Goal: Task Accomplishment & Management: Manage account settings

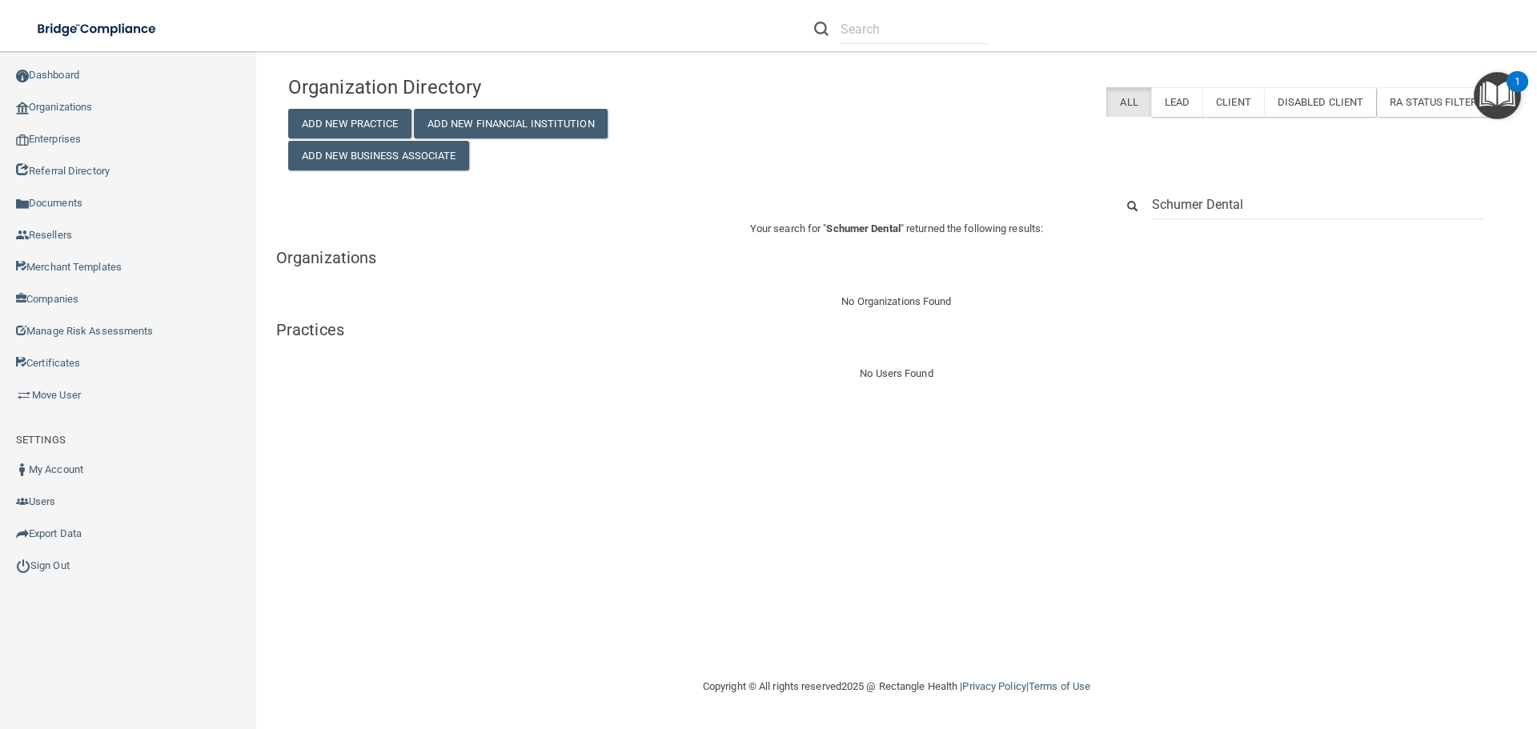
click at [1231, 192] on input "Schumer Dental" at bounding box center [1318, 205] width 333 height 30
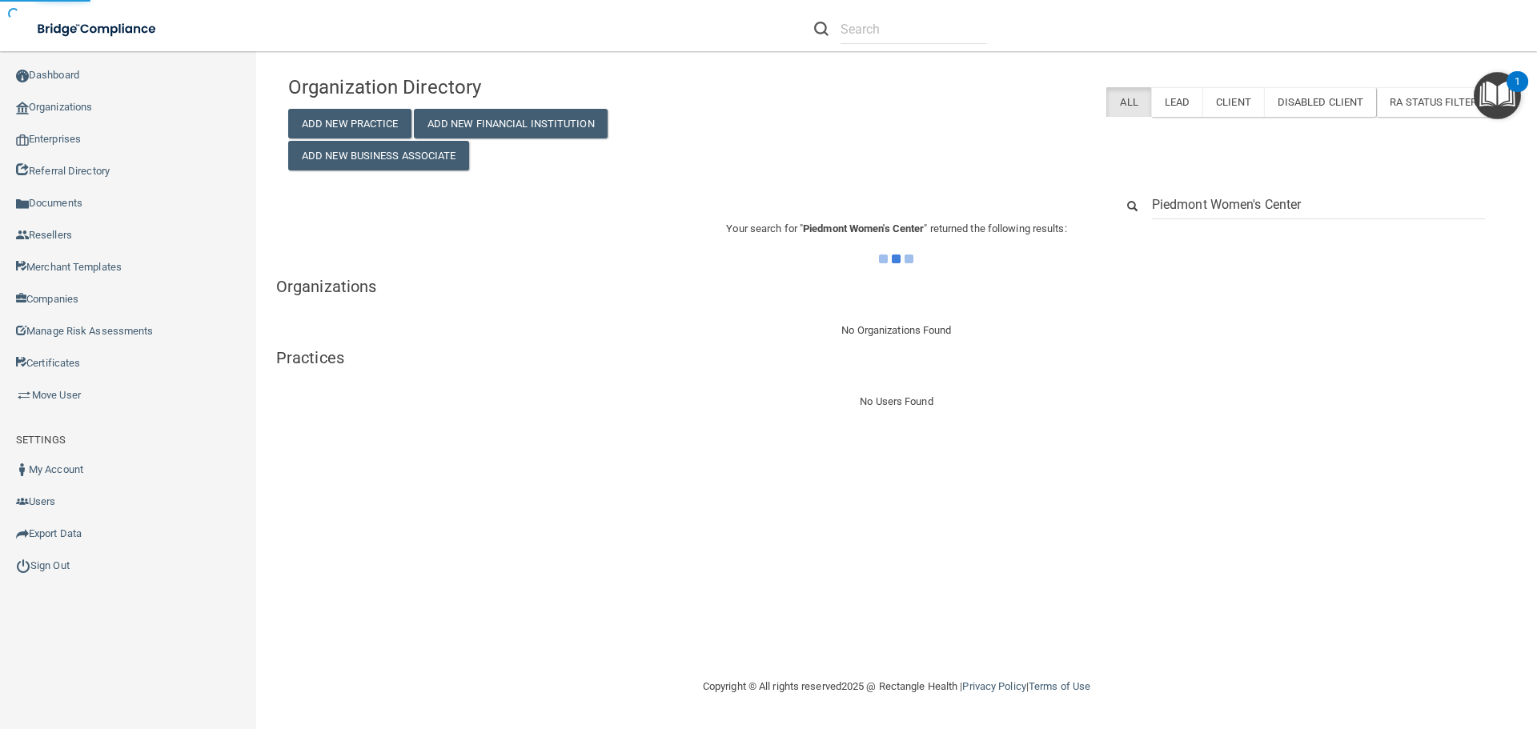
type input "Piedmont Women's Center"
click at [1026, 188] on div "Organization Directory Add New Practice Add New Financial Institution Add New B…" at bounding box center [896, 239] width 1217 height 344
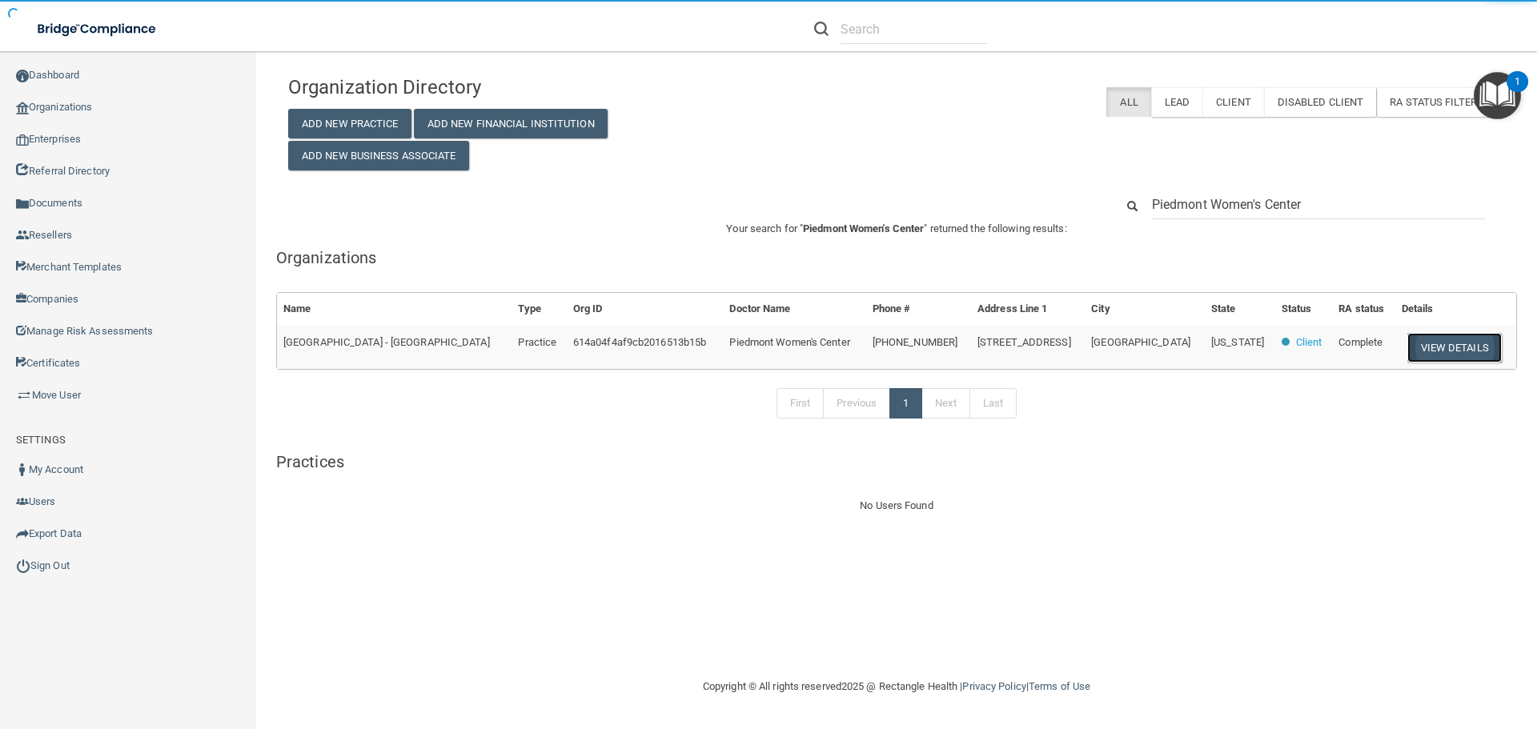
click at [1422, 349] on button "View Details" at bounding box center [1455, 348] width 94 height 30
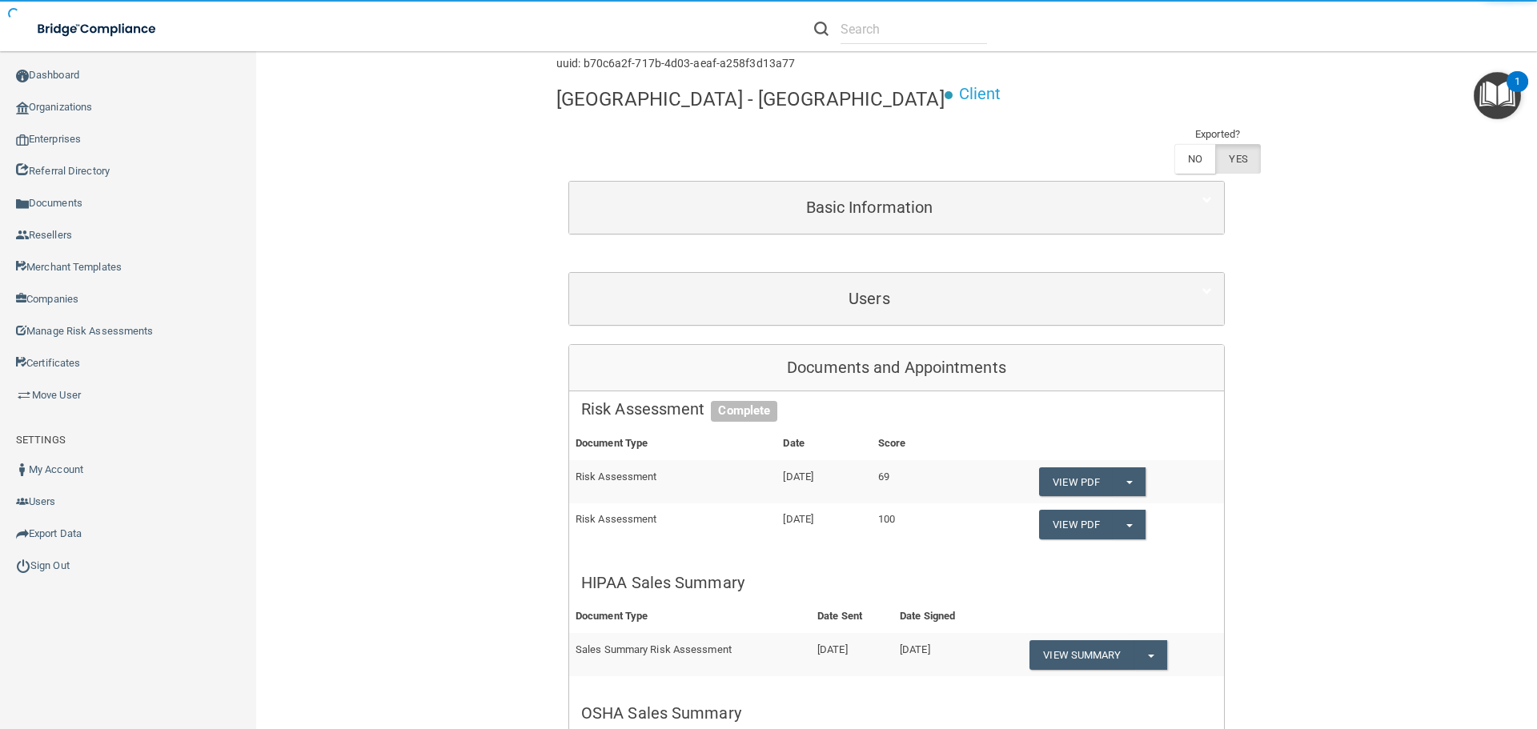
scroll to position [160, 0]
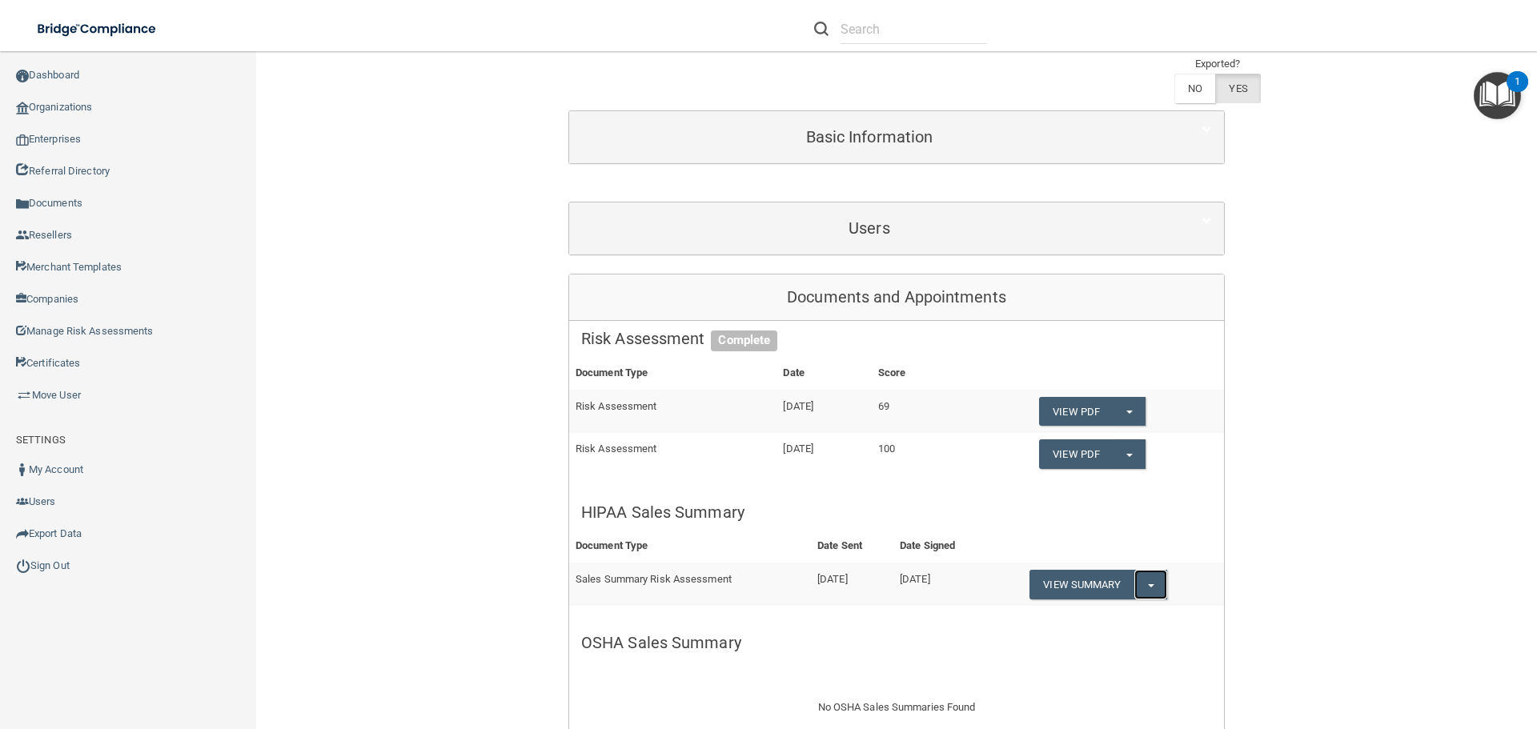
click at [1146, 577] on button "Split button!" at bounding box center [1151, 585] width 33 height 30
click at [1117, 617] on link "Download as PDF" at bounding box center [1096, 617] width 133 height 24
click at [90, 100] on link "Organizations" at bounding box center [128, 107] width 257 height 32
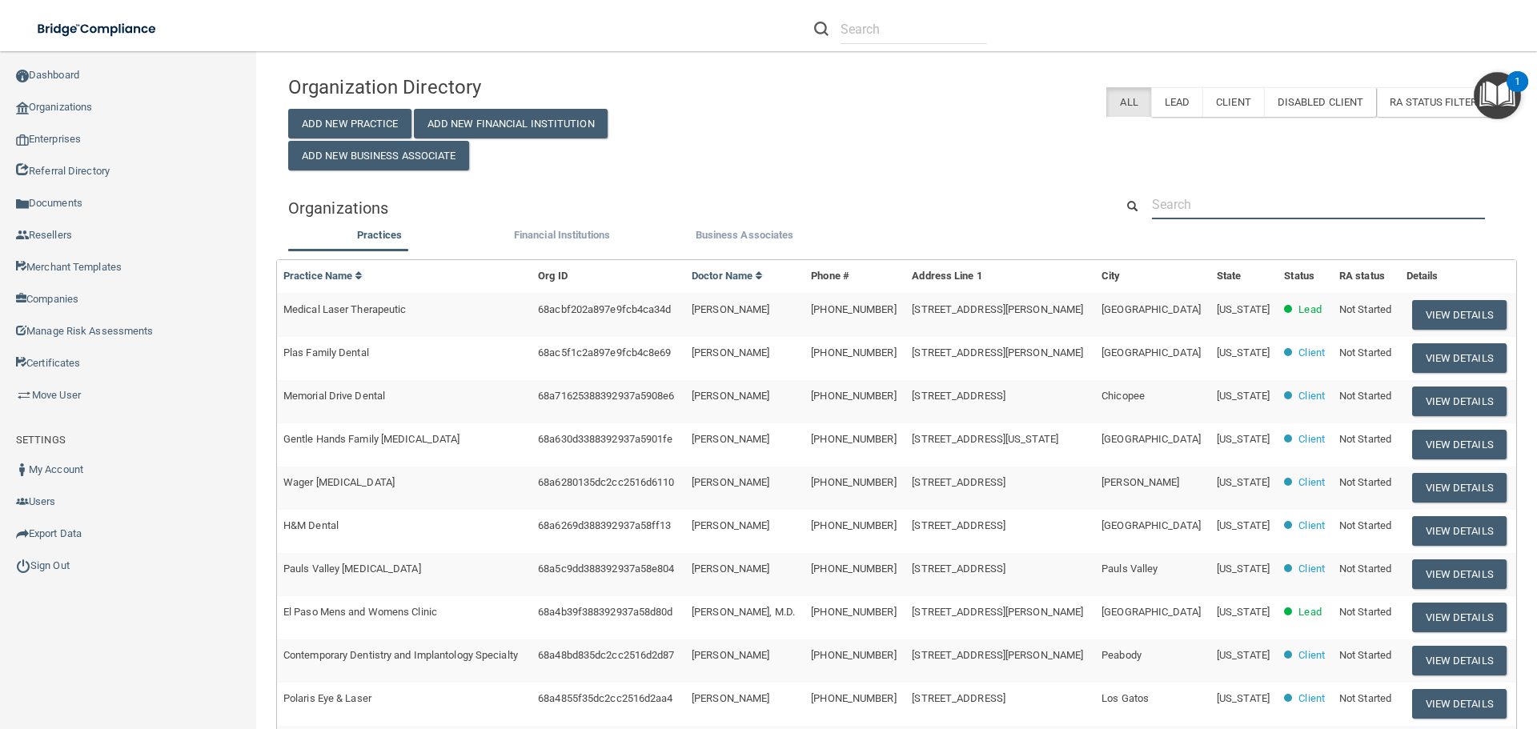
click at [1191, 210] on input "text" at bounding box center [1318, 205] width 333 height 30
paste input "Kind Orthodontics"
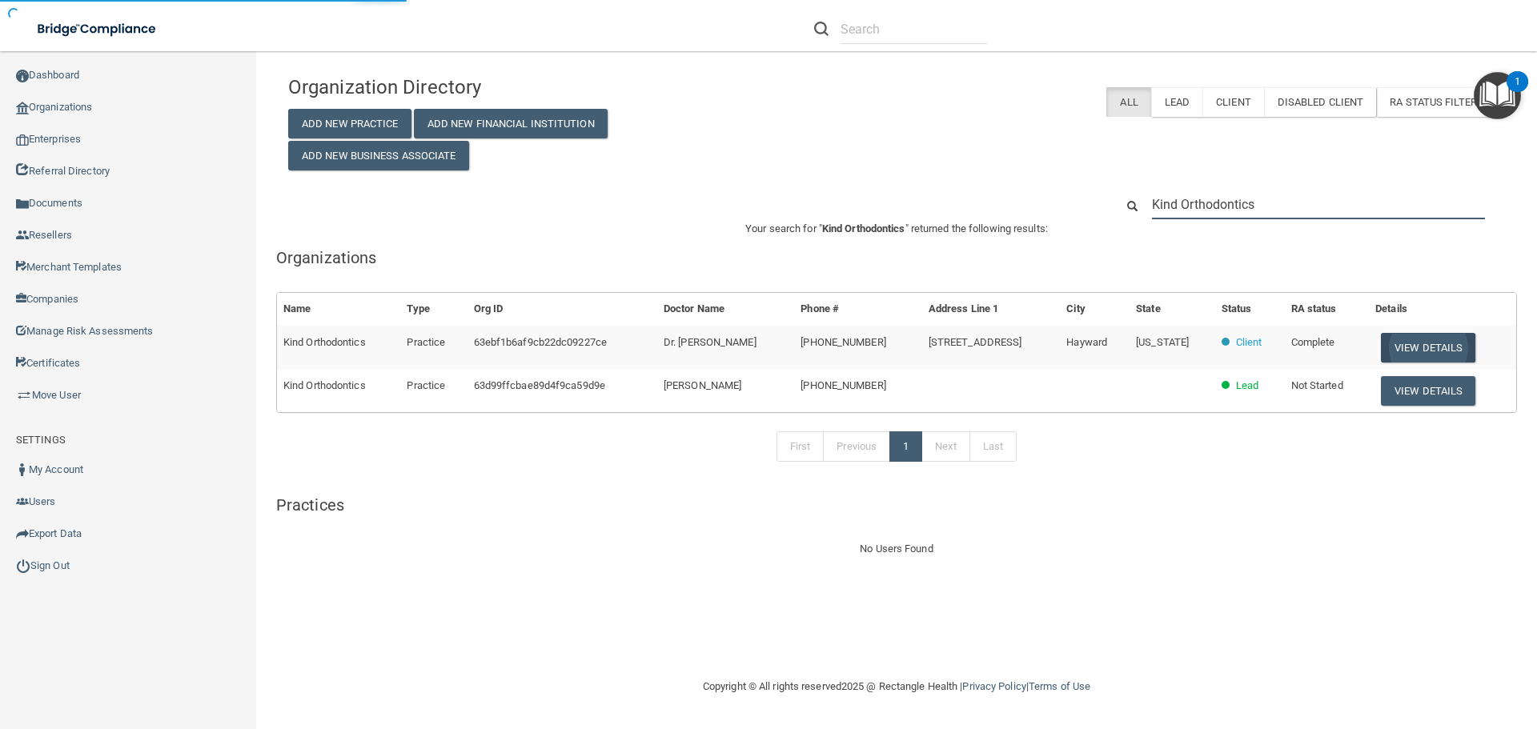
type input "Kind Orthodontics"
click at [1413, 334] on button "View Details" at bounding box center [1428, 348] width 94 height 30
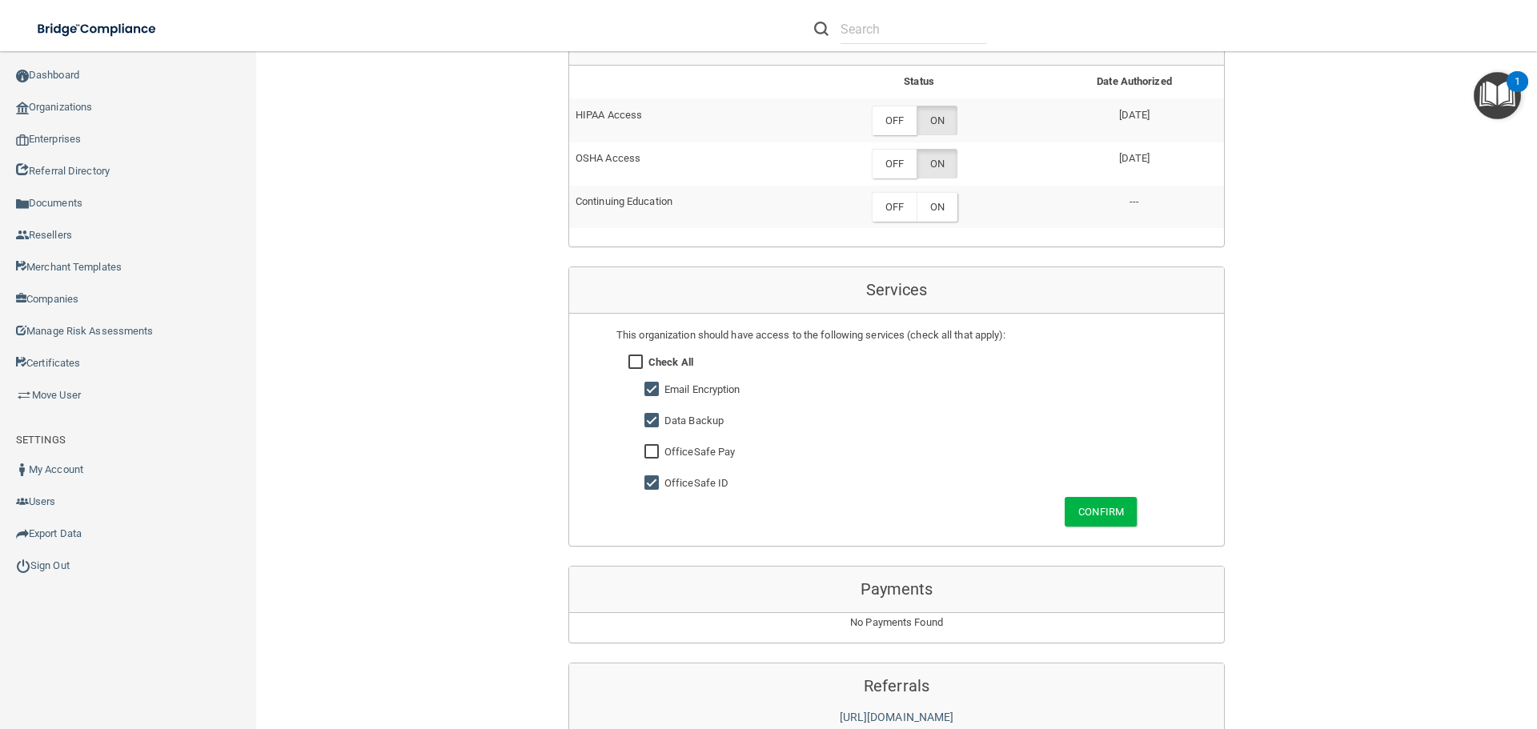
scroll to position [881, 0]
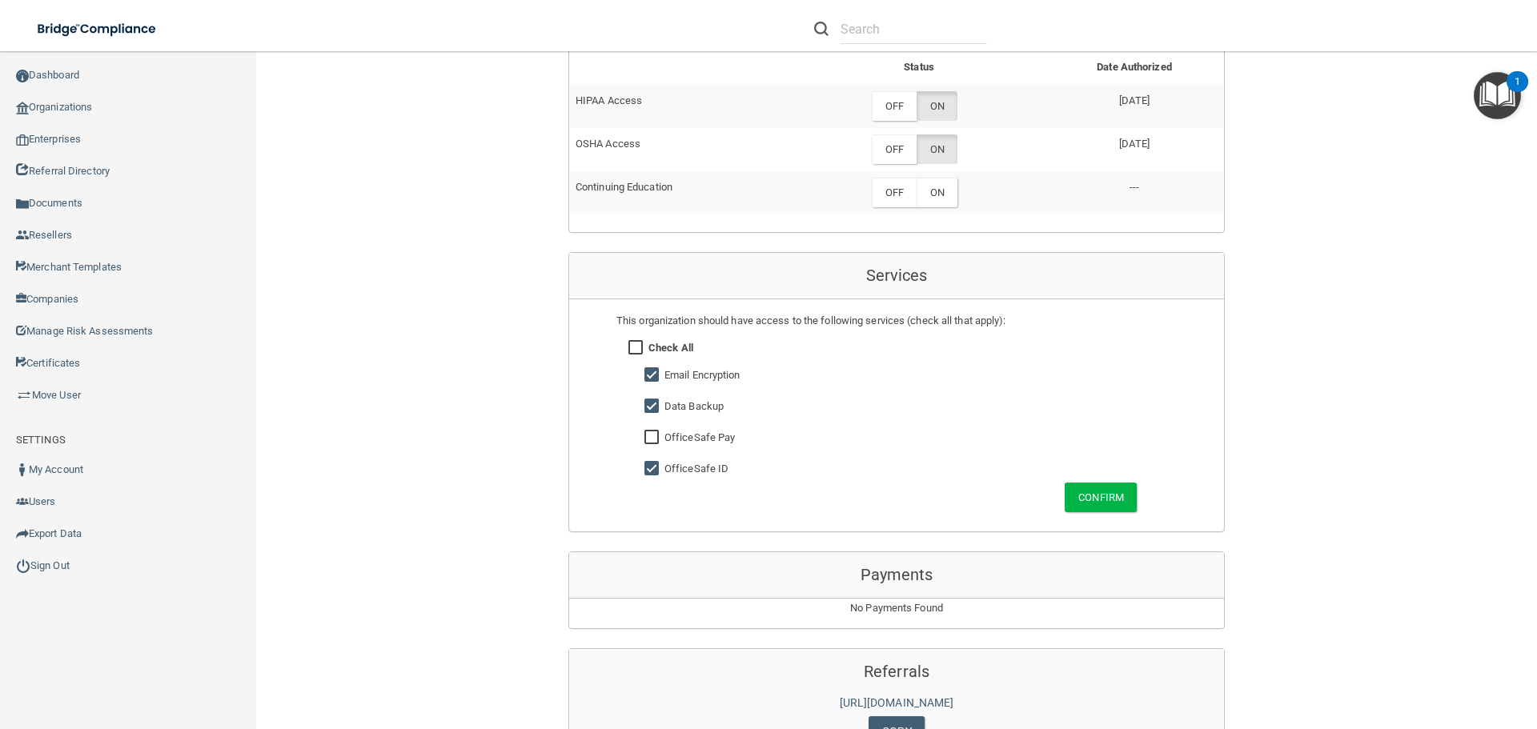
click at [645, 372] on input "checkbox" at bounding box center [654, 375] width 18 height 13
checkbox input "false"
click at [1095, 498] on button "Confirm" at bounding box center [1101, 498] width 72 height 30
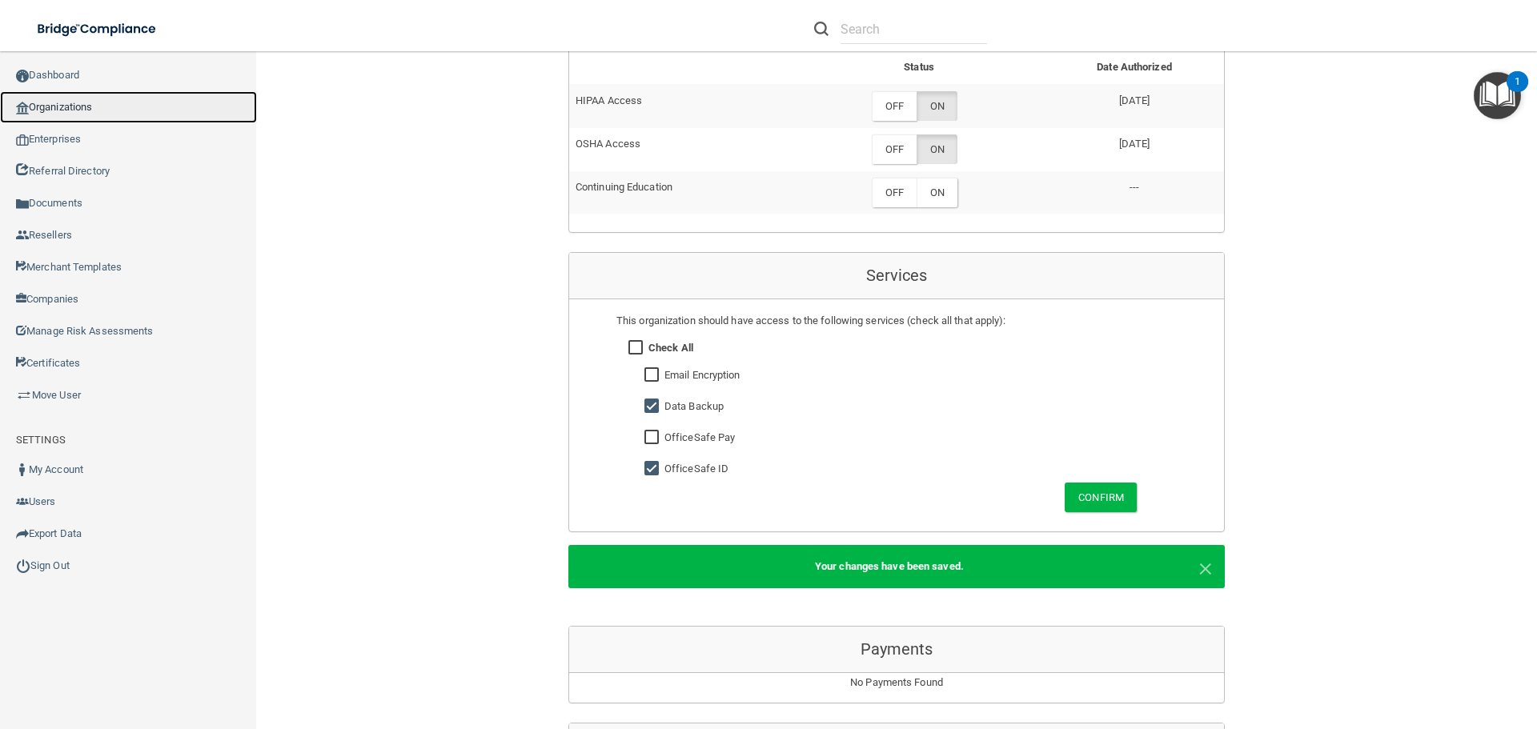
click at [34, 111] on link "Organizations" at bounding box center [128, 107] width 257 height 32
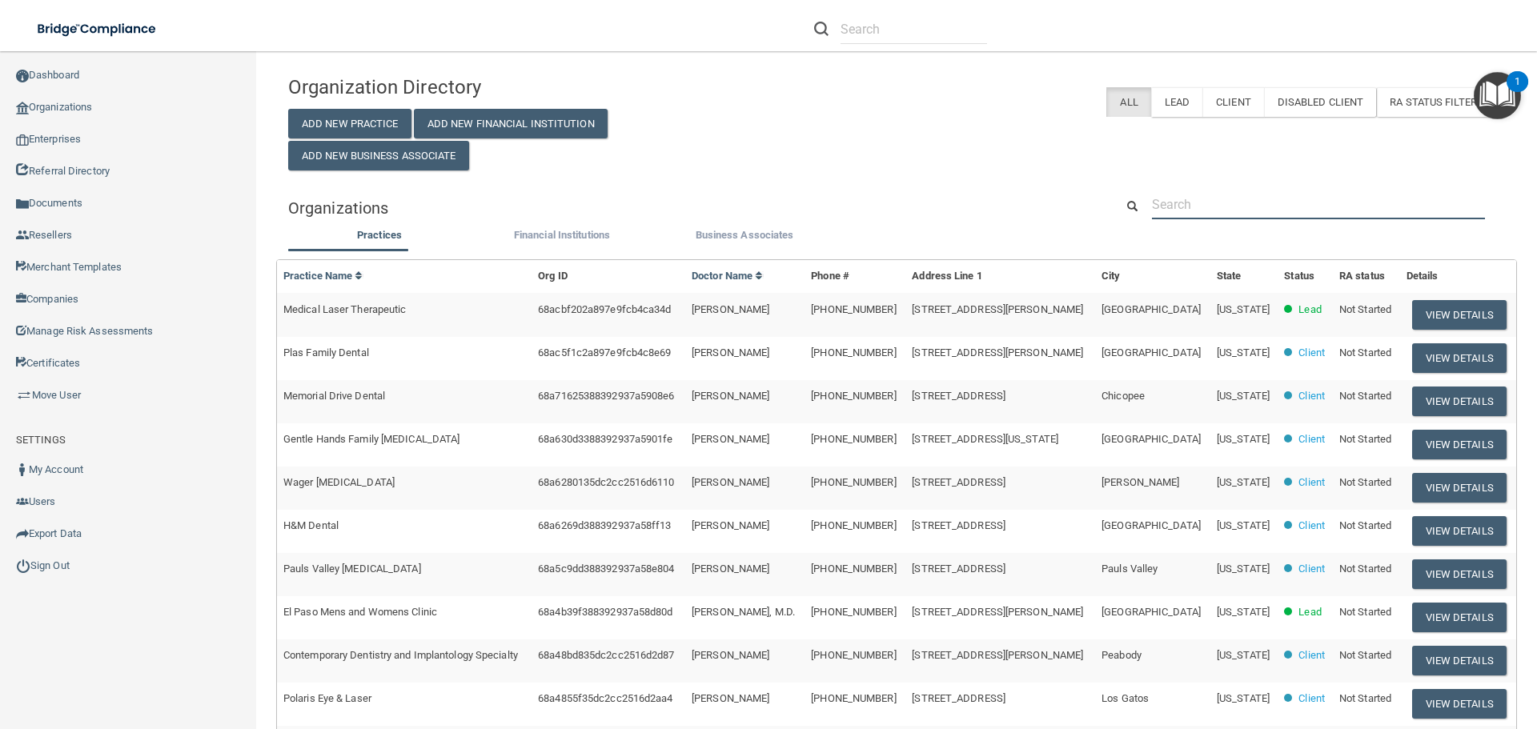
click at [1226, 197] on input "text" at bounding box center [1318, 205] width 333 height 30
paste input "[EMAIL_ADDRESS][DOMAIN_NAME]"
type input "[EMAIL_ADDRESS][DOMAIN_NAME]"
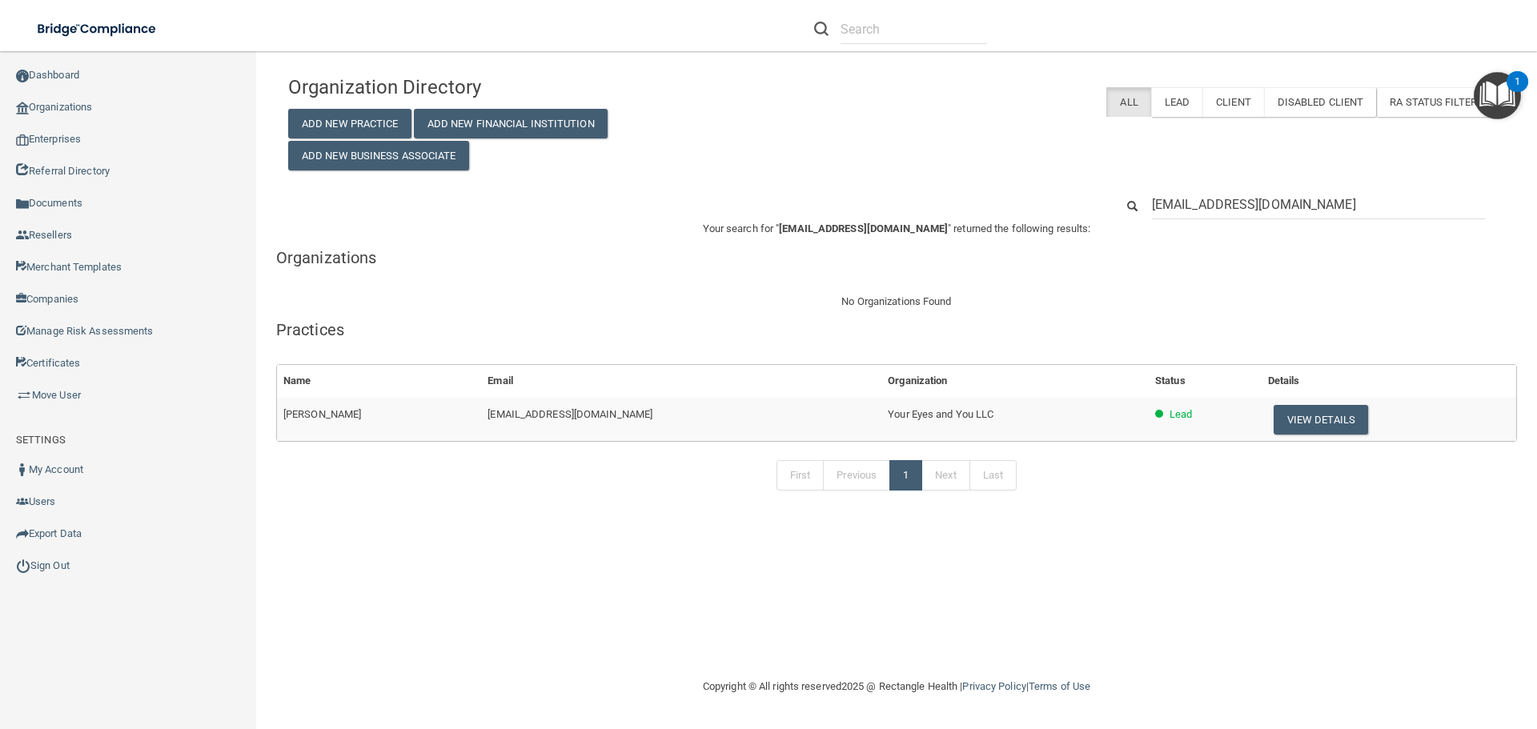
click at [965, 416] on td "Your Eyes and You LLC" at bounding box center [1015, 419] width 267 height 43
drag, startPoint x: 945, startPoint y: 416, endPoint x: 834, endPoint y: 417, distance: 110.5
click at [834, 417] on tr "[PERSON_NAME] [EMAIL_ADDRESS][DOMAIN_NAME] Your Eyes and You LLC Lead View Deta…" at bounding box center [897, 419] width 1240 height 43
copy tr "Your Eyes and You LLC"
drag, startPoint x: 1352, startPoint y: 214, endPoint x: 1095, endPoint y: 214, distance: 257.8
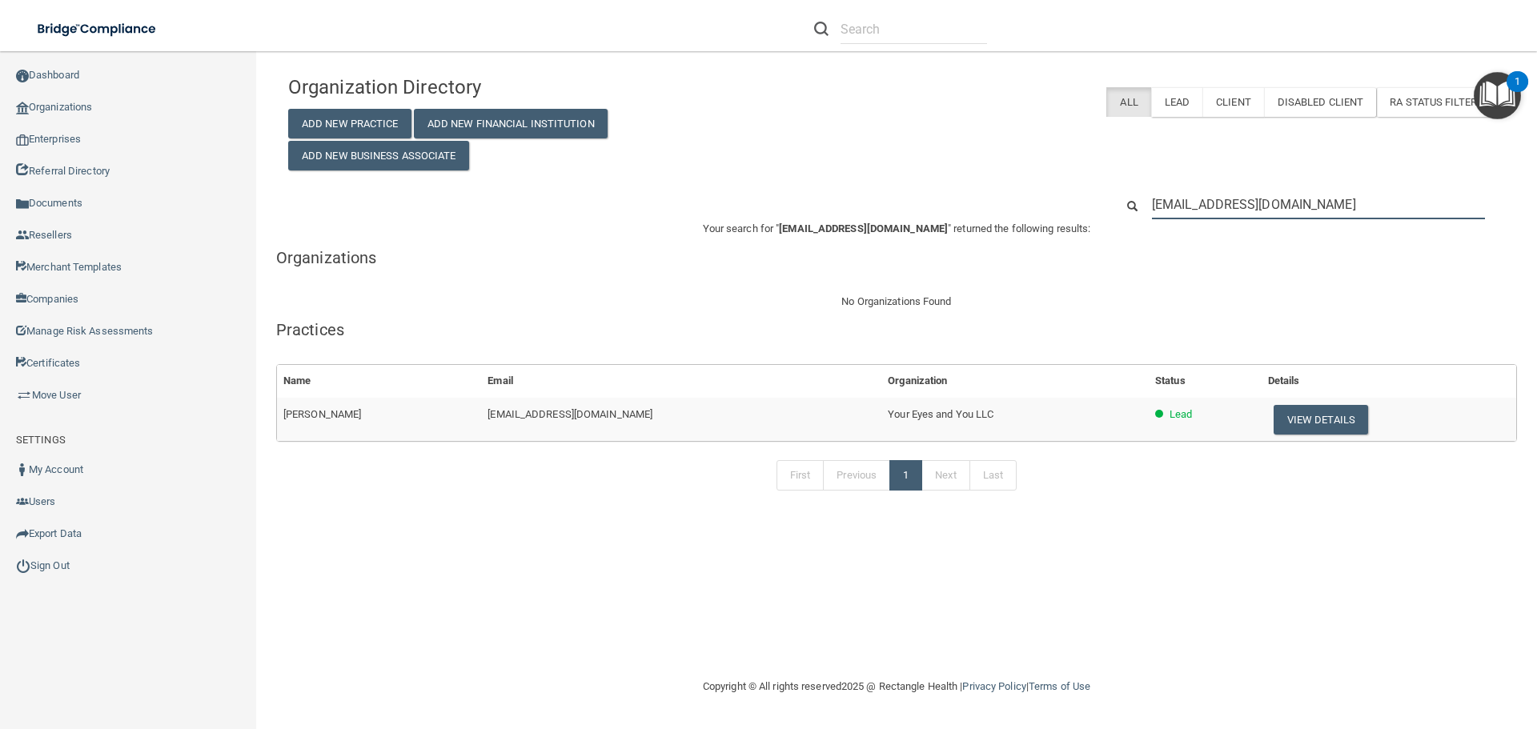
click at [1095, 214] on div "[EMAIL_ADDRESS][DOMAIN_NAME]" at bounding box center [896, 205] width 1241 height 30
paste input "201) 953-6328"
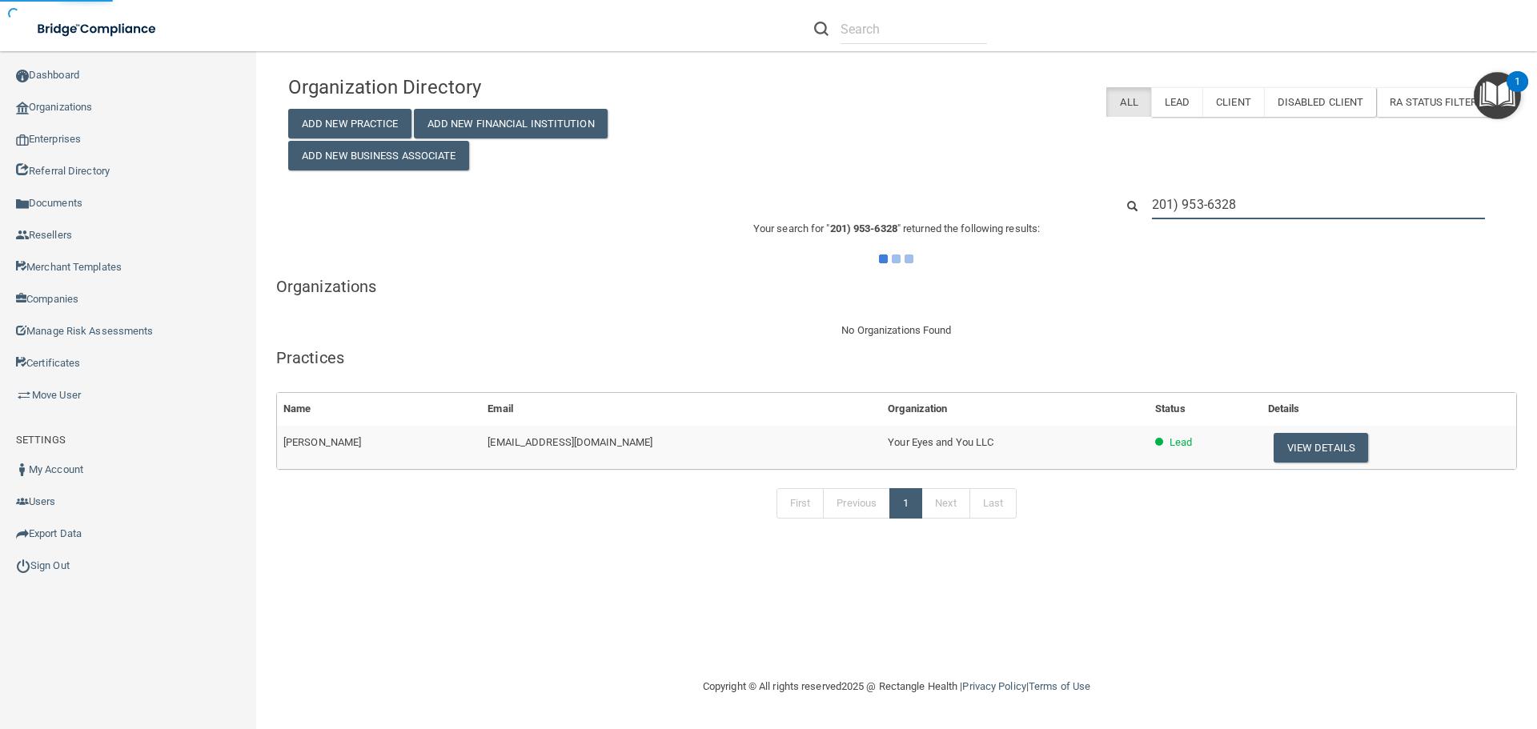
type input "201) 953-6328"
click at [979, 147] on div "Organization Directory Add New Practice Add New Financial Institution Add New B…" at bounding box center [896, 118] width 1241 height 103
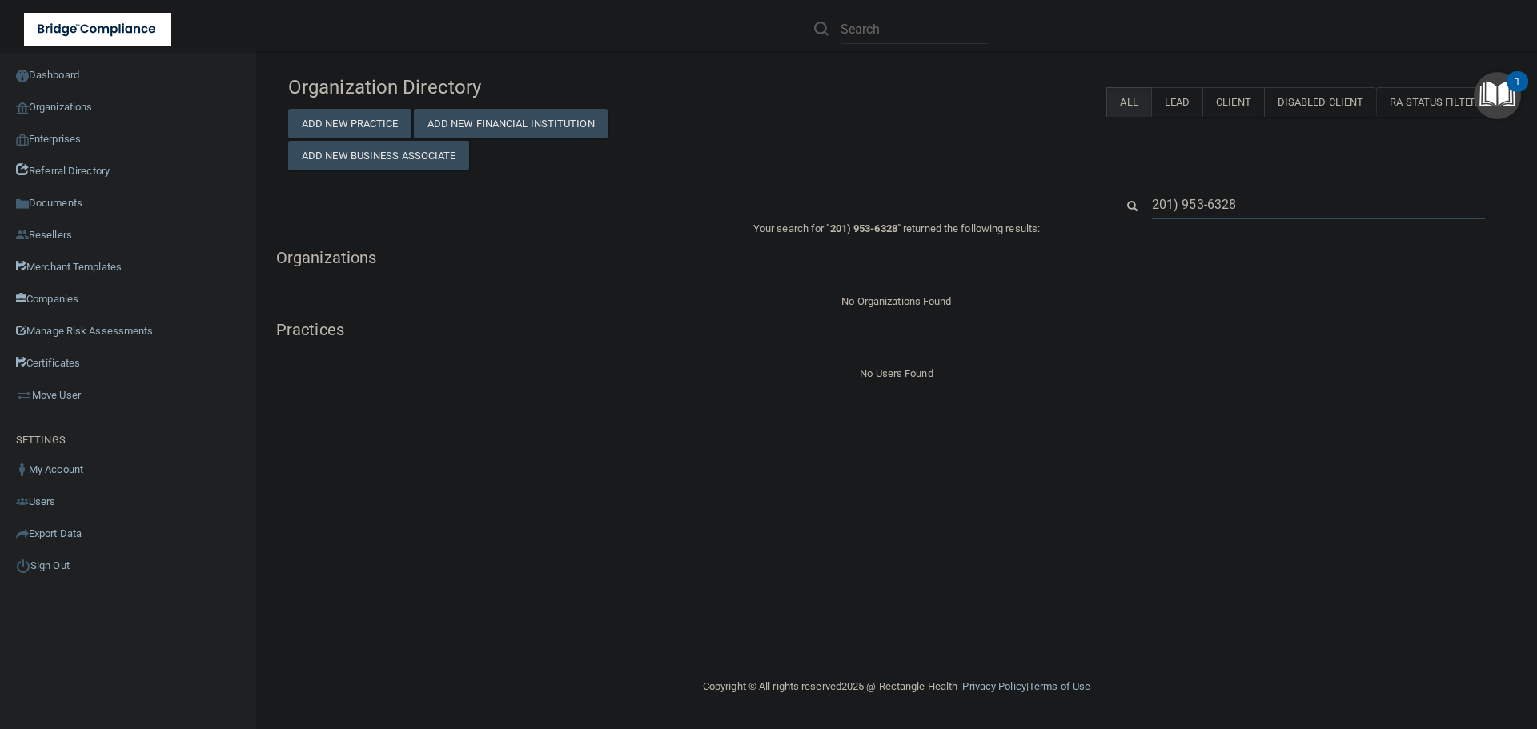
click at [1226, 210] on input "201) 953-6328" at bounding box center [1318, 205] width 333 height 30
paste input "[EMAIL_ADDRESS][DOMAIN_NAME]"
type input "[EMAIL_ADDRESS][DOMAIN_NAME]"
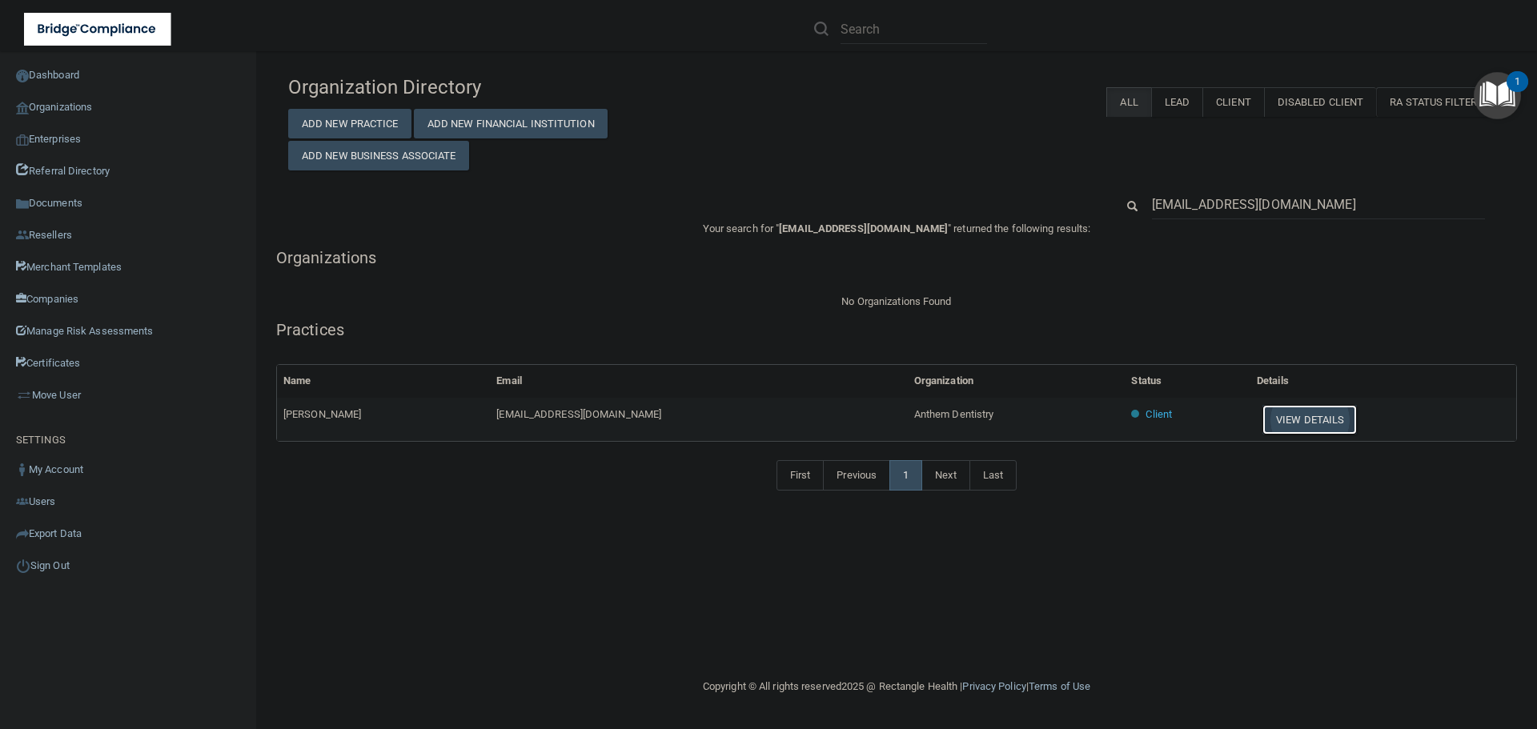
click at [1274, 417] on button "View Details" at bounding box center [1310, 420] width 94 height 30
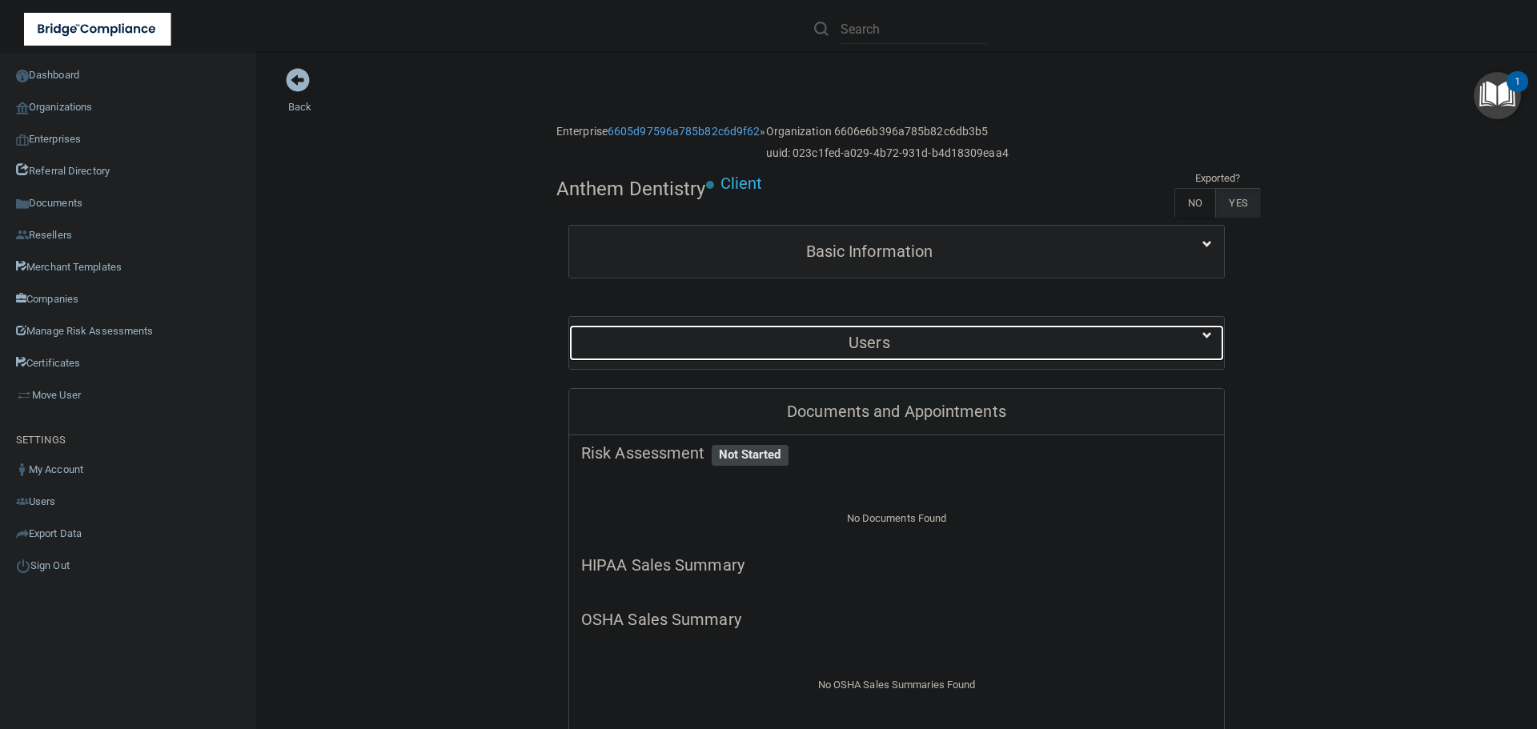
click at [810, 330] on div "Users" at bounding box center [869, 343] width 601 height 36
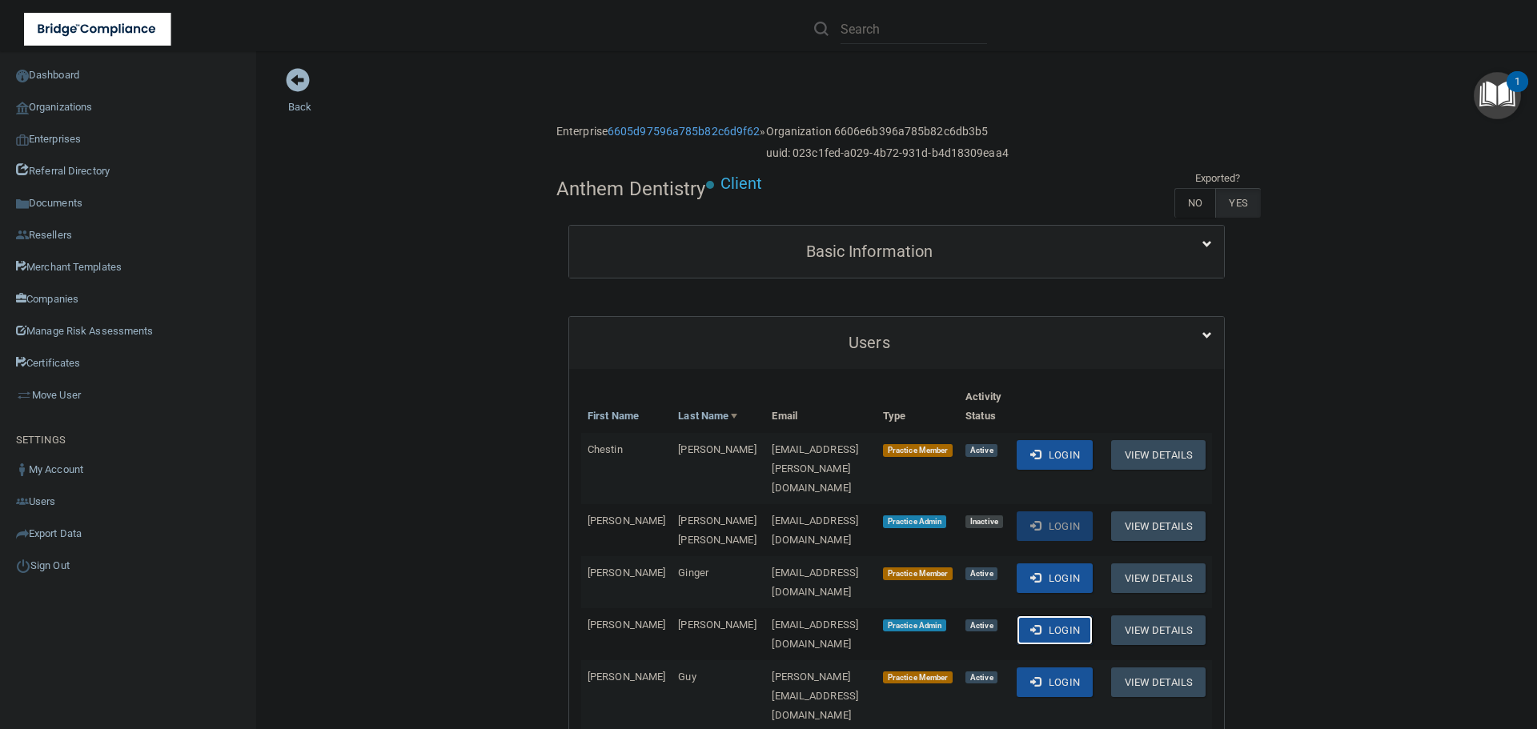
click at [1059, 616] on button "Login" at bounding box center [1055, 631] width 76 height 30
click at [583, 189] on h4 "Anthem Dentistry" at bounding box center [632, 189] width 150 height 21
copy div "Anthem Dentistry"
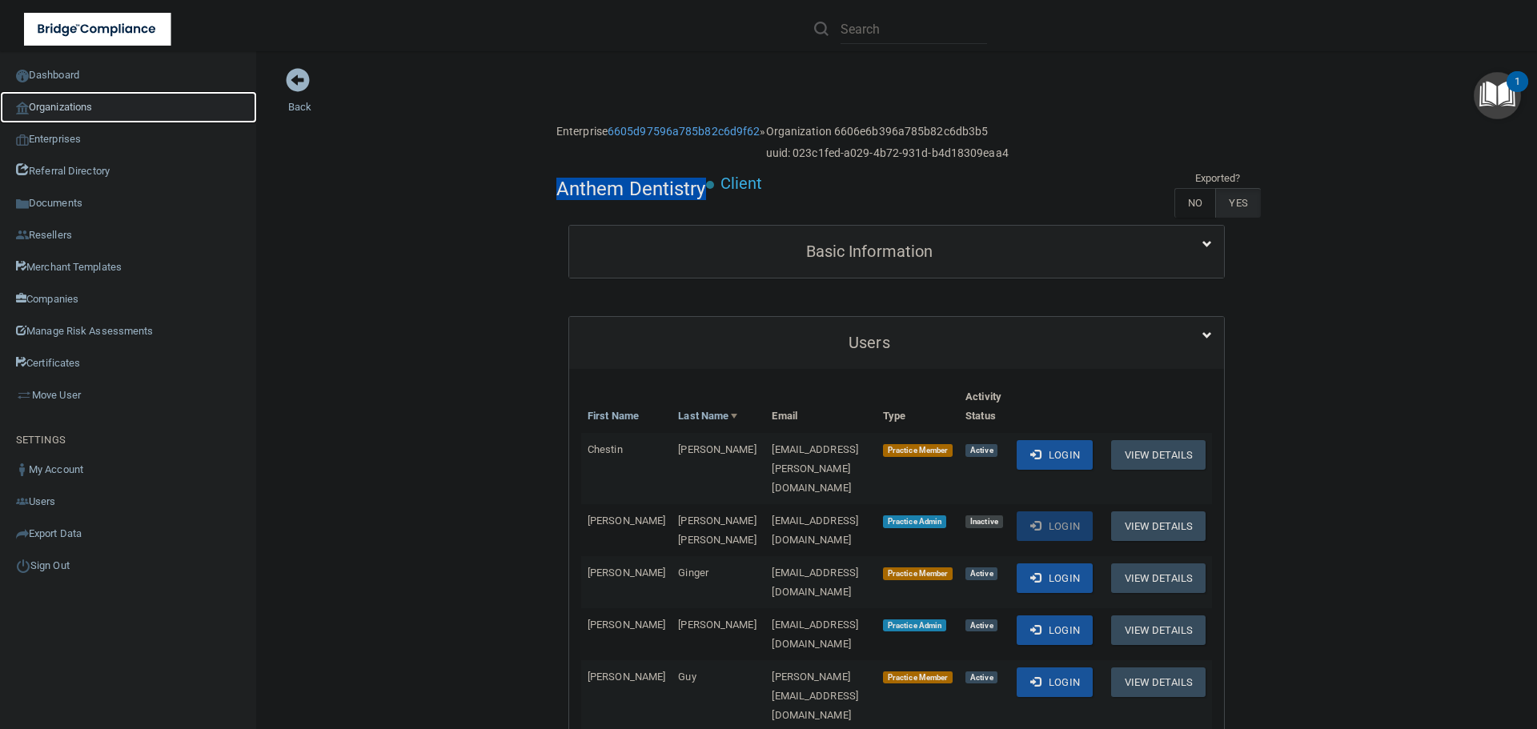
click at [111, 105] on link "Organizations" at bounding box center [128, 107] width 257 height 32
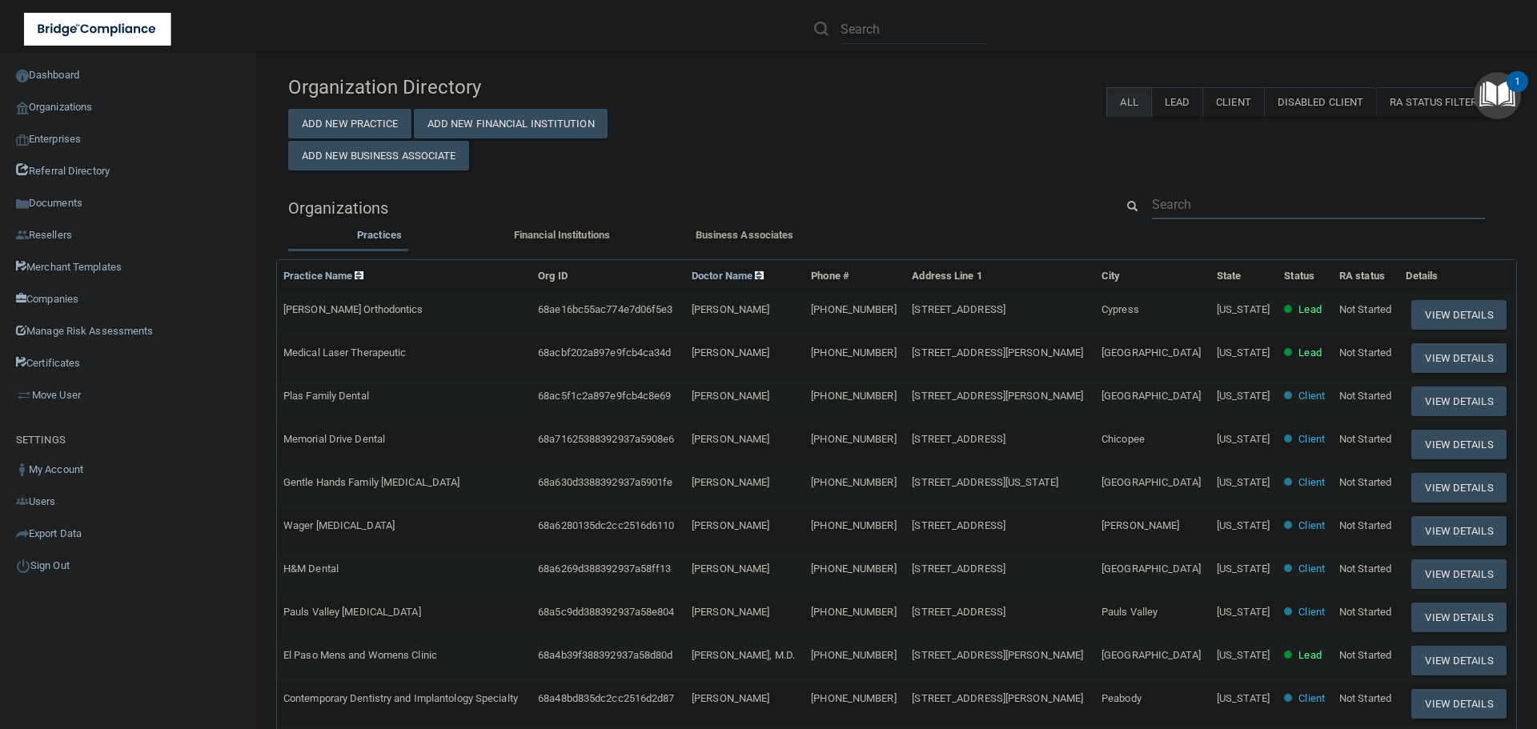
click at [1238, 196] on input "text" at bounding box center [1318, 205] width 333 height 30
paste input "[EMAIL_ADDRESS][DOMAIN_NAME]"
type input "[EMAIL_ADDRESS][DOMAIN_NAME]"
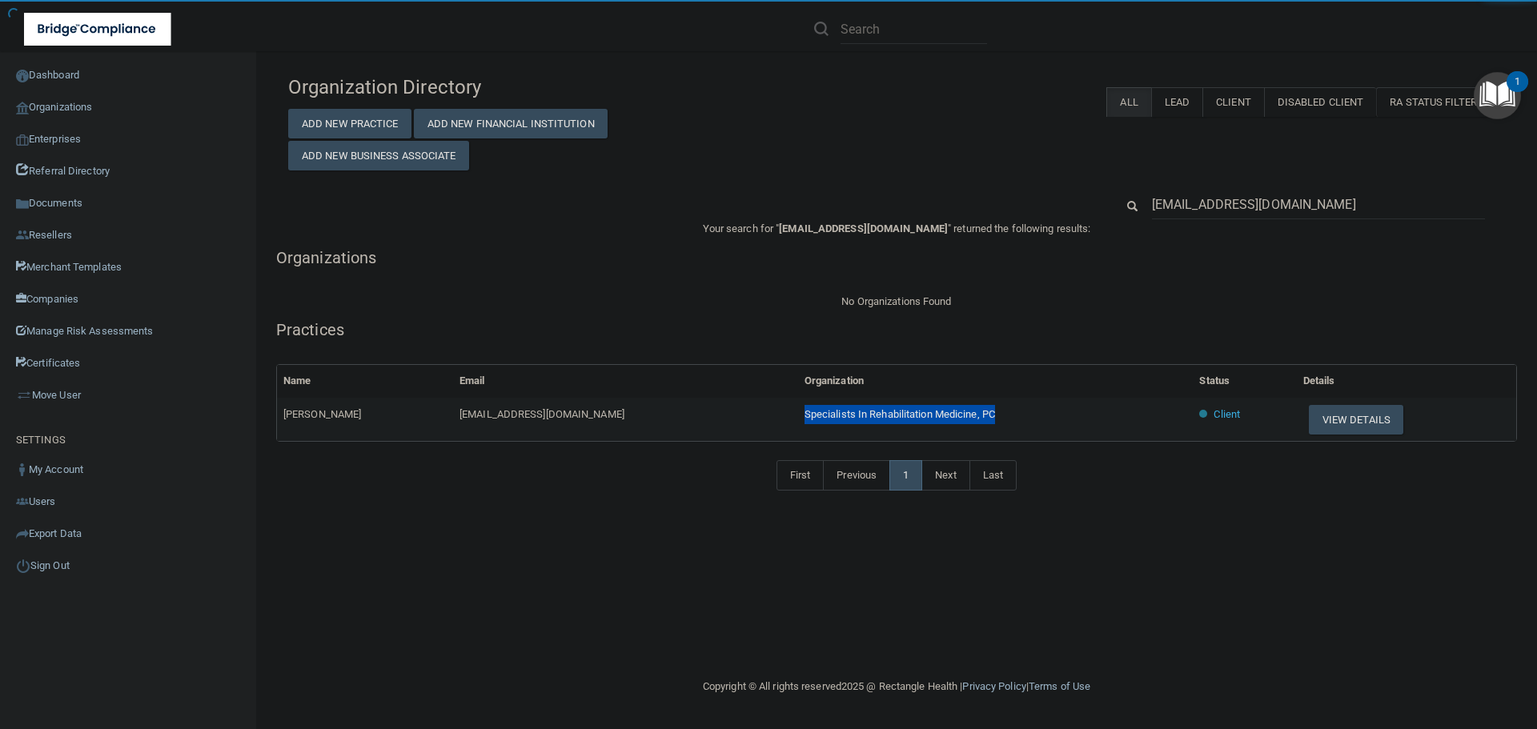
drag, startPoint x: 890, startPoint y: 412, endPoint x: 673, endPoint y: 401, distance: 218.1
click at [798, 401] on td "Specialists In Rehabilitation Medicine, PC" at bounding box center [996, 419] width 396 height 43
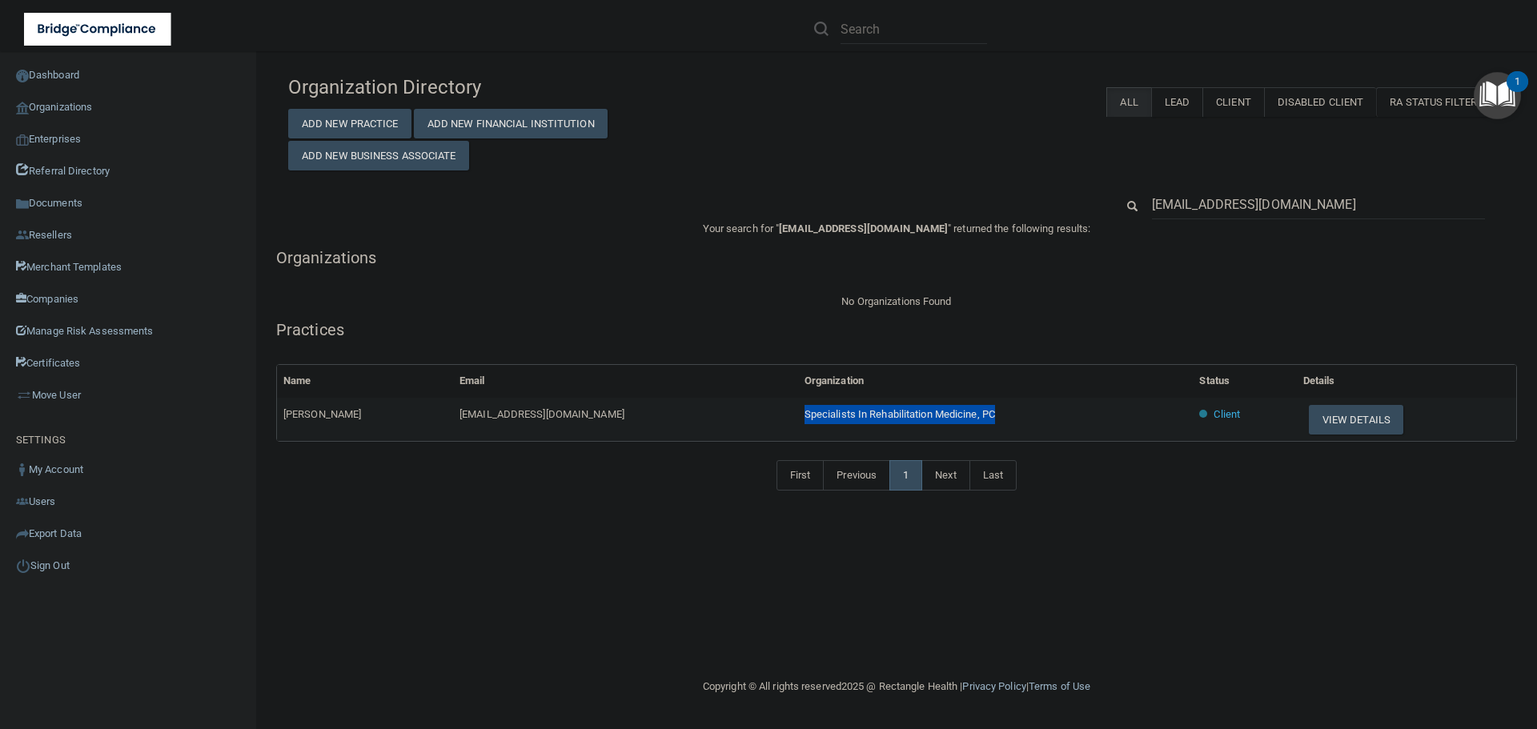
copy span "Specialists In Rehabilitation Medicine, PC"
click at [1230, 203] on input "[EMAIL_ADDRESS][DOMAIN_NAME]" at bounding box center [1318, 205] width 333 height 30
click at [1313, 422] on button "View Details" at bounding box center [1356, 420] width 94 height 30
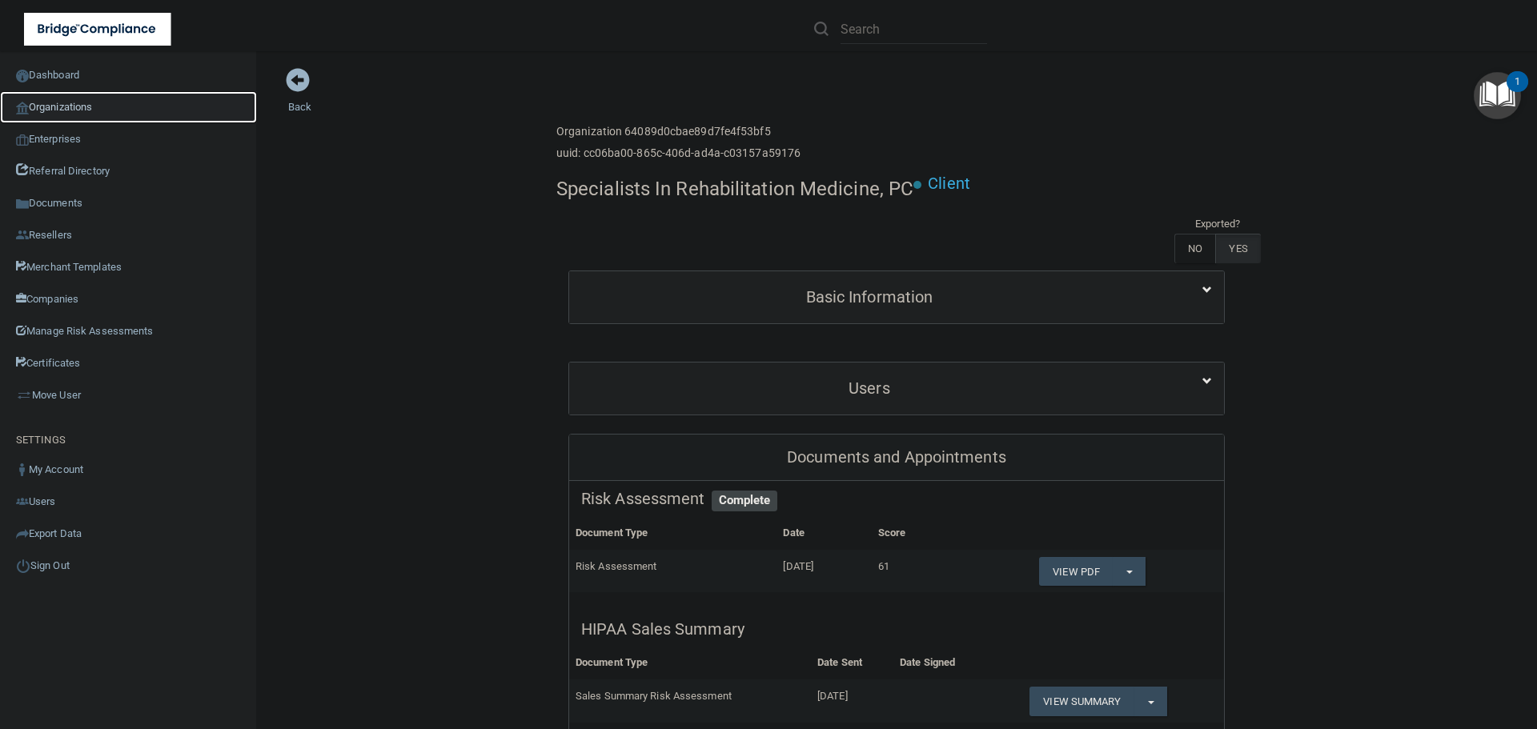
click at [83, 99] on link "Organizations" at bounding box center [128, 107] width 257 height 32
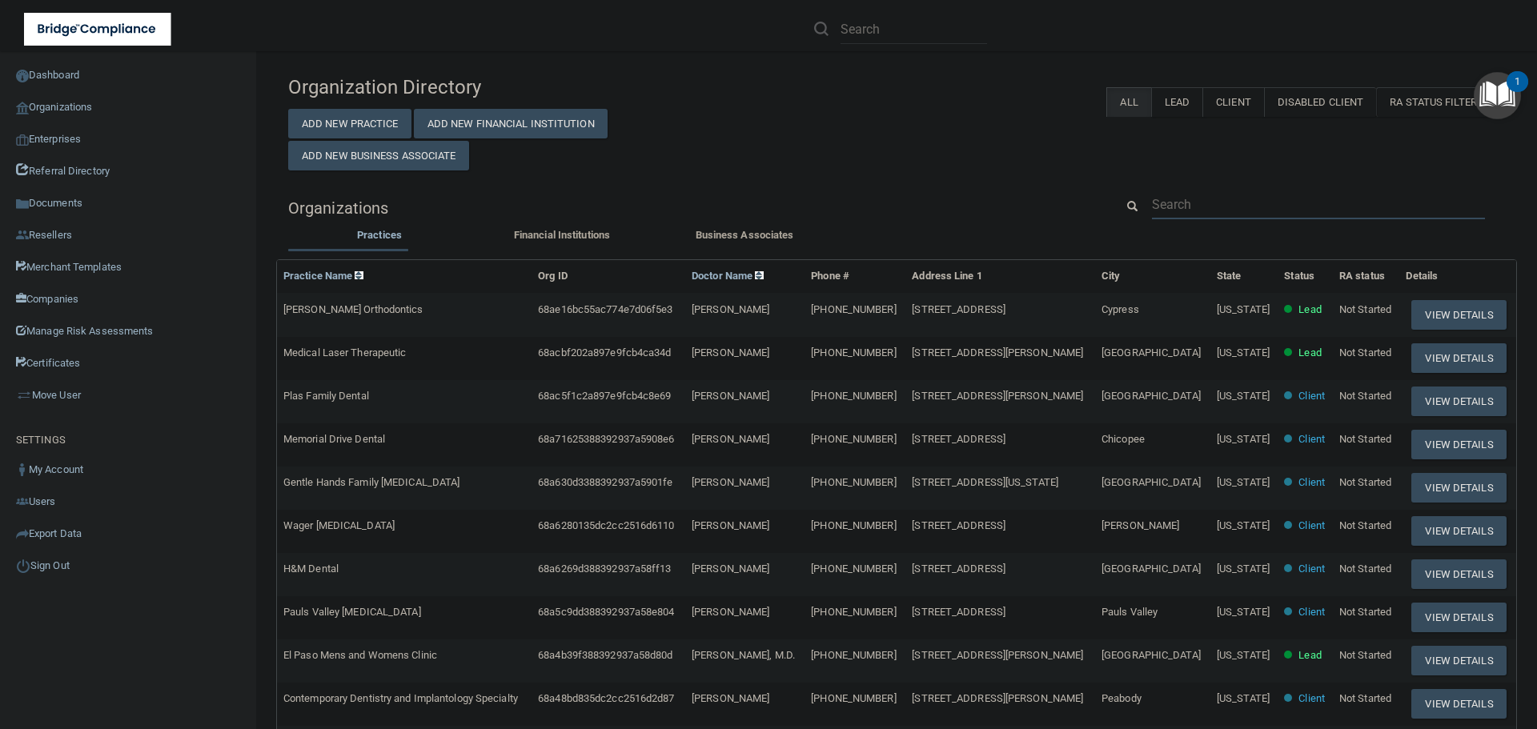
click at [1163, 195] on input "text" at bounding box center [1318, 205] width 333 height 30
paste input "[EMAIL_ADDRESS][DOMAIN_NAME]"
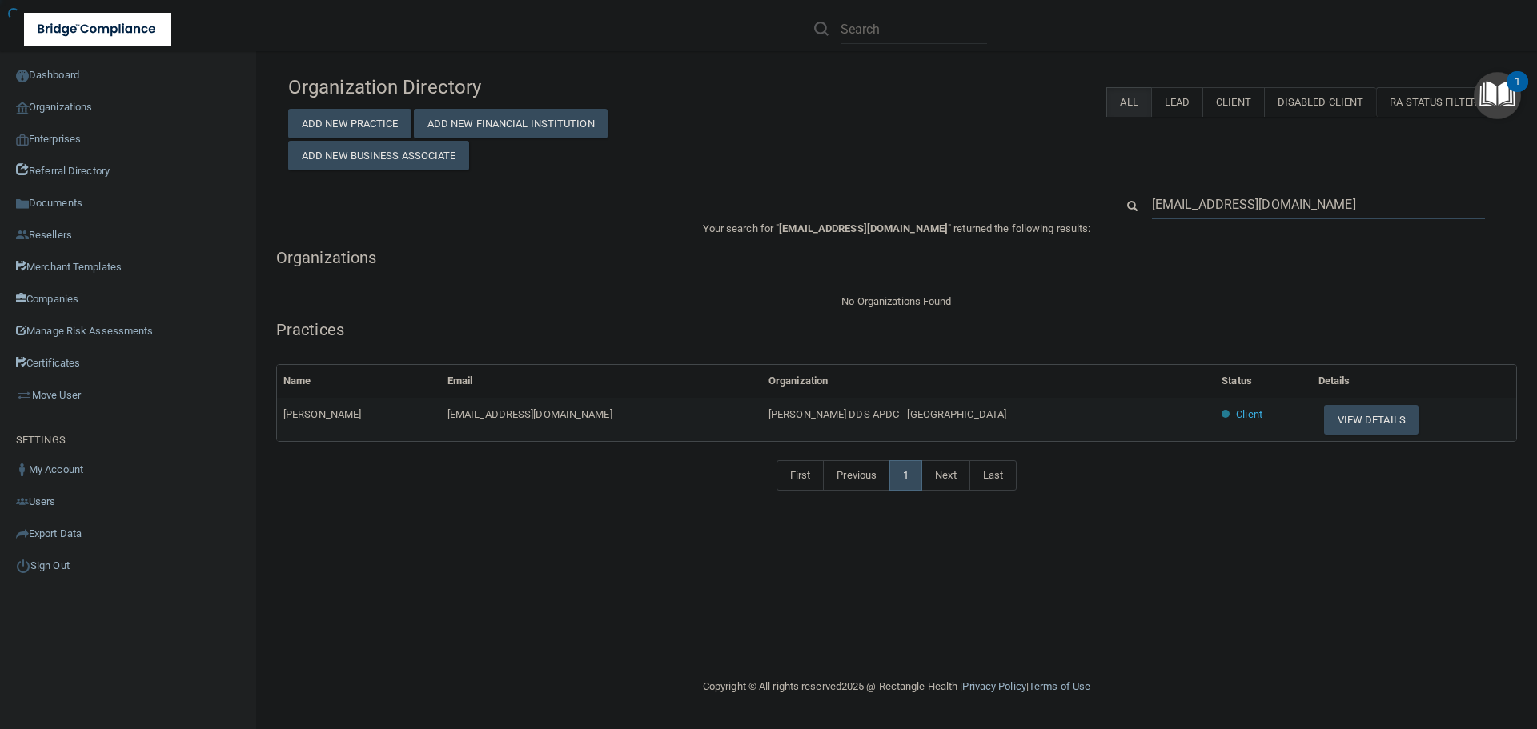
type input "[EMAIL_ADDRESS][DOMAIN_NAME]"
click at [1373, 427] on button "View Details" at bounding box center [1371, 420] width 94 height 30
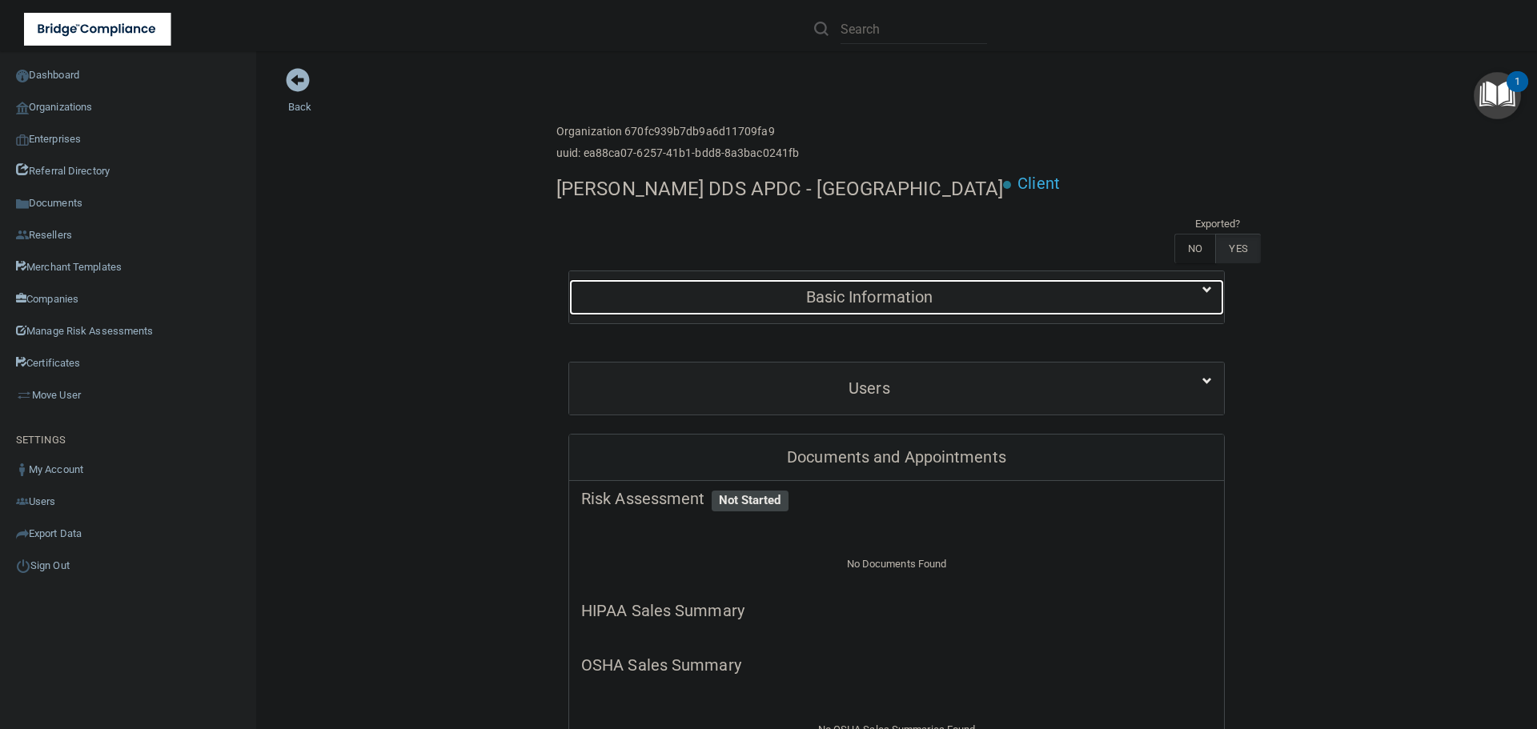
click at [808, 295] on h5 "Basic Information" at bounding box center [869, 297] width 577 height 18
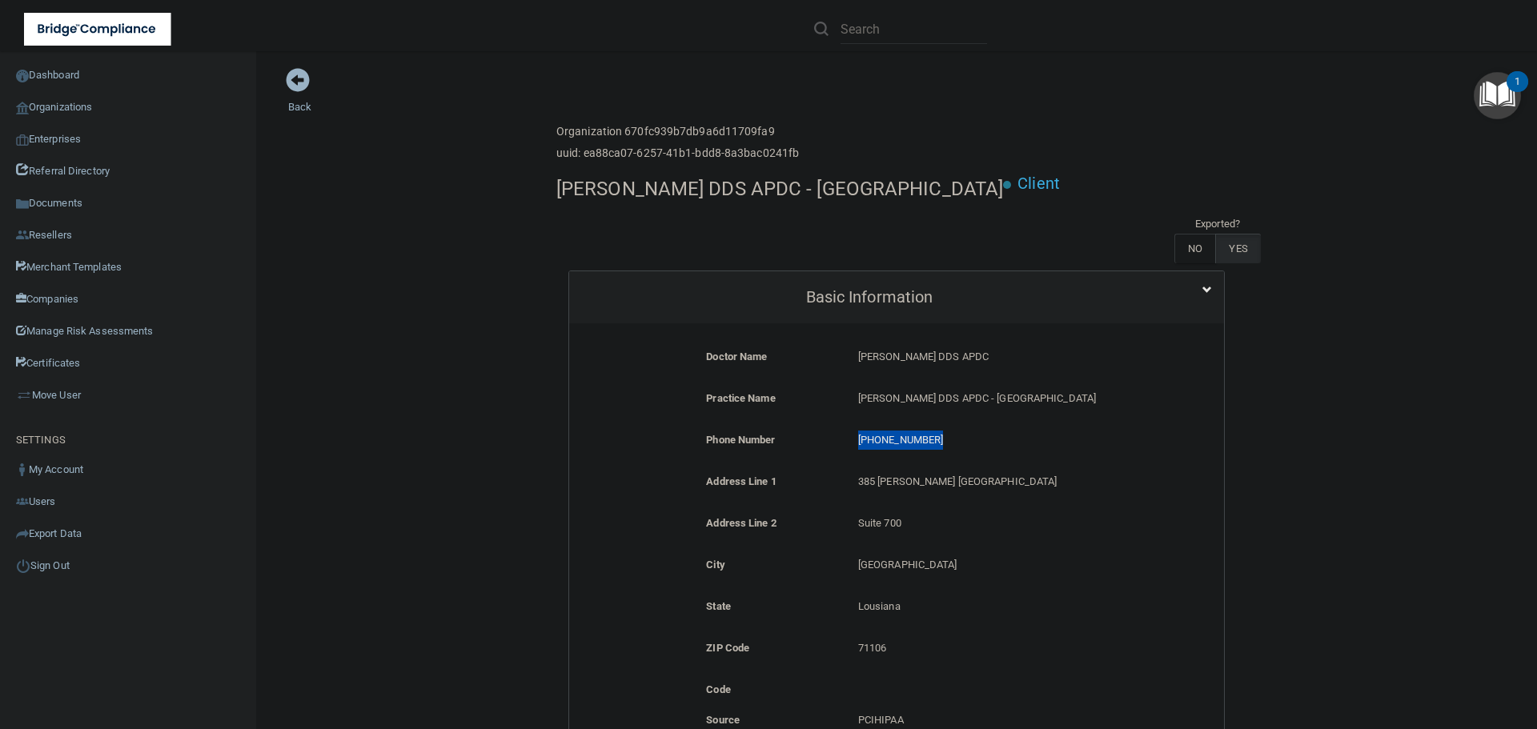
drag, startPoint x: 937, startPoint y: 439, endPoint x: 852, endPoint y: 443, distance: 85.0
click at [858, 443] on p "[PHONE_NUMBER]" at bounding box center [997, 440] width 279 height 19
copy p "[PHONE_NUMBER]"
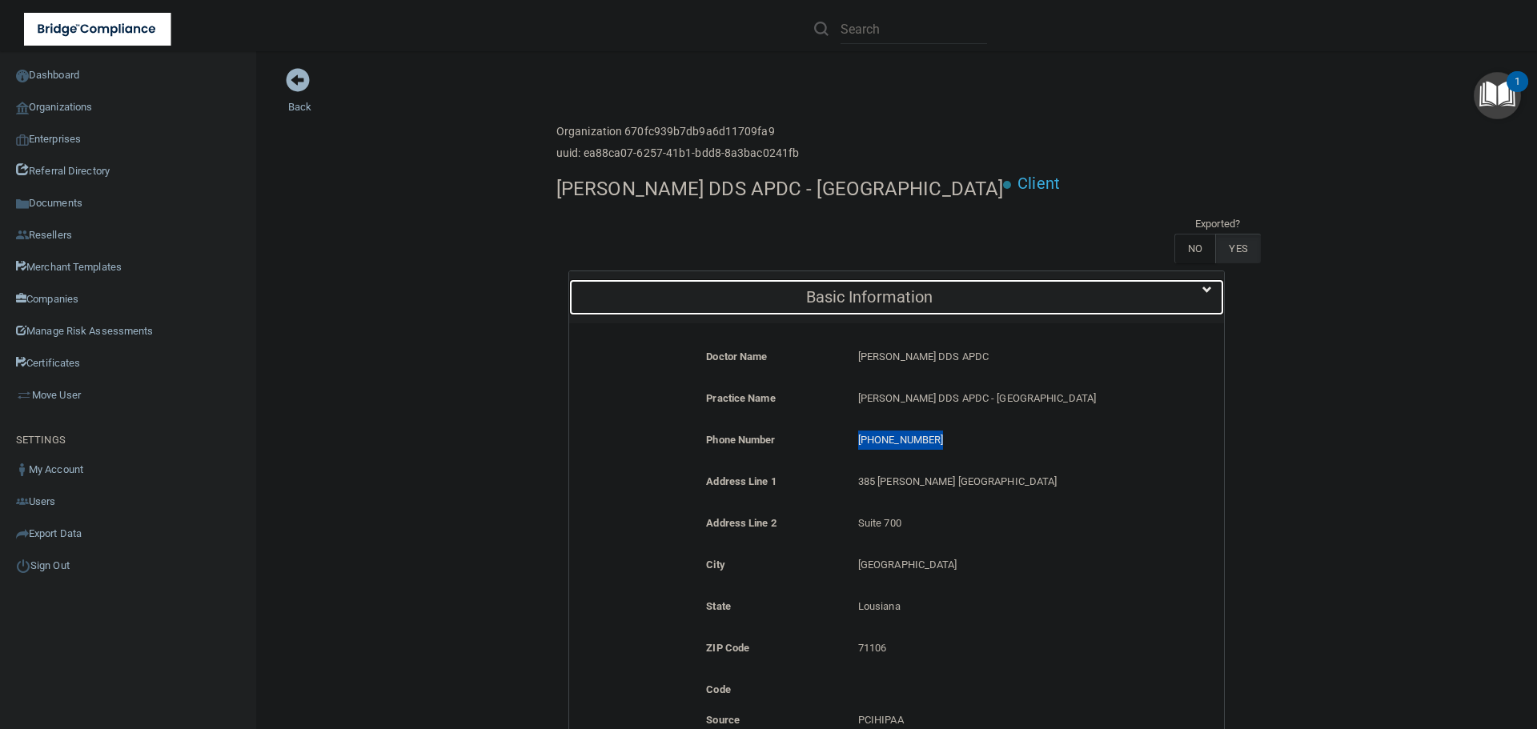
click at [708, 295] on h5 "Basic Information" at bounding box center [869, 297] width 577 height 18
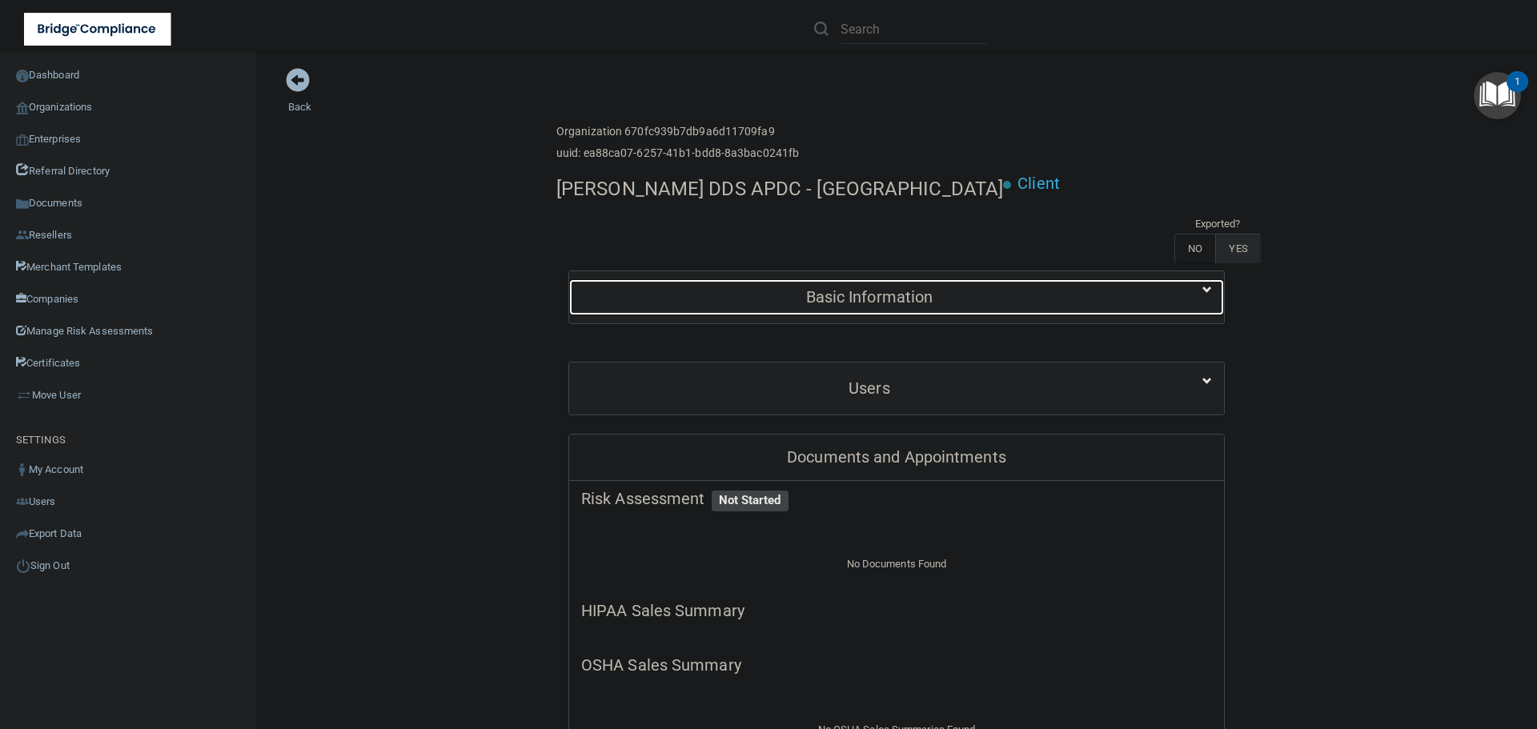
scroll to position [80, 0]
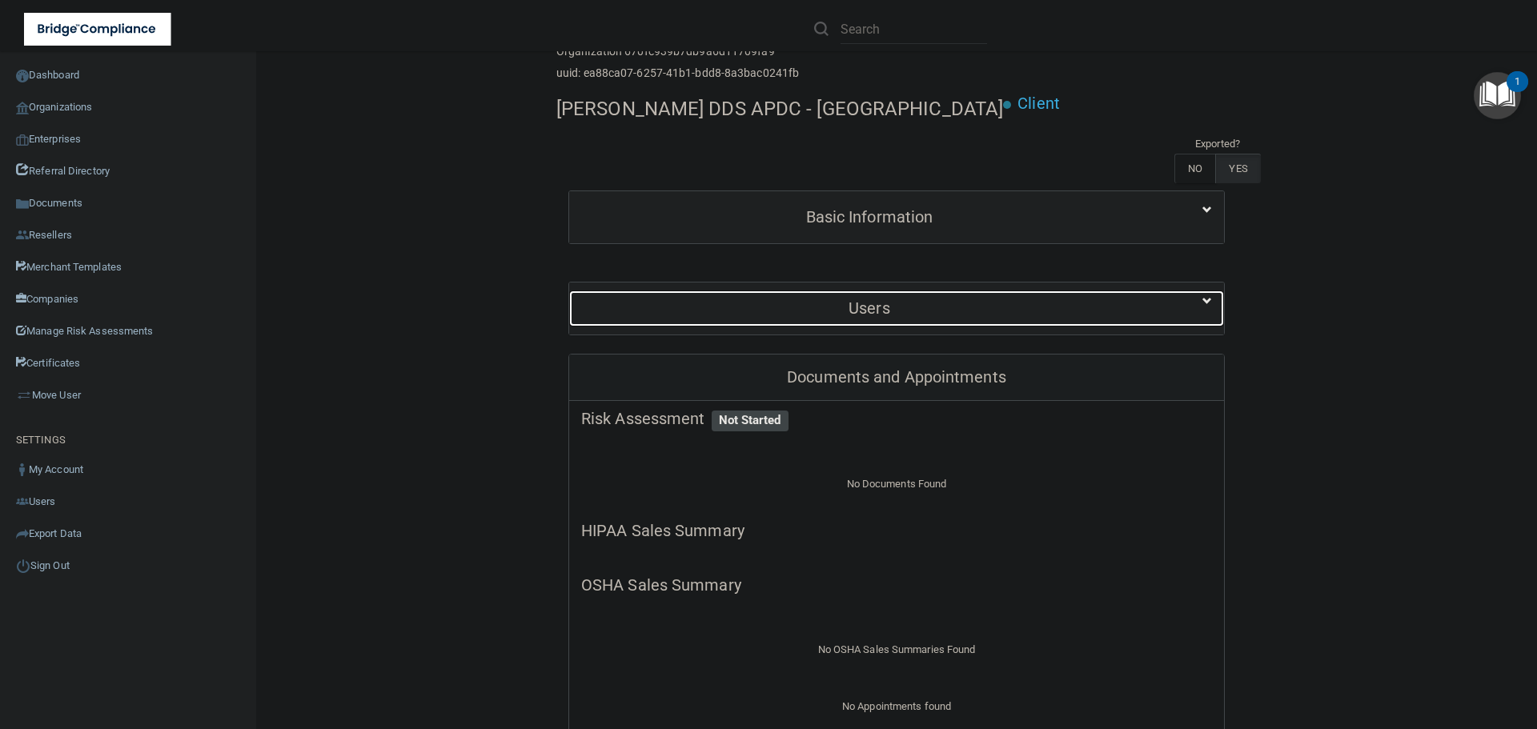
click at [808, 311] on h5 "Users" at bounding box center [869, 308] width 577 height 18
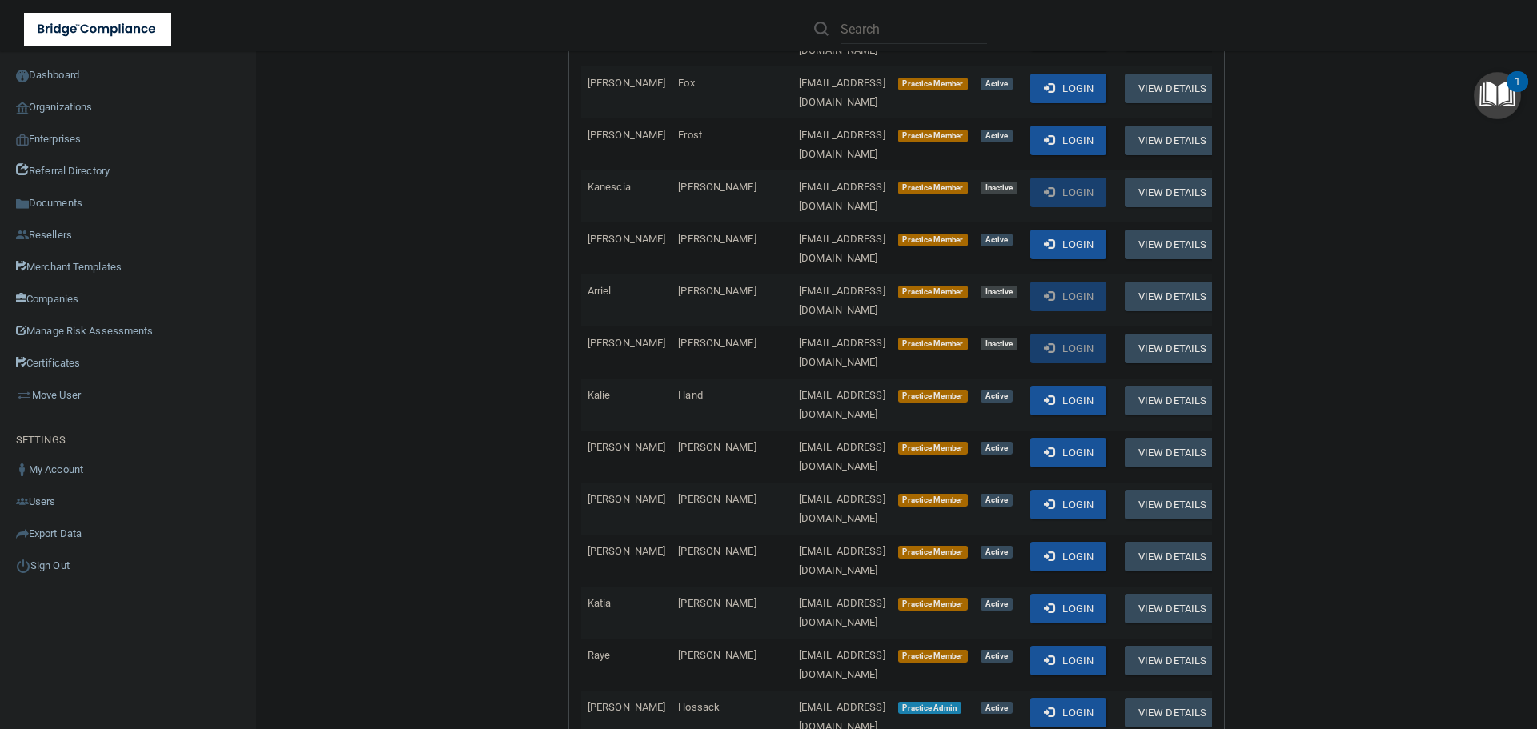
scroll to position [1682, 0]
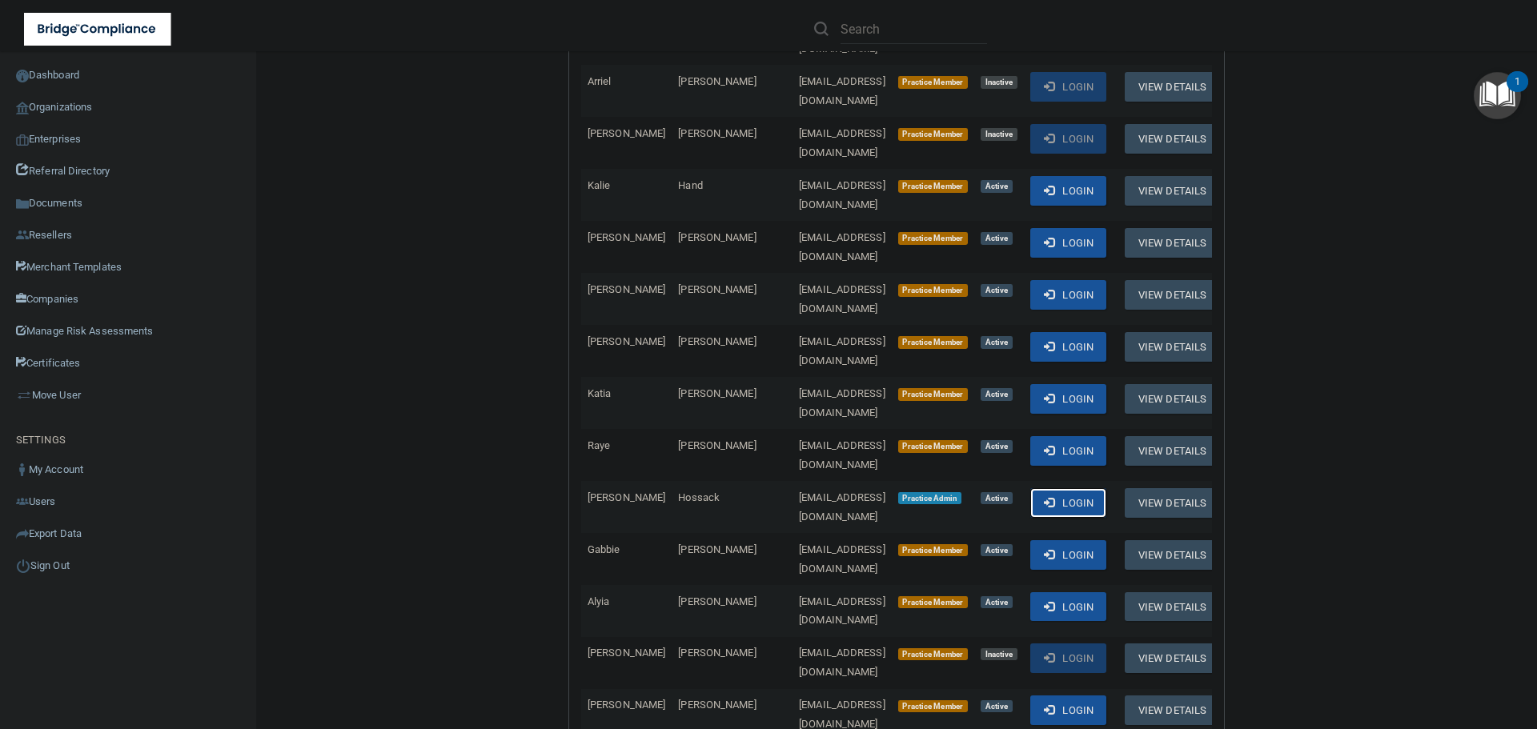
click at [1107, 488] on button "Login" at bounding box center [1069, 503] width 76 height 30
click at [86, 109] on link "Organizations" at bounding box center [128, 107] width 257 height 32
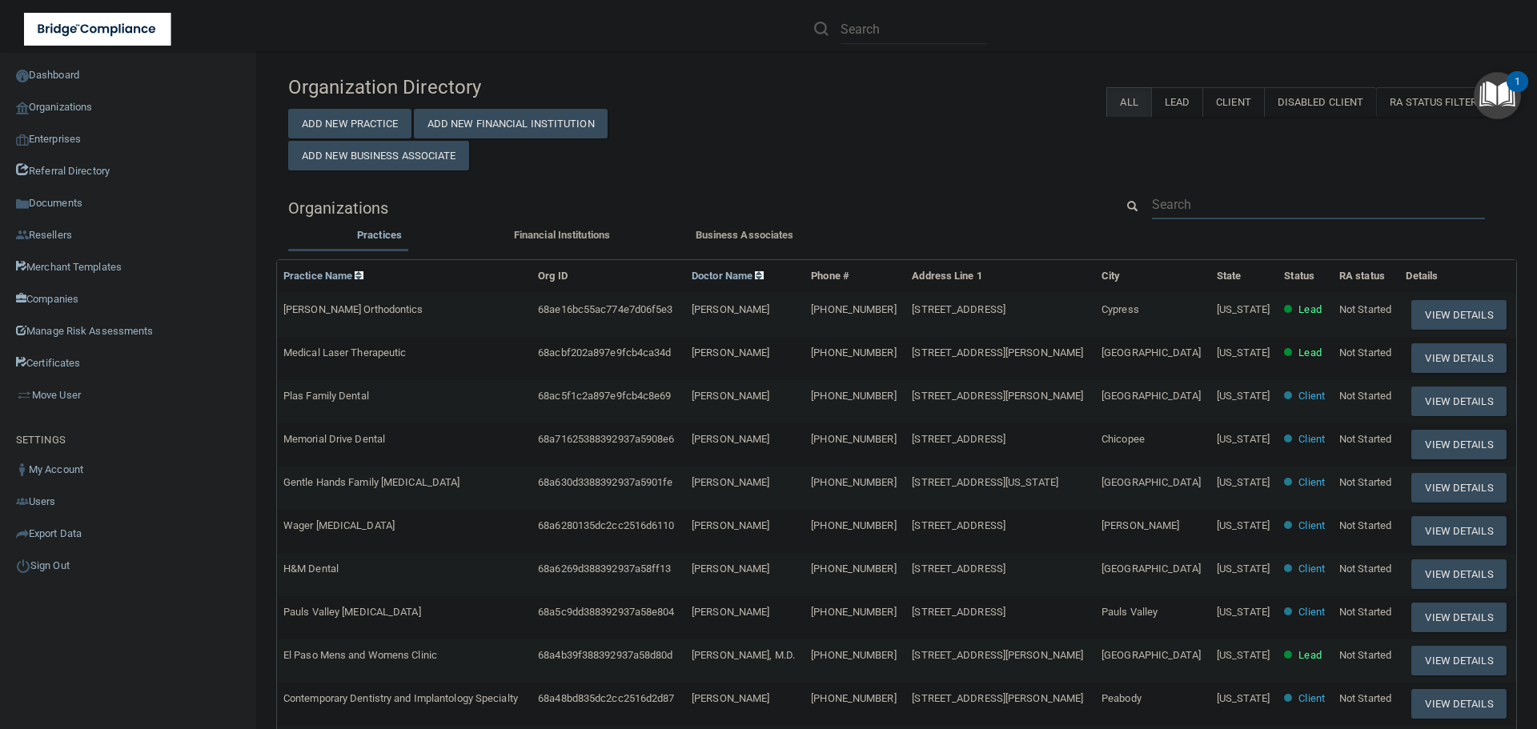
click at [1154, 203] on input "text" at bounding box center [1318, 205] width 333 height 30
paste input "[EMAIL_ADDRESS][DOMAIN_NAME]"
type input "[EMAIL_ADDRESS][DOMAIN_NAME]"
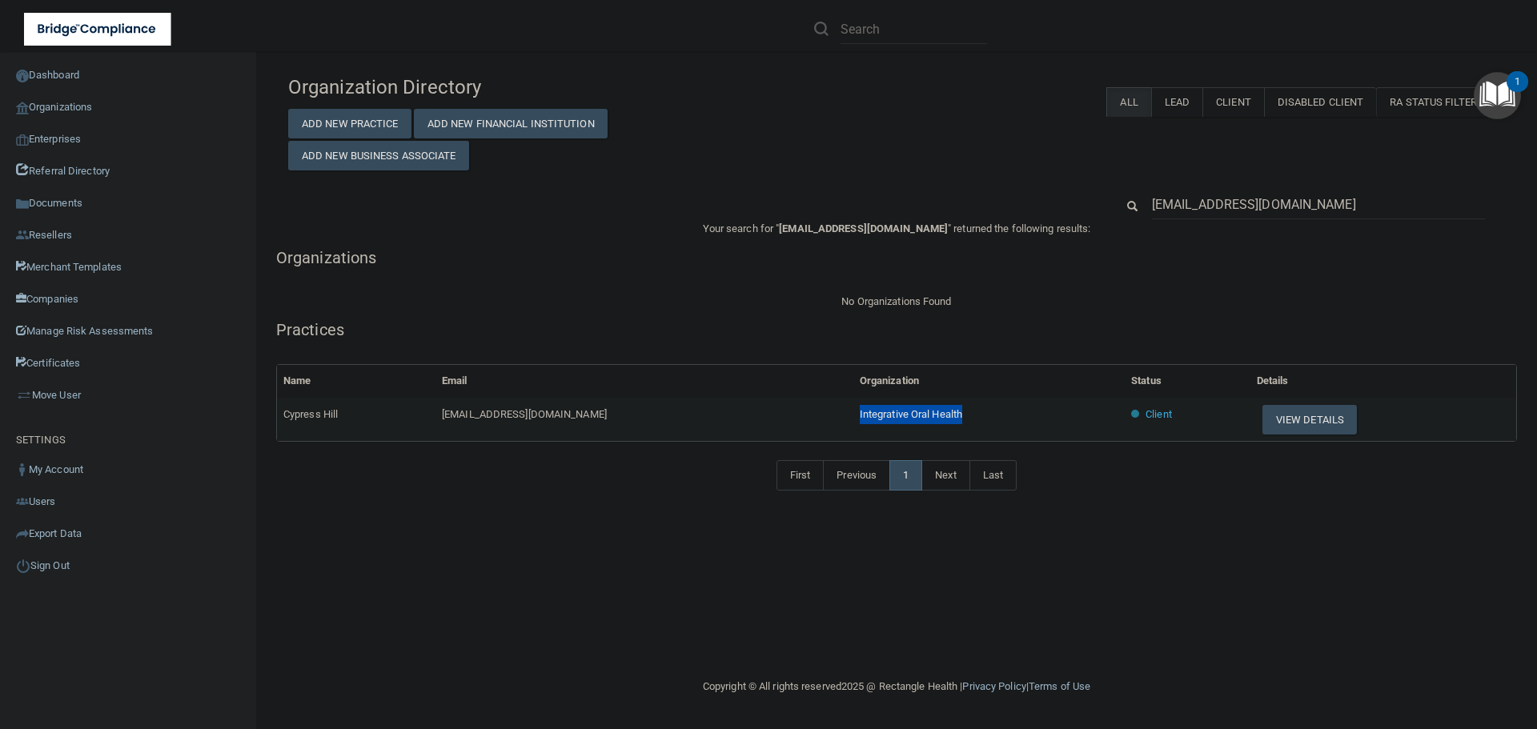
drag, startPoint x: 927, startPoint y: 416, endPoint x: 806, endPoint y: 421, distance: 121.8
click at [854, 421] on td "Integrative Oral Health" at bounding box center [989, 419] width 271 height 43
copy span "Integrative Oral Health"
click at [1292, 424] on button "View Details" at bounding box center [1310, 420] width 94 height 30
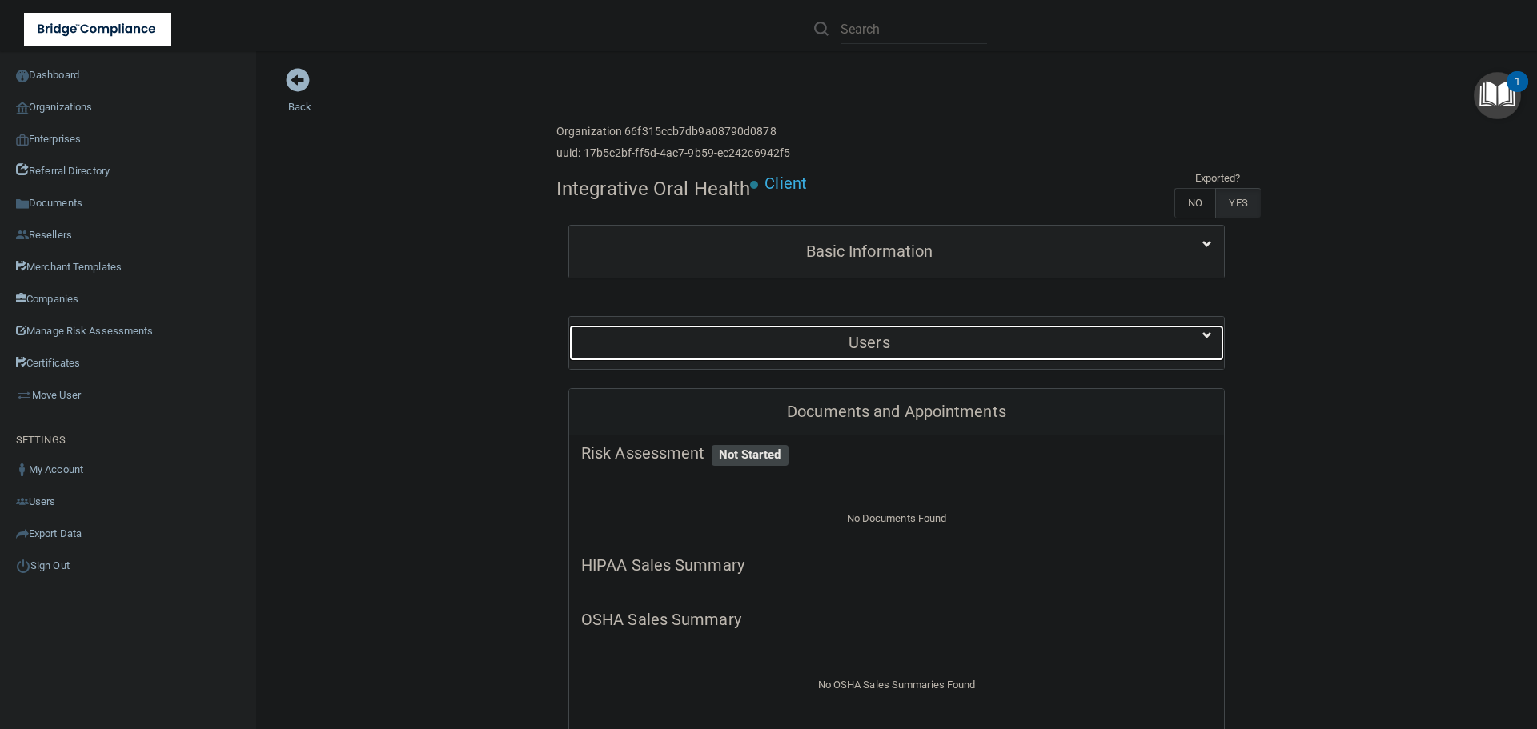
click at [878, 351] on h5 "Users" at bounding box center [869, 343] width 577 height 18
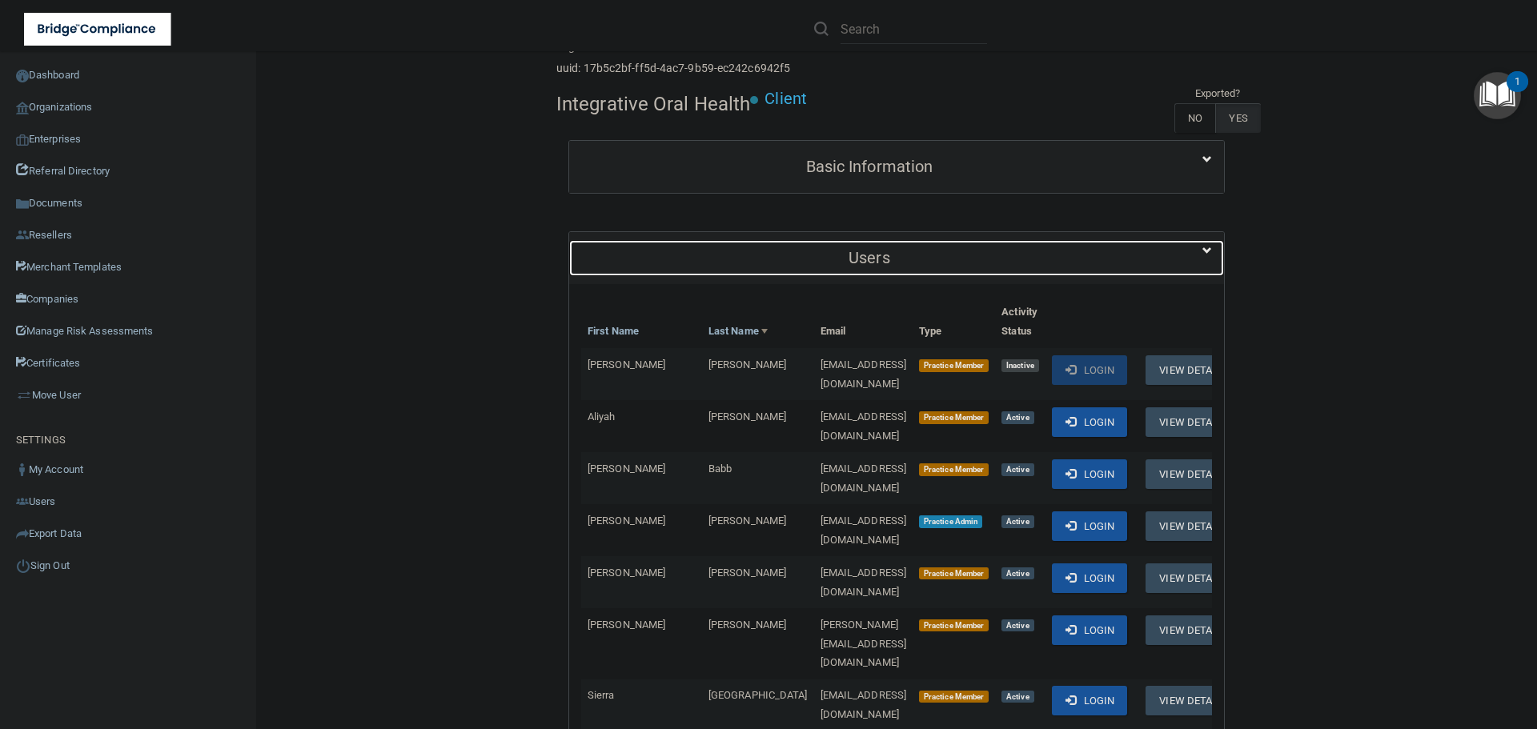
scroll to position [320, 0]
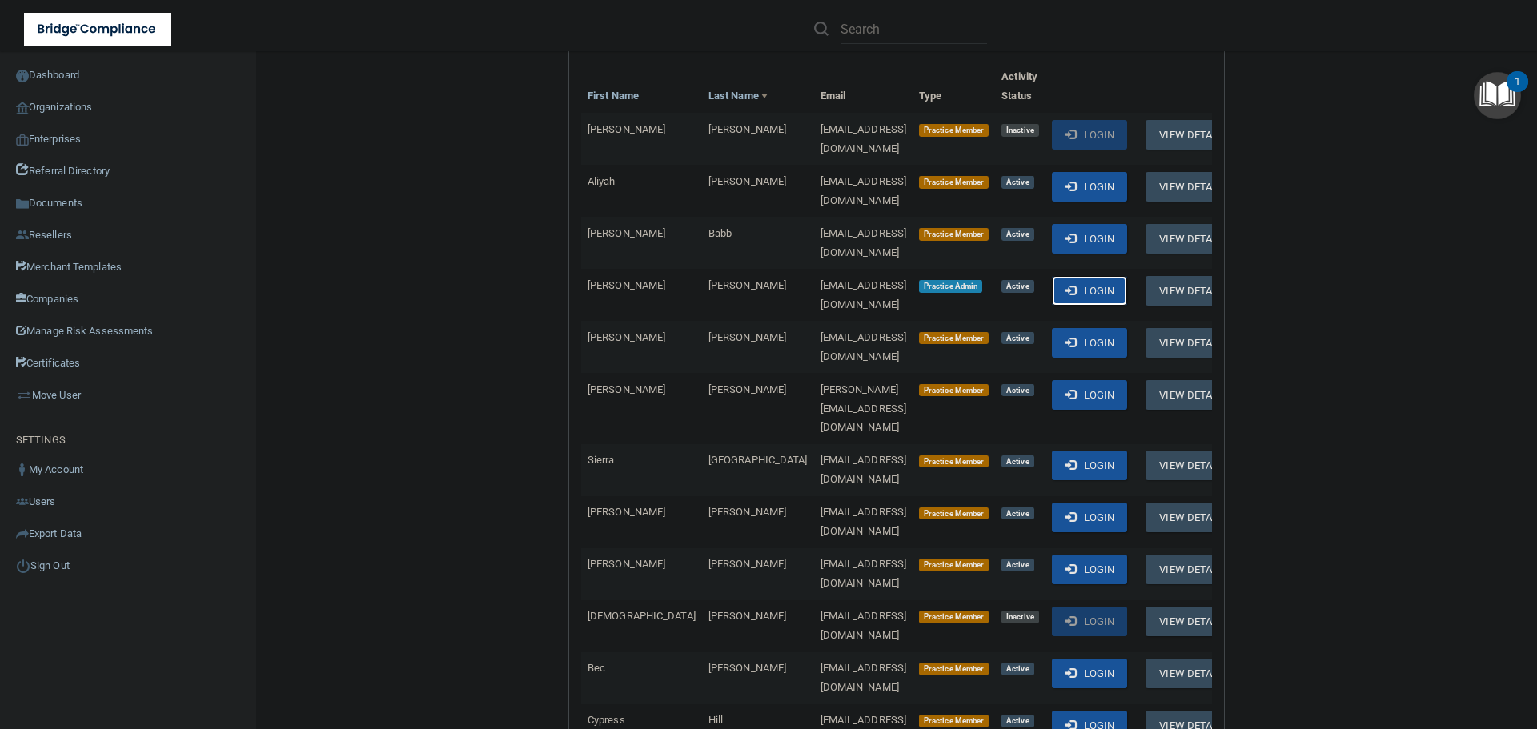
click at [1066, 285] on span at bounding box center [1071, 290] width 10 height 10
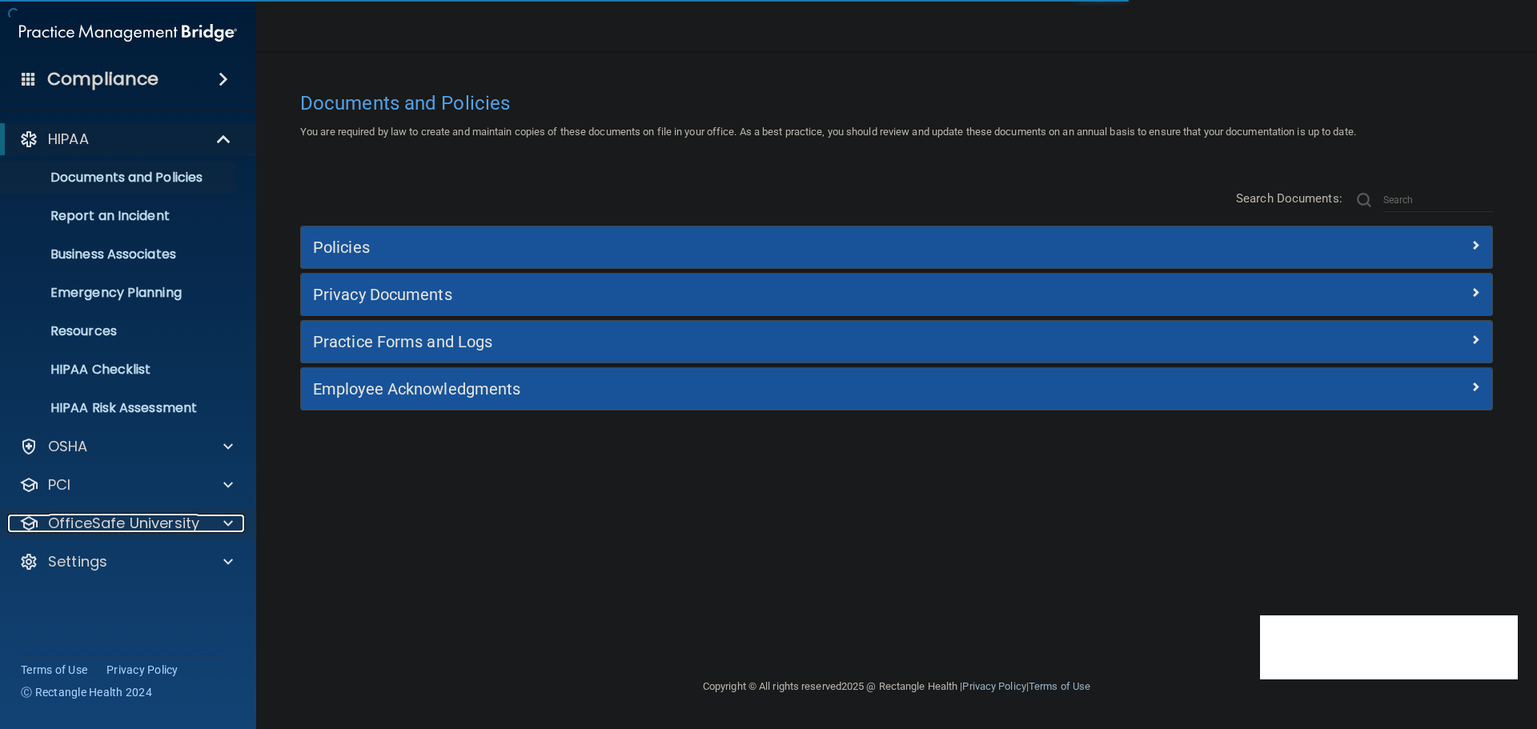
click at [218, 520] on div at bounding box center [225, 523] width 40 height 19
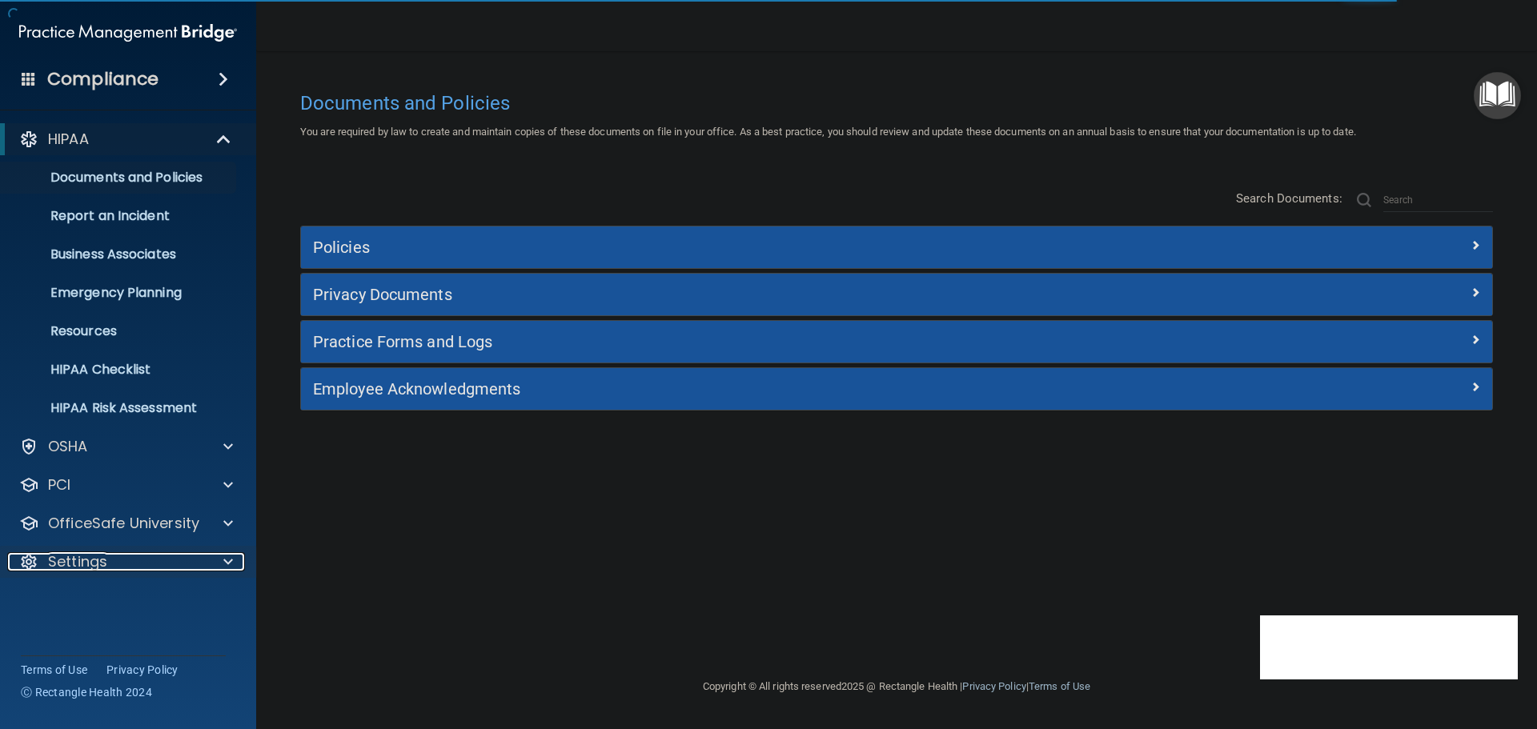
click at [216, 561] on div at bounding box center [225, 561] width 40 height 19
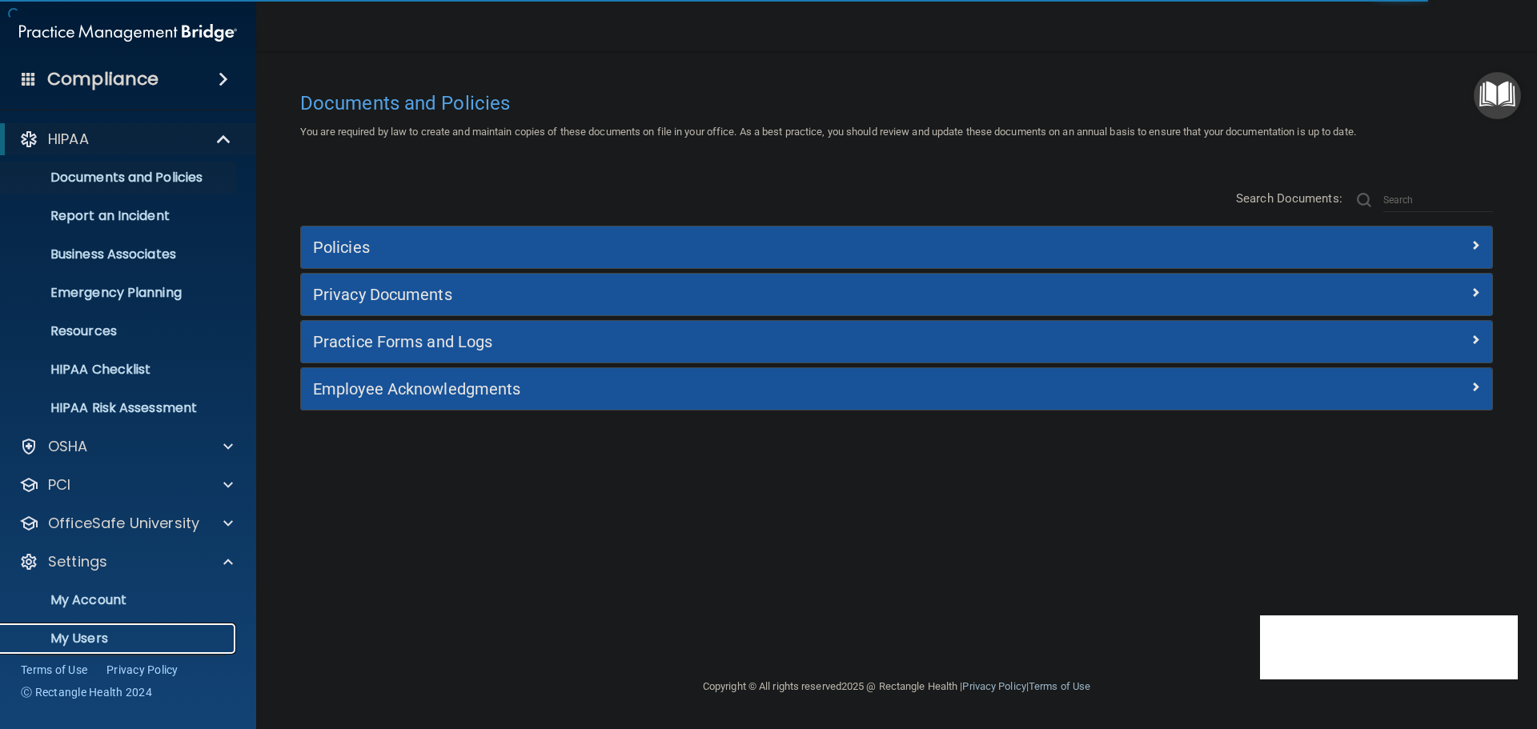
click at [101, 639] on p "My Users" at bounding box center [119, 639] width 219 height 16
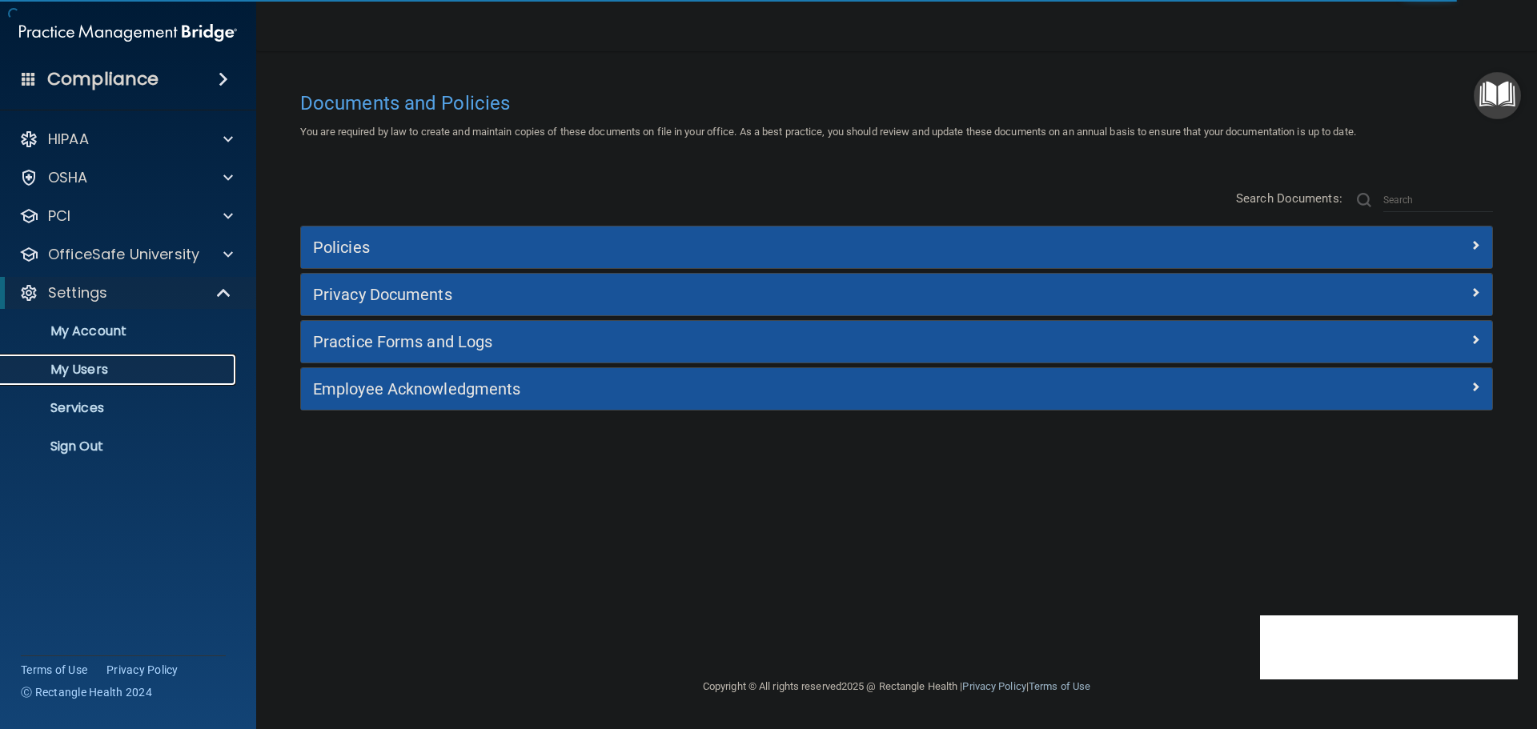
select select "20"
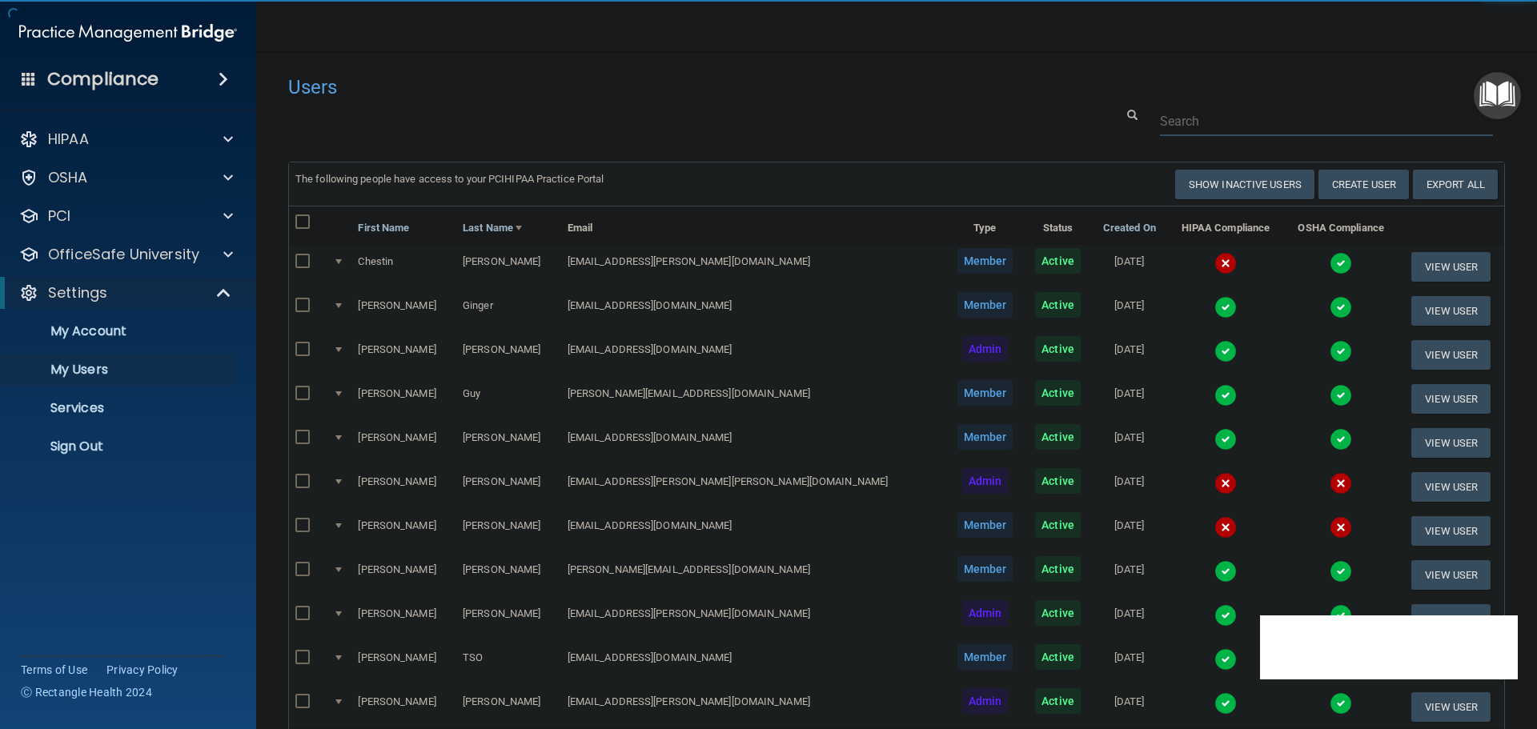
click at [1187, 124] on input "text" at bounding box center [1326, 121] width 333 height 30
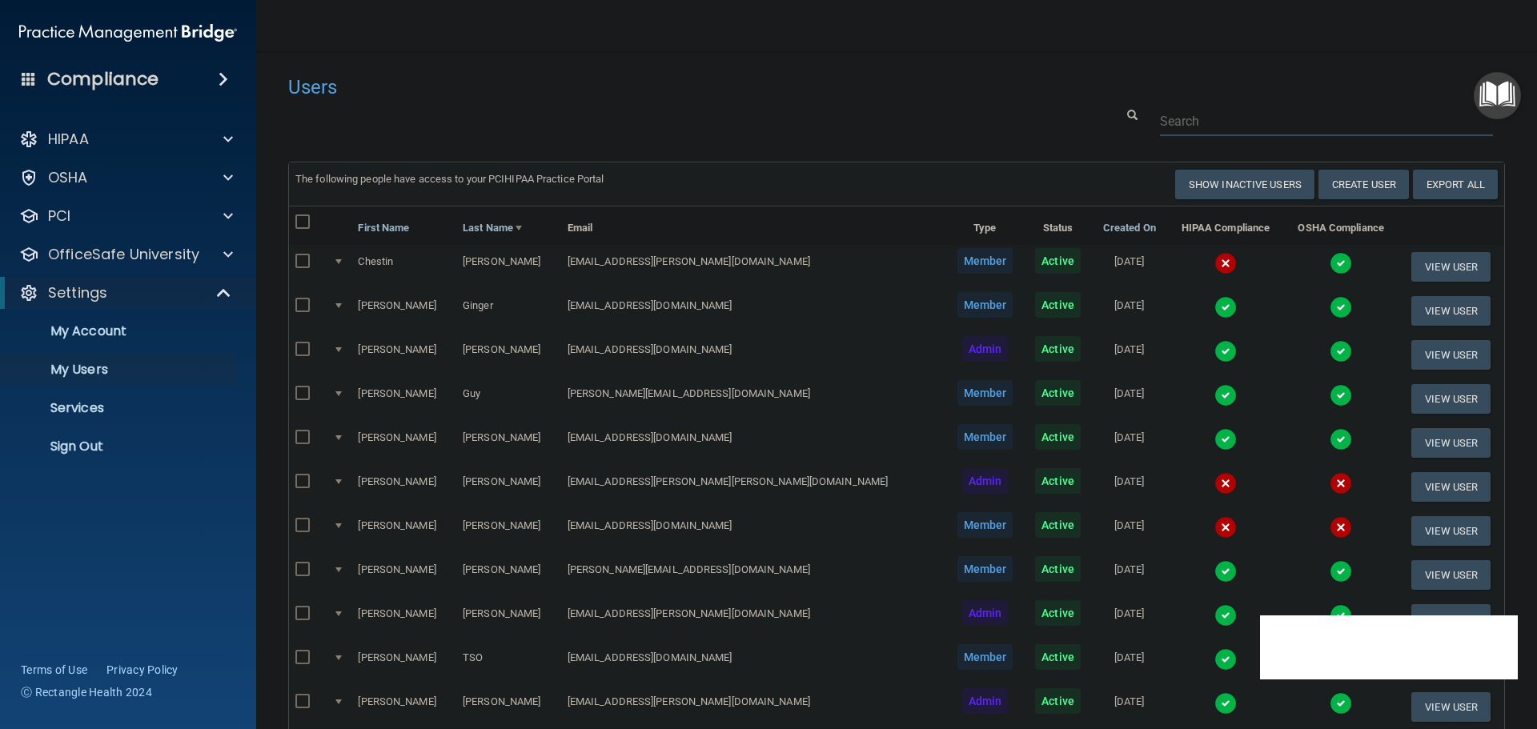
paste input "[EMAIL_ADDRESS][DOMAIN_NAME]"
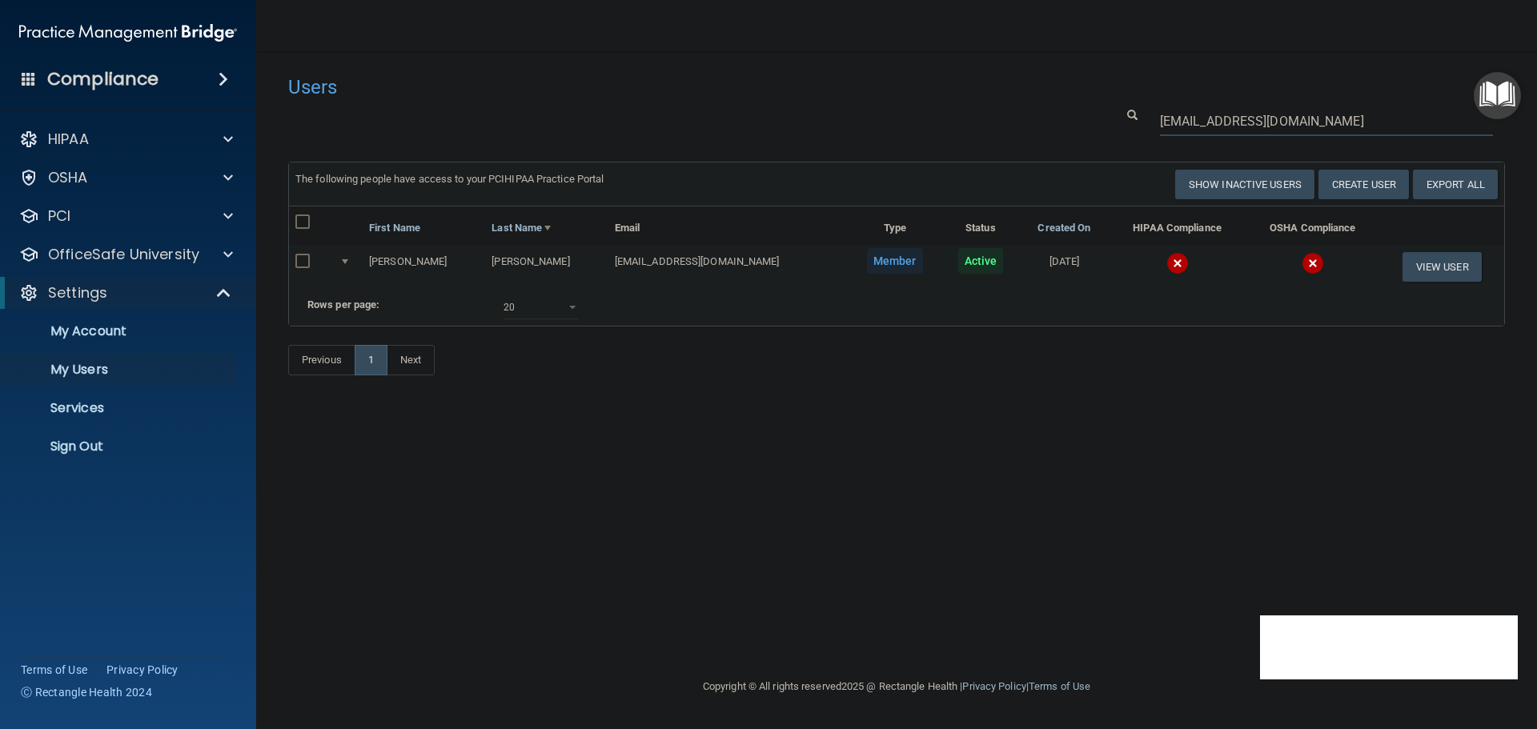
type input "[EMAIL_ADDRESS][DOMAIN_NAME]"
click at [1167, 265] on img at bounding box center [1178, 263] width 22 height 22
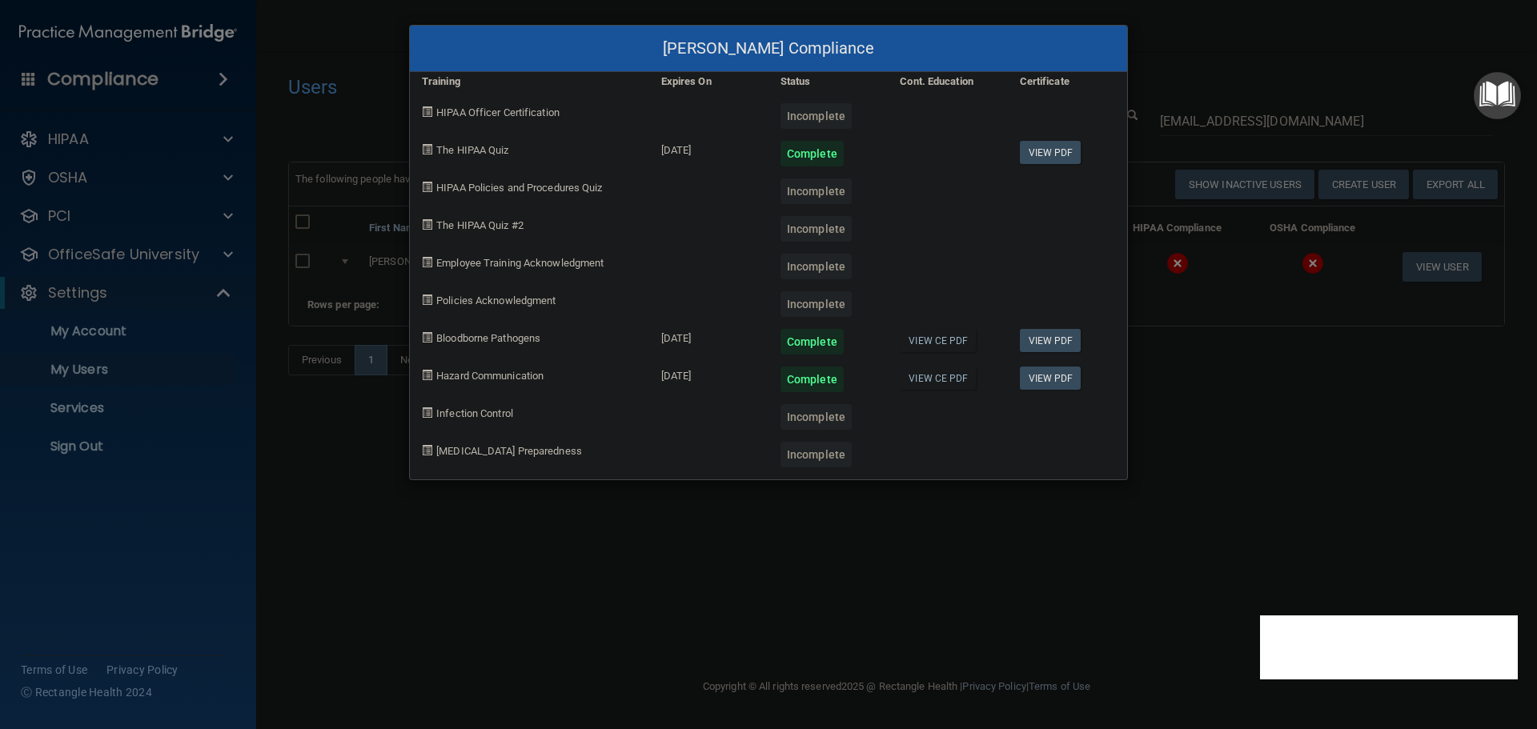
drag, startPoint x: 1367, startPoint y: 2, endPoint x: 1115, endPoint y: 615, distance: 662.9
click at [1115, 615] on div "christie Peterson's Compliance Training Expires On Status Cont. Education Certi…" at bounding box center [768, 364] width 1537 height 729
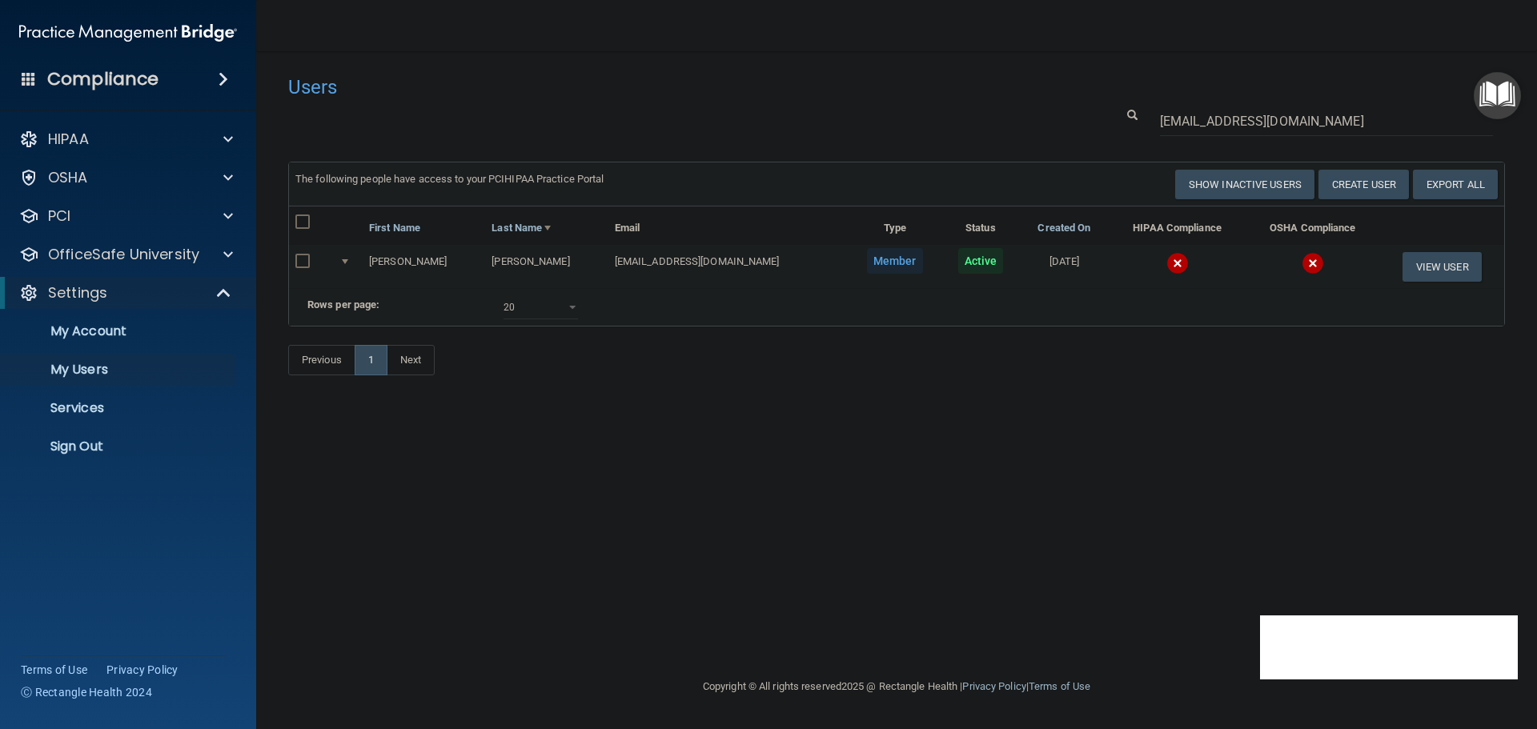
click at [1167, 259] on img at bounding box center [1178, 263] width 22 height 22
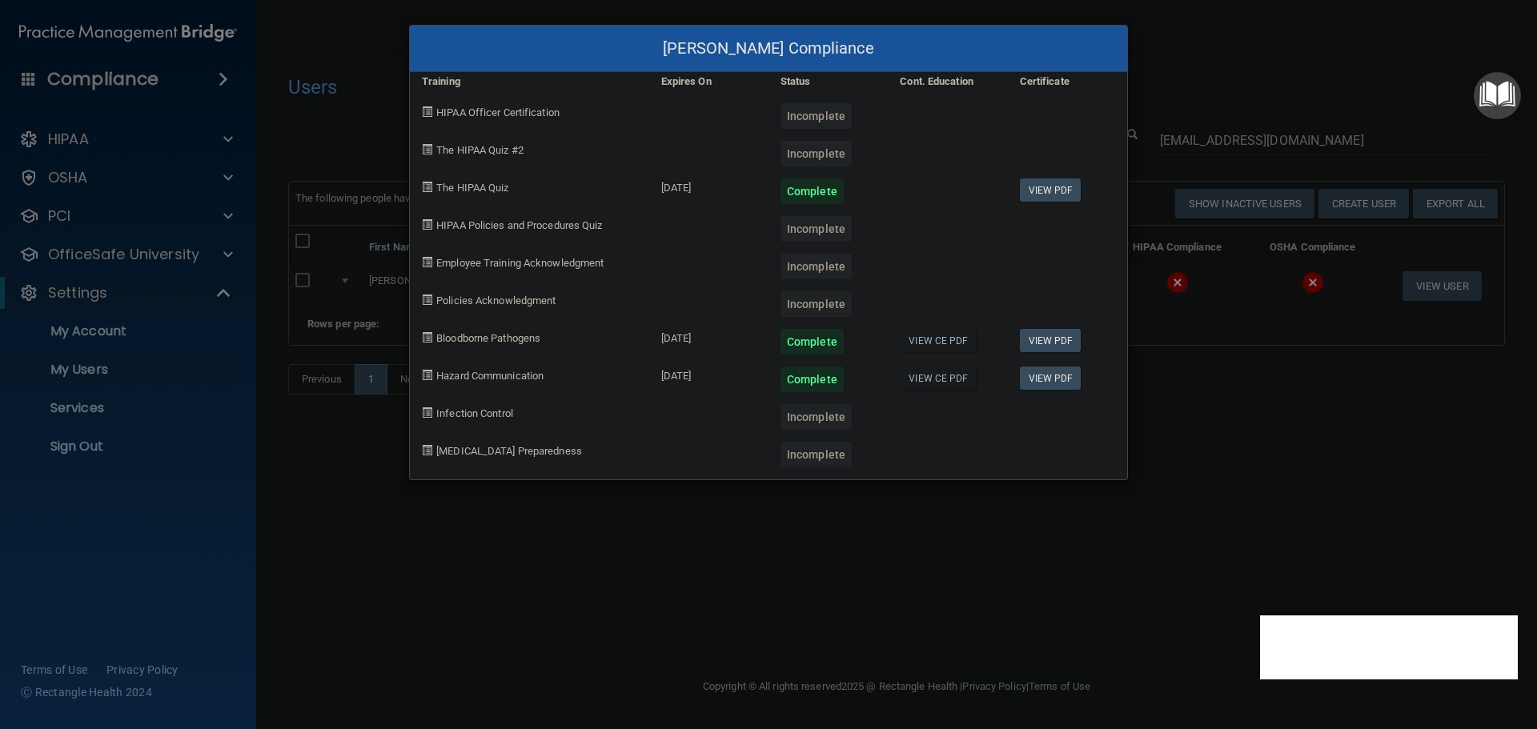
click at [1150, 484] on div "christie Peterson's Compliance Training Expires On Status Cont. Education Certi…" at bounding box center [768, 364] width 1537 height 729
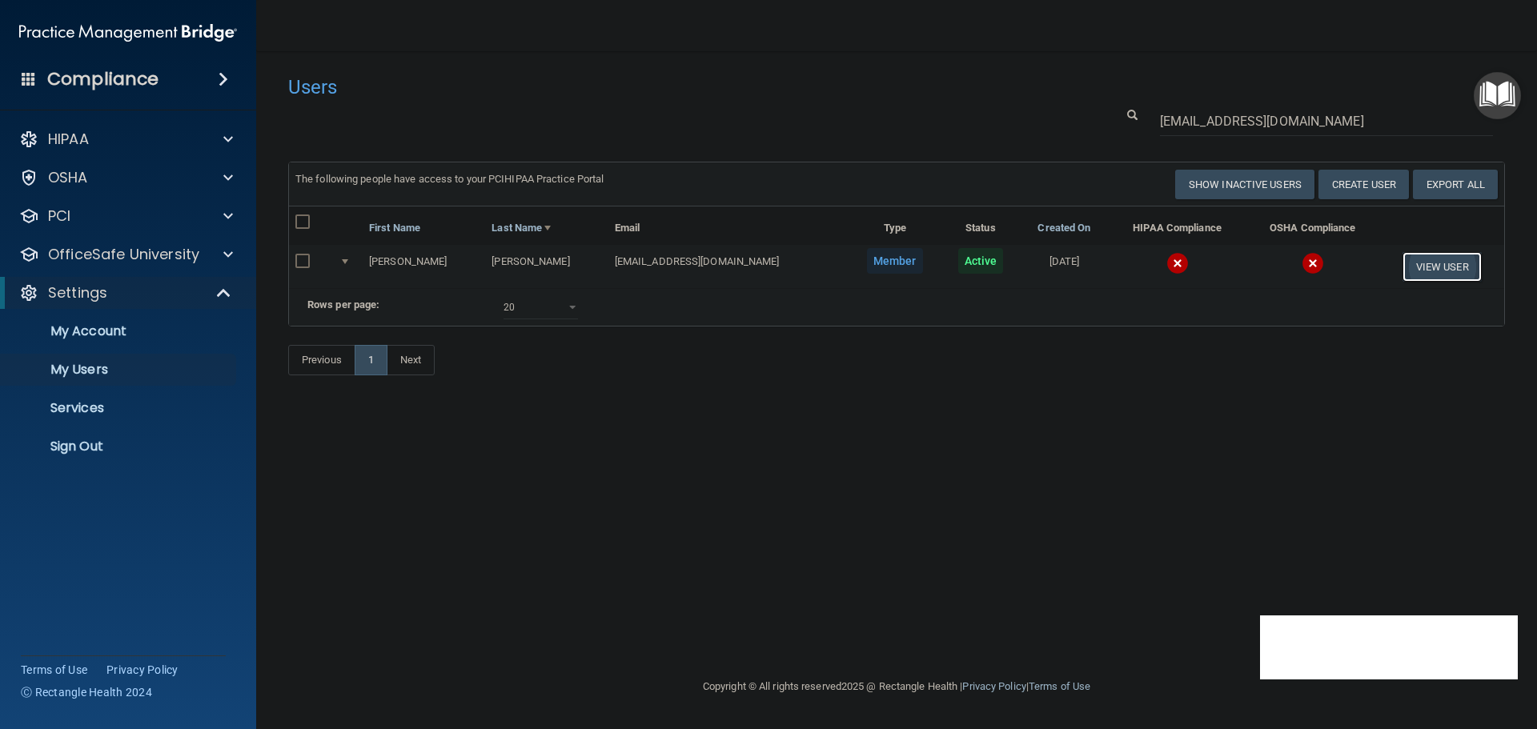
click at [1403, 260] on button "View User" at bounding box center [1442, 267] width 79 height 30
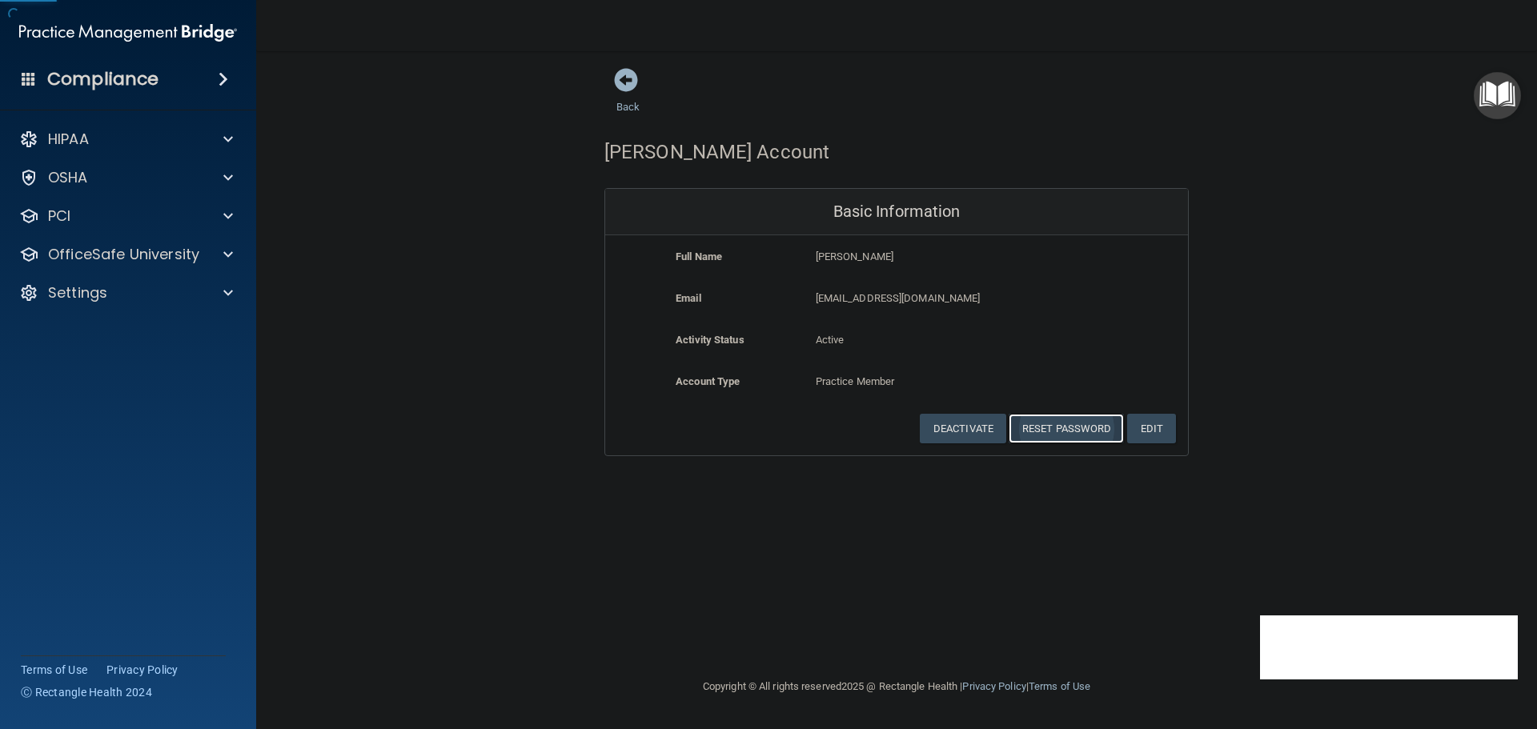
click at [1068, 434] on button "Reset Password" at bounding box center [1066, 429] width 115 height 30
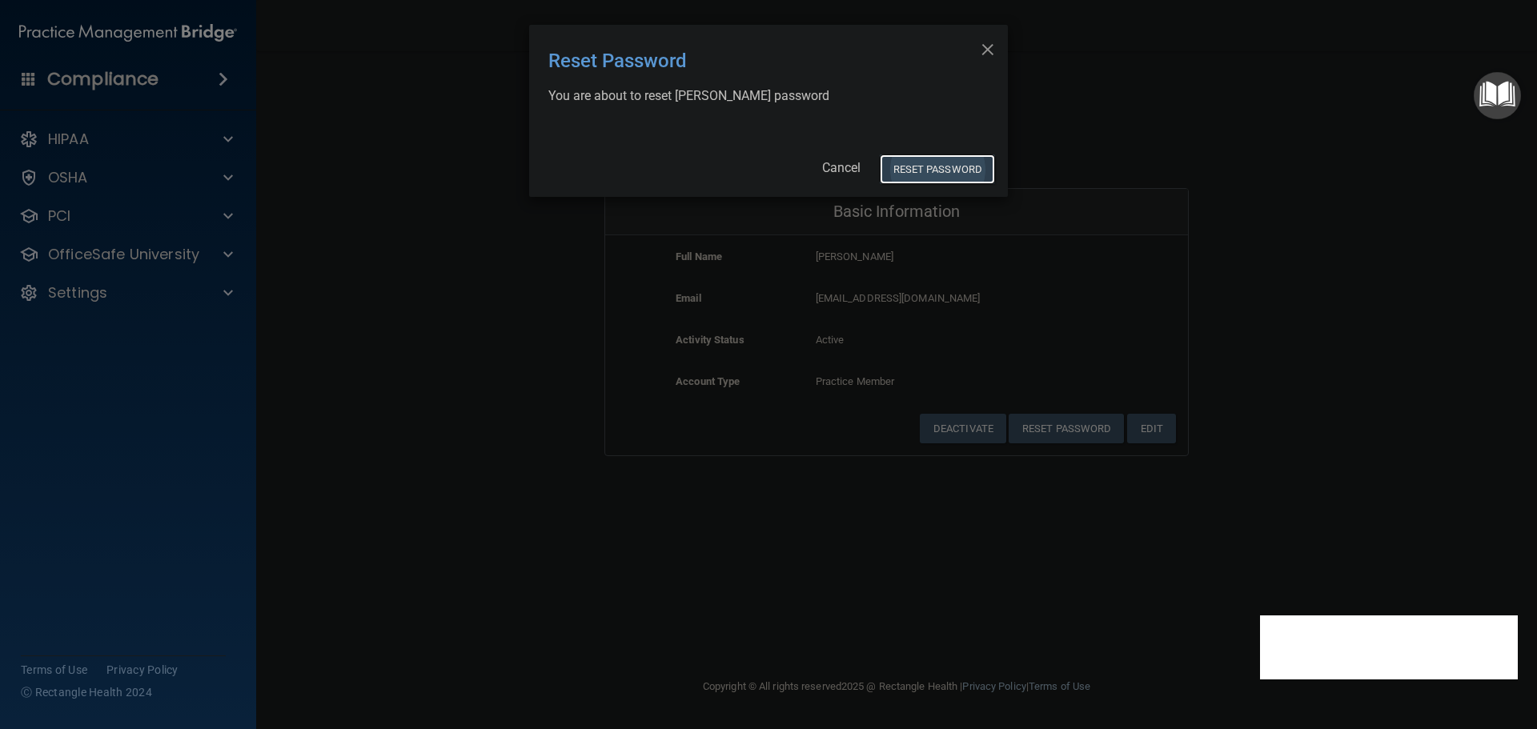
click at [897, 174] on button "Reset Password" at bounding box center [937, 170] width 115 height 30
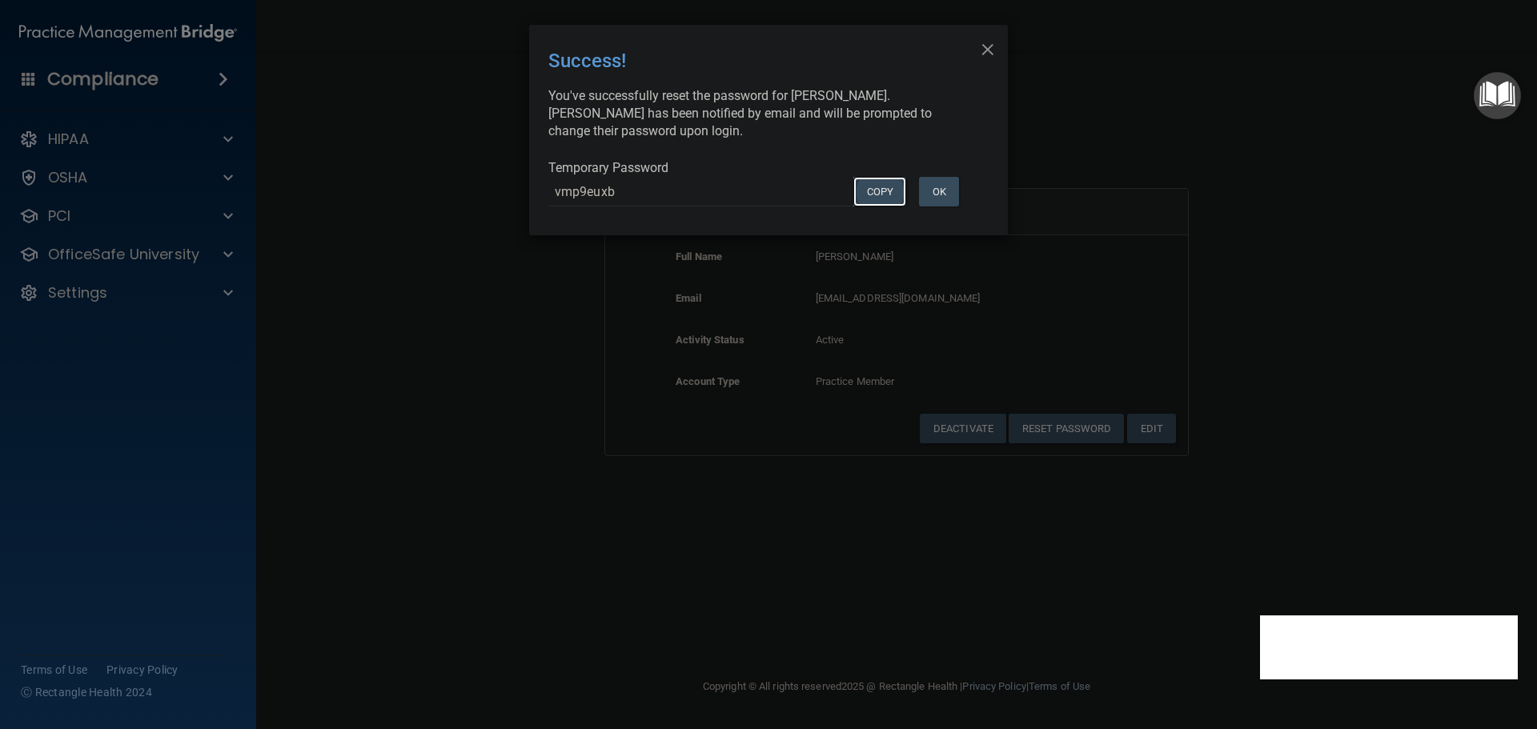
click at [877, 192] on button "COPY" at bounding box center [880, 192] width 53 height 30
click at [344, 189] on div "× Close Success! You've successfully reset the password for christie Peterson. …" at bounding box center [768, 364] width 1537 height 729
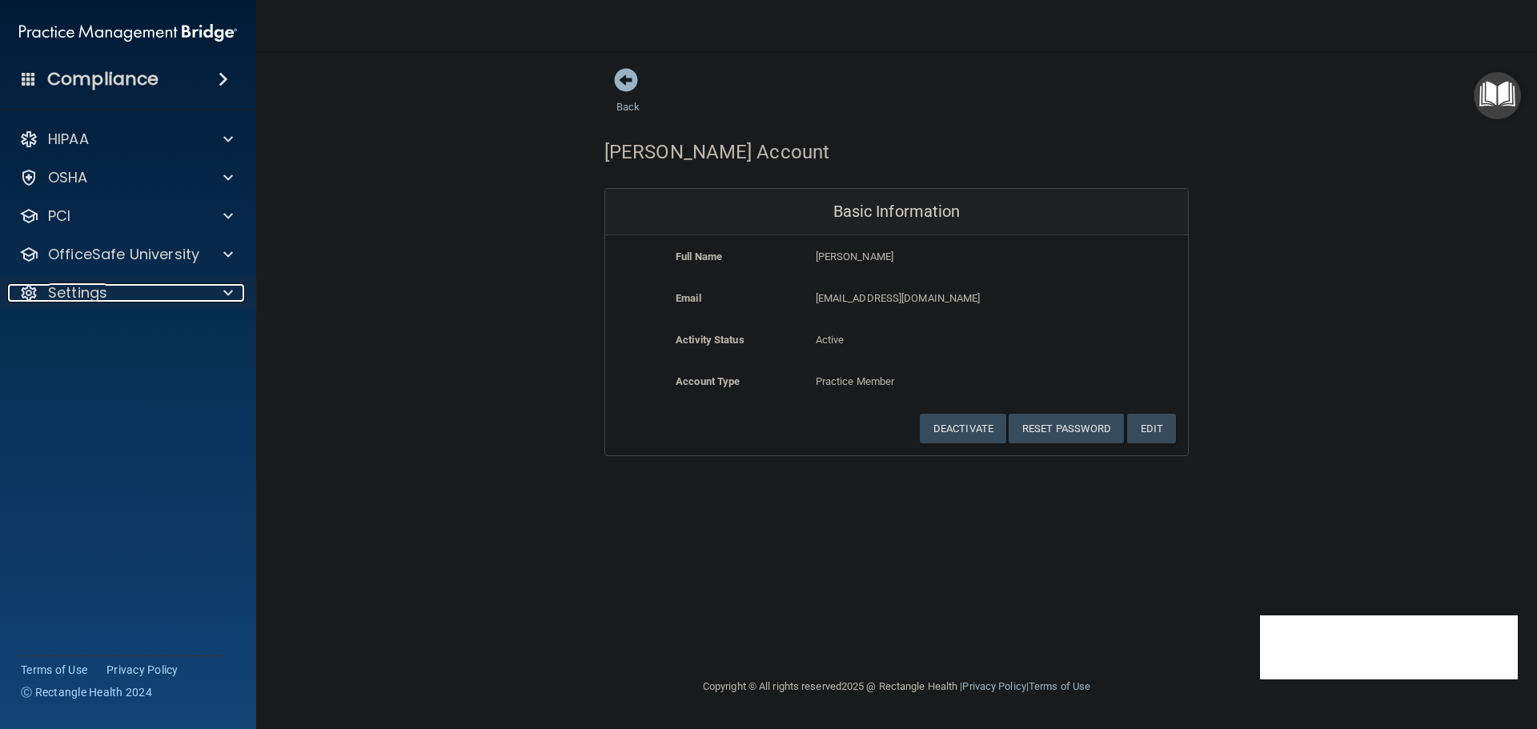
click at [217, 289] on div at bounding box center [225, 292] width 40 height 19
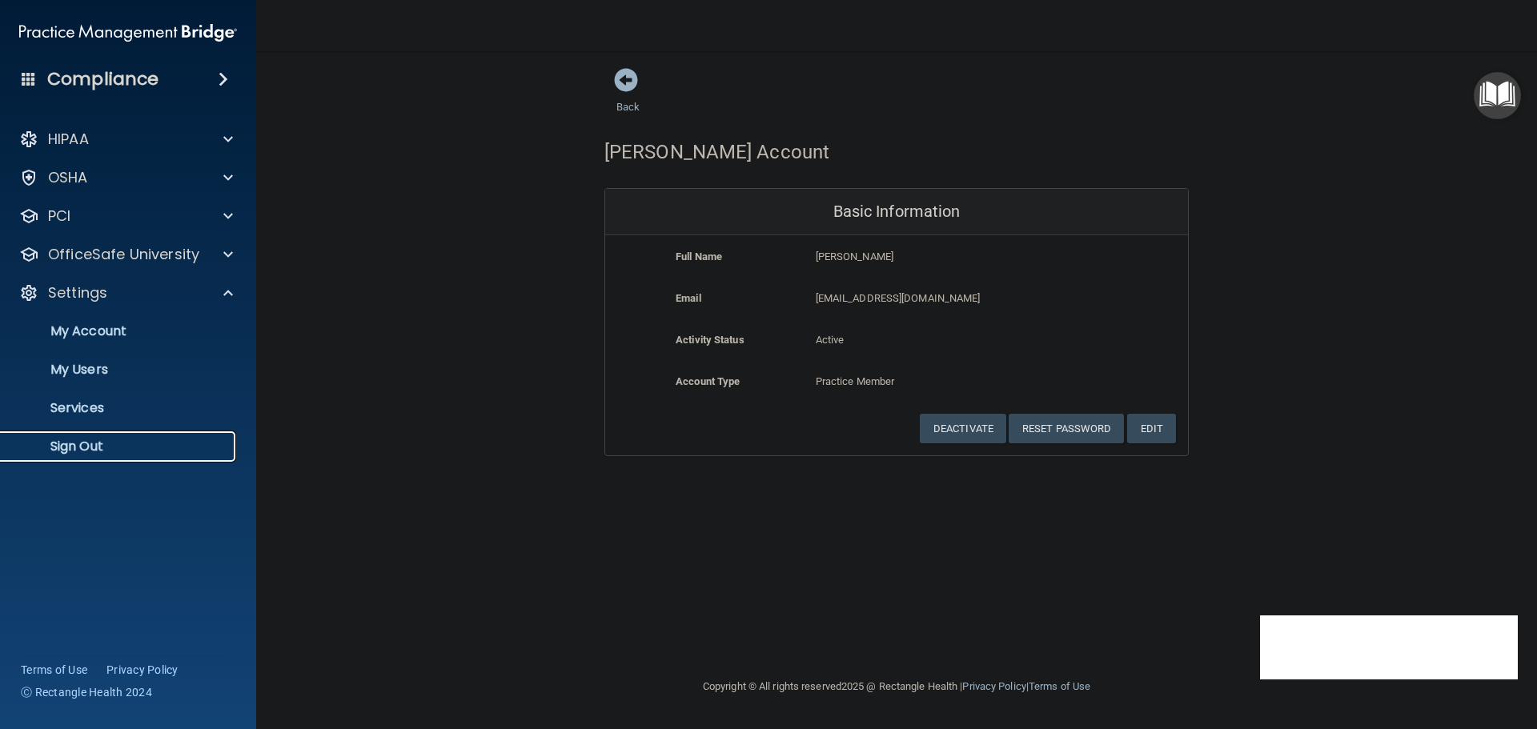
click at [108, 458] on link "Sign Out" at bounding box center [110, 447] width 252 height 32
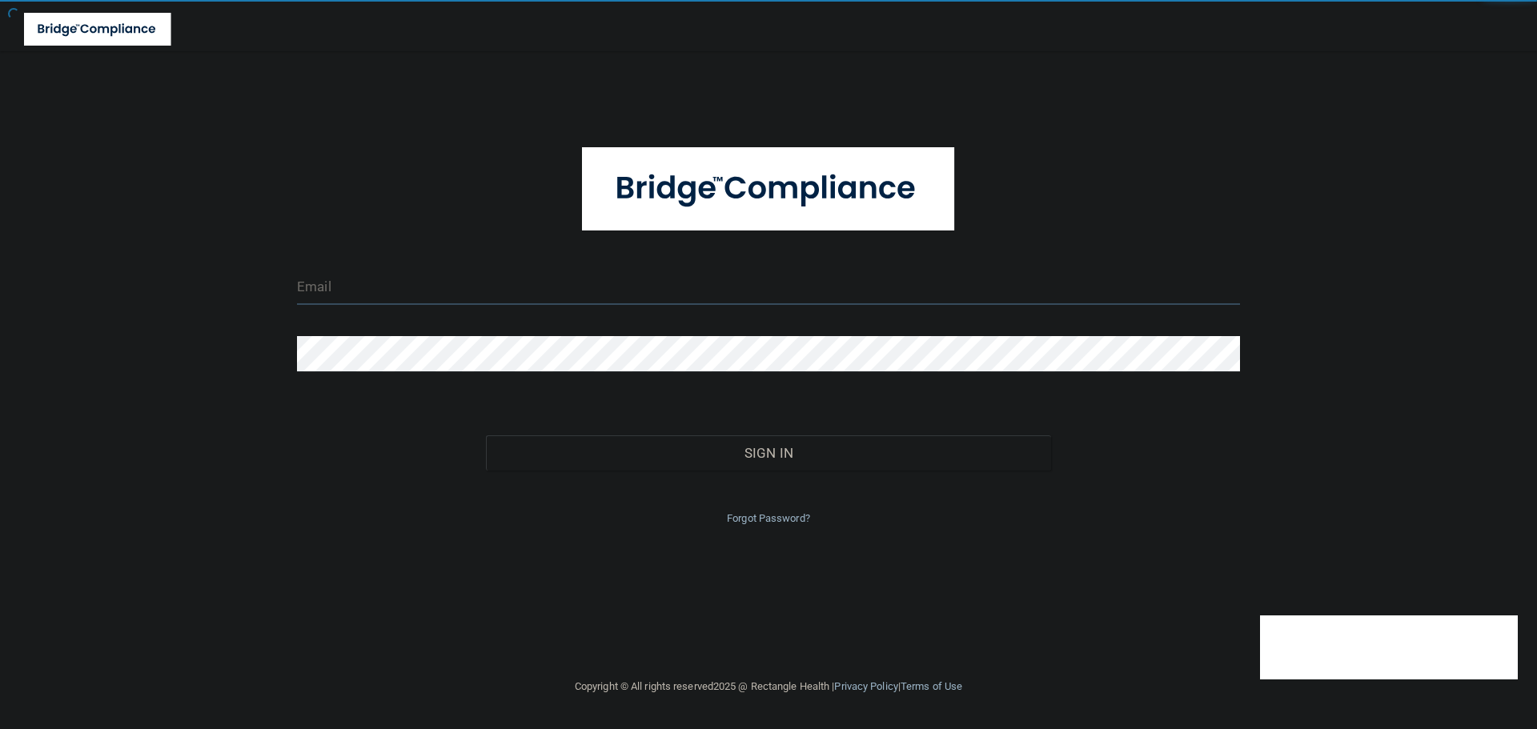
type input "[EMAIL_ADDRESS][DOMAIN_NAME]"
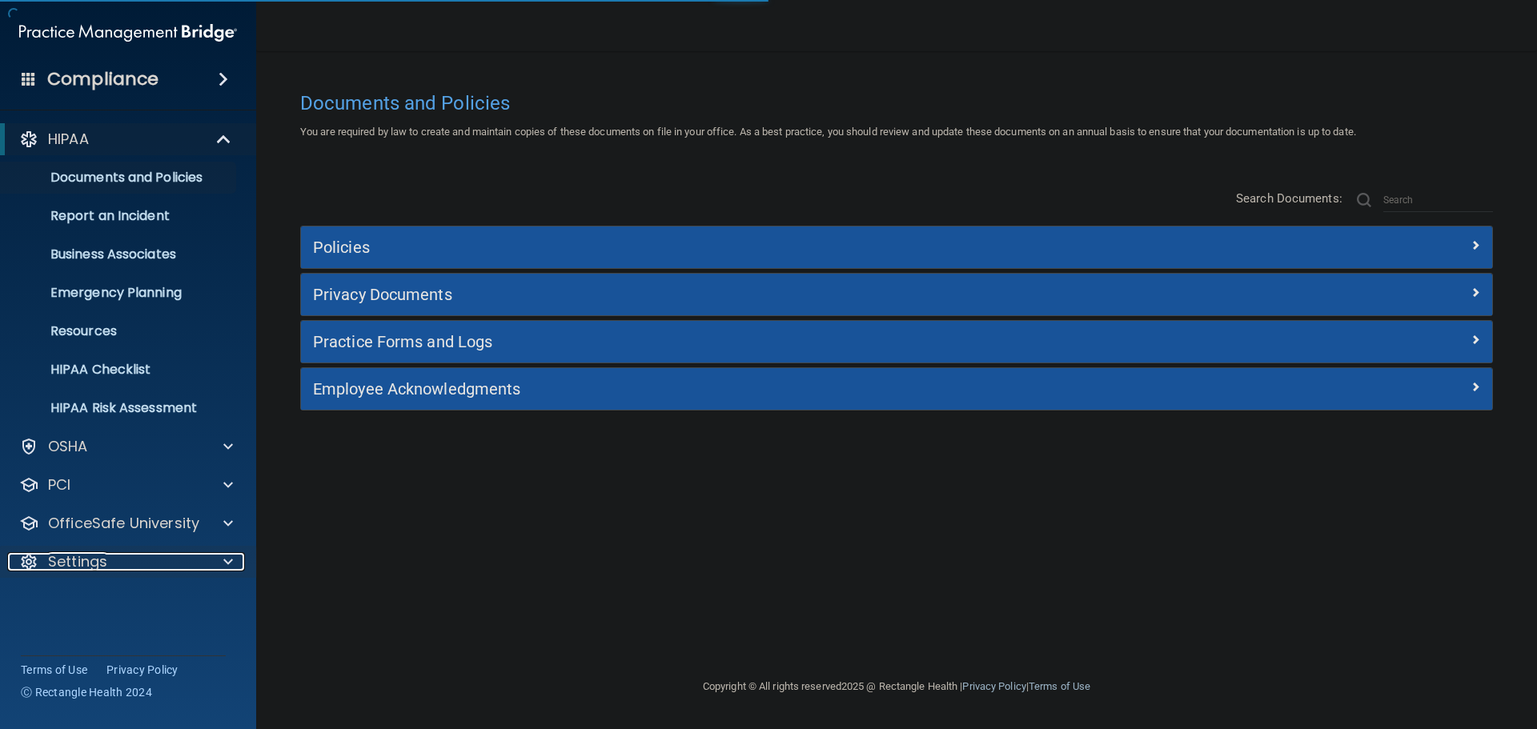
click at [192, 555] on div "Settings" at bounding box center [106, 561] width 198 height 19
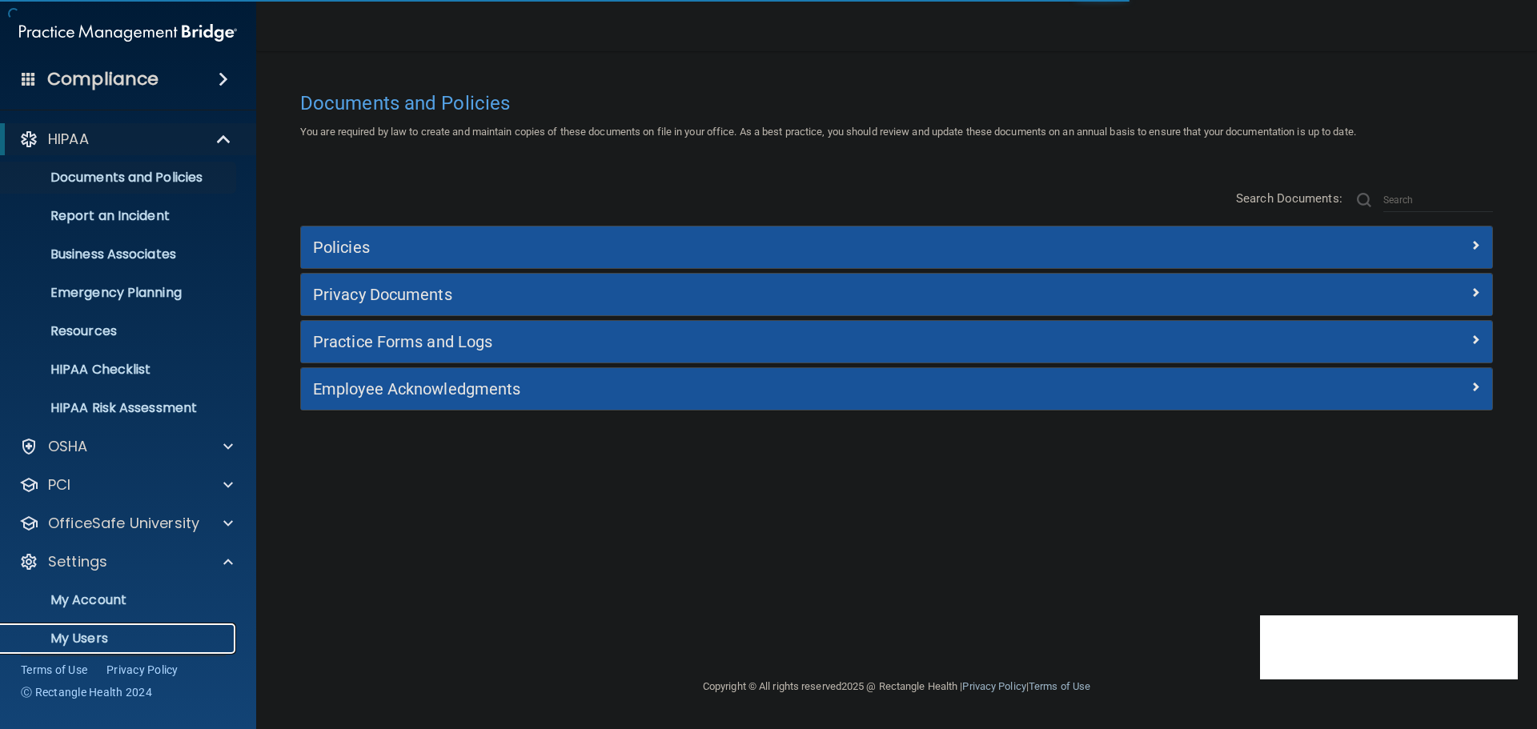
click at [112, 631] on p "My Users" at bounding box center [119, 639] width 219 height 16
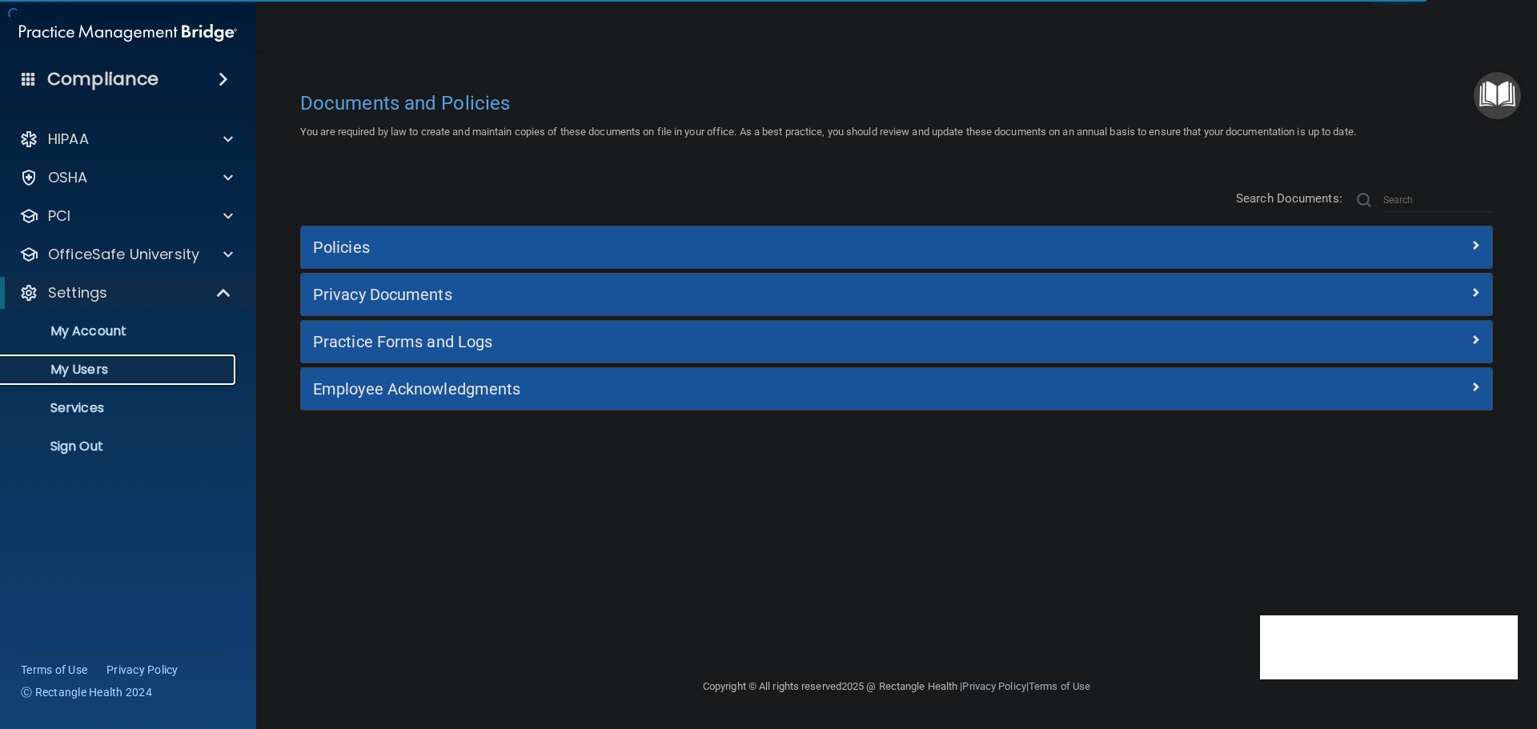
select select "20"
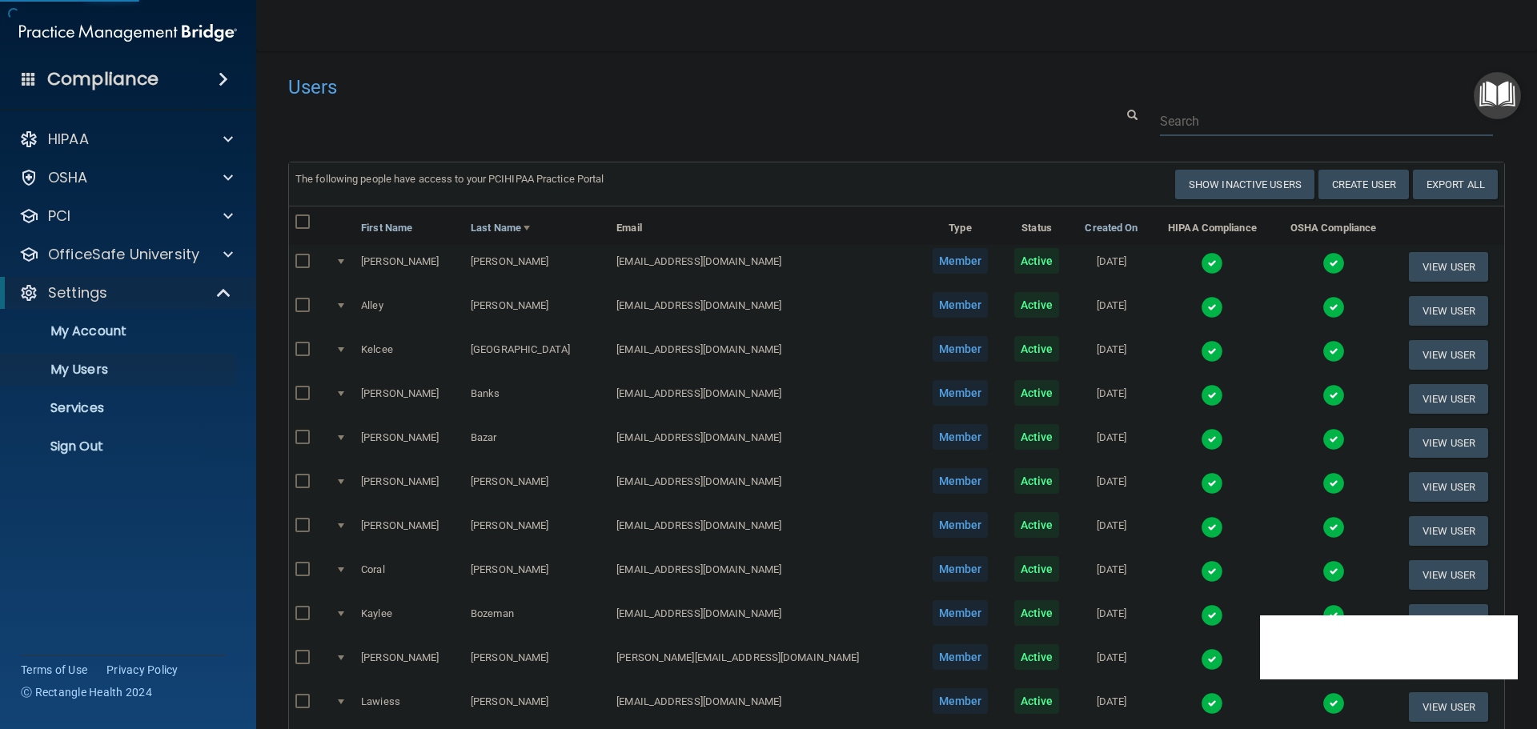
click at [1192, 129] on input "text" at bounding box center [1326, 121] width 333 height 30
paste input "[EMAIL_ADDRESS][DOMAIN_NAME]"
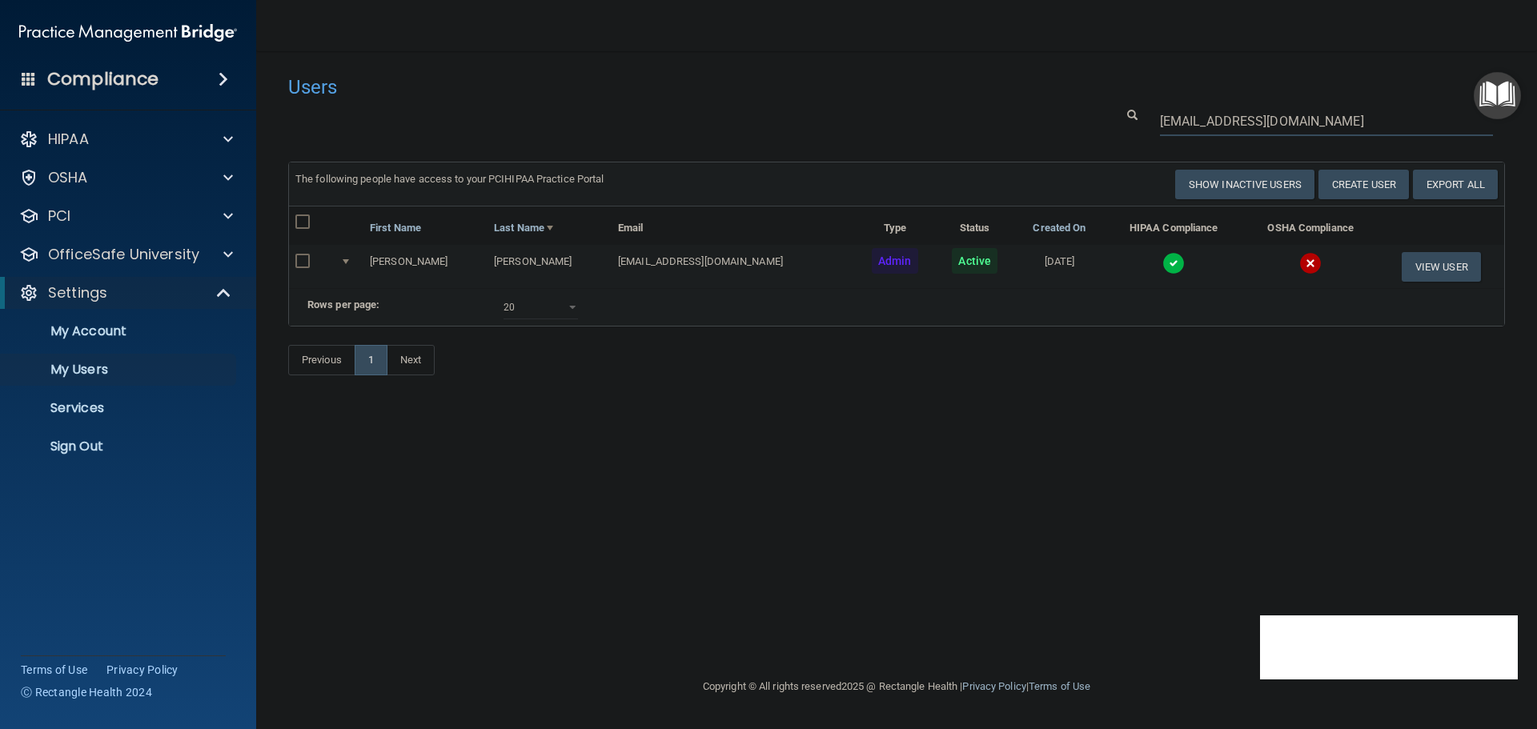
type input "[EMAIL_ADDRESS][DOMAIN_NAME]"
click at [1170, 266] on img at bounding box center [1174, 263] width 22 height 22
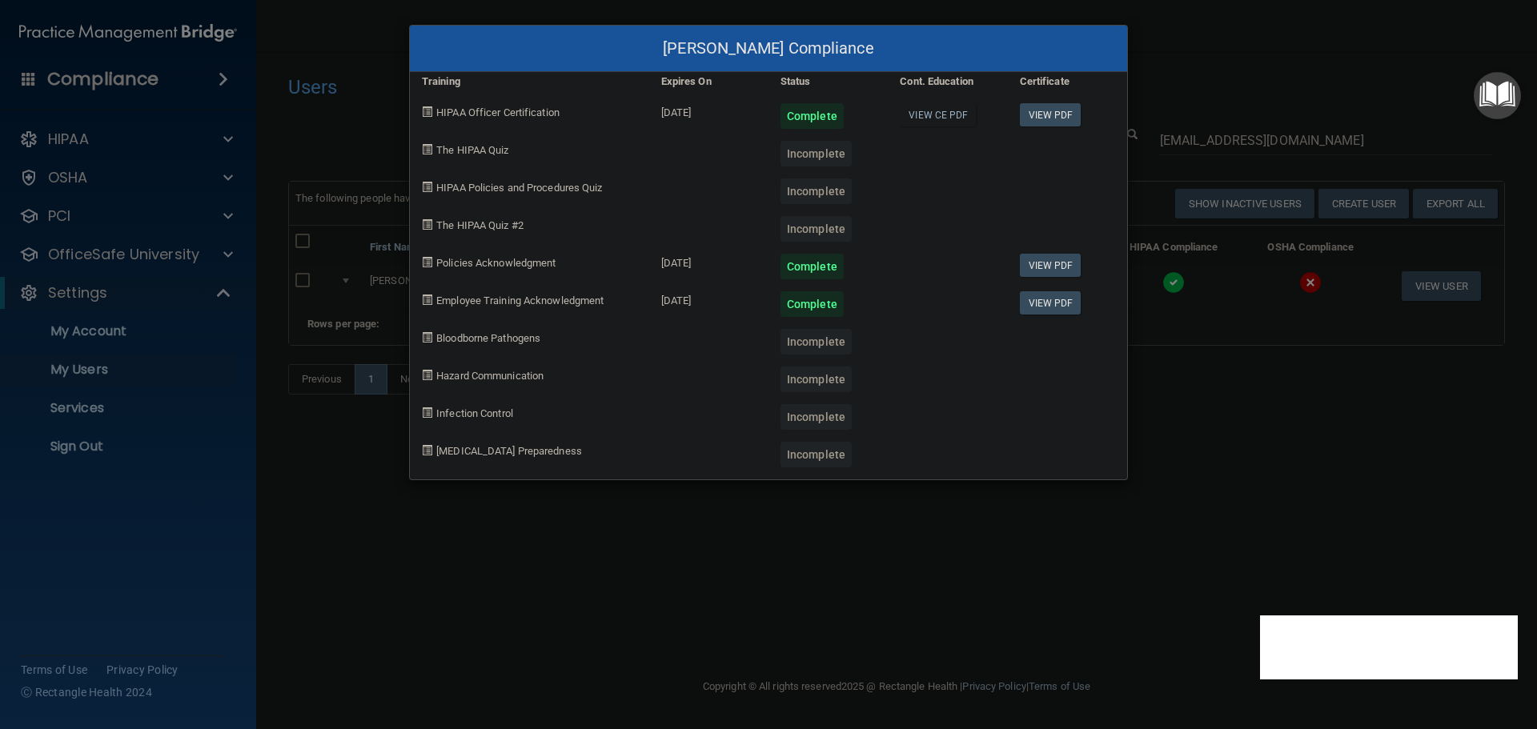
click at [1177, 448] on div "Thuy Wiesner's Compliance Training Expires On Status Cont. Education Certificat…" at bounding box center [768, 364] width 1537 height 729
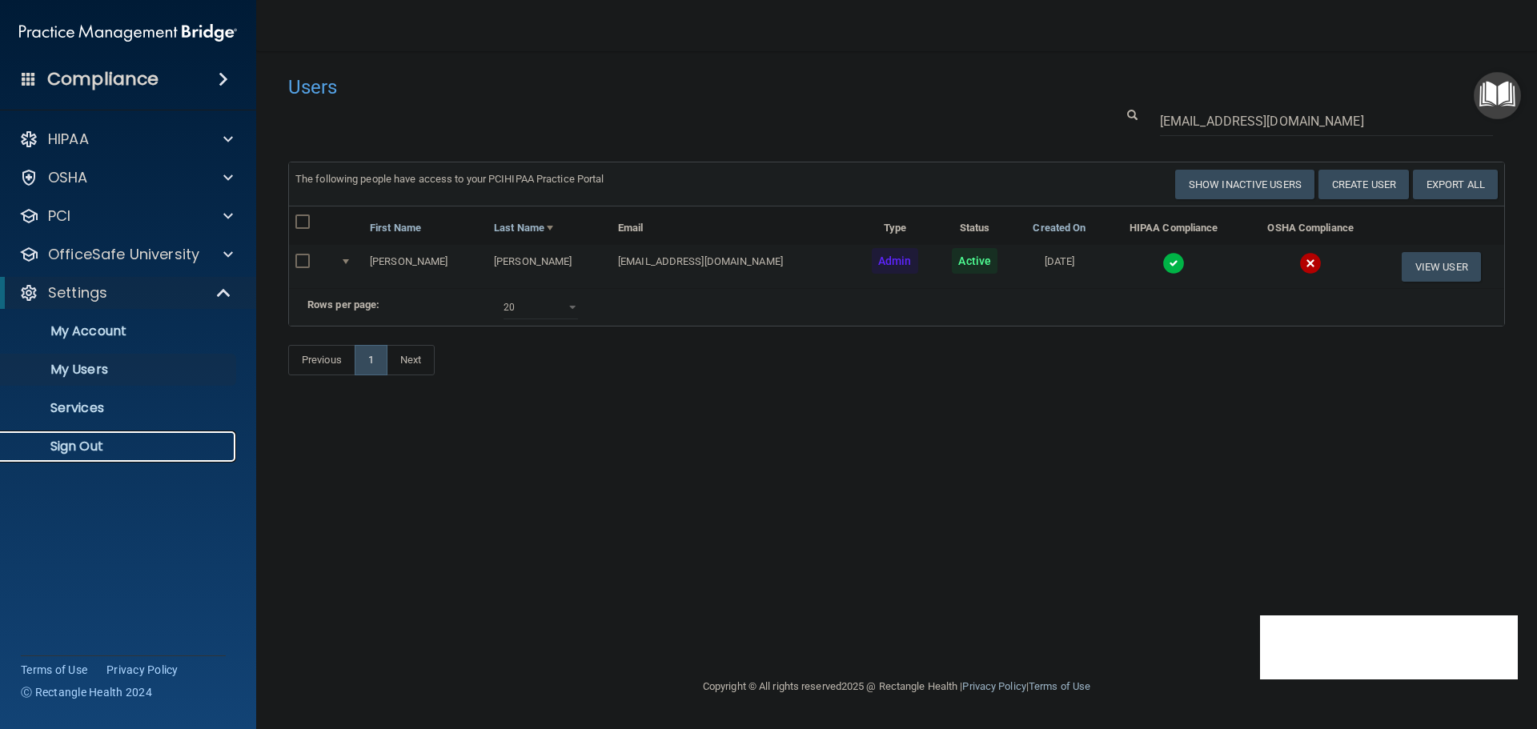
click at [82, 451] on p "Sign Out" at bounding box center [119, 447] width 219 height 16
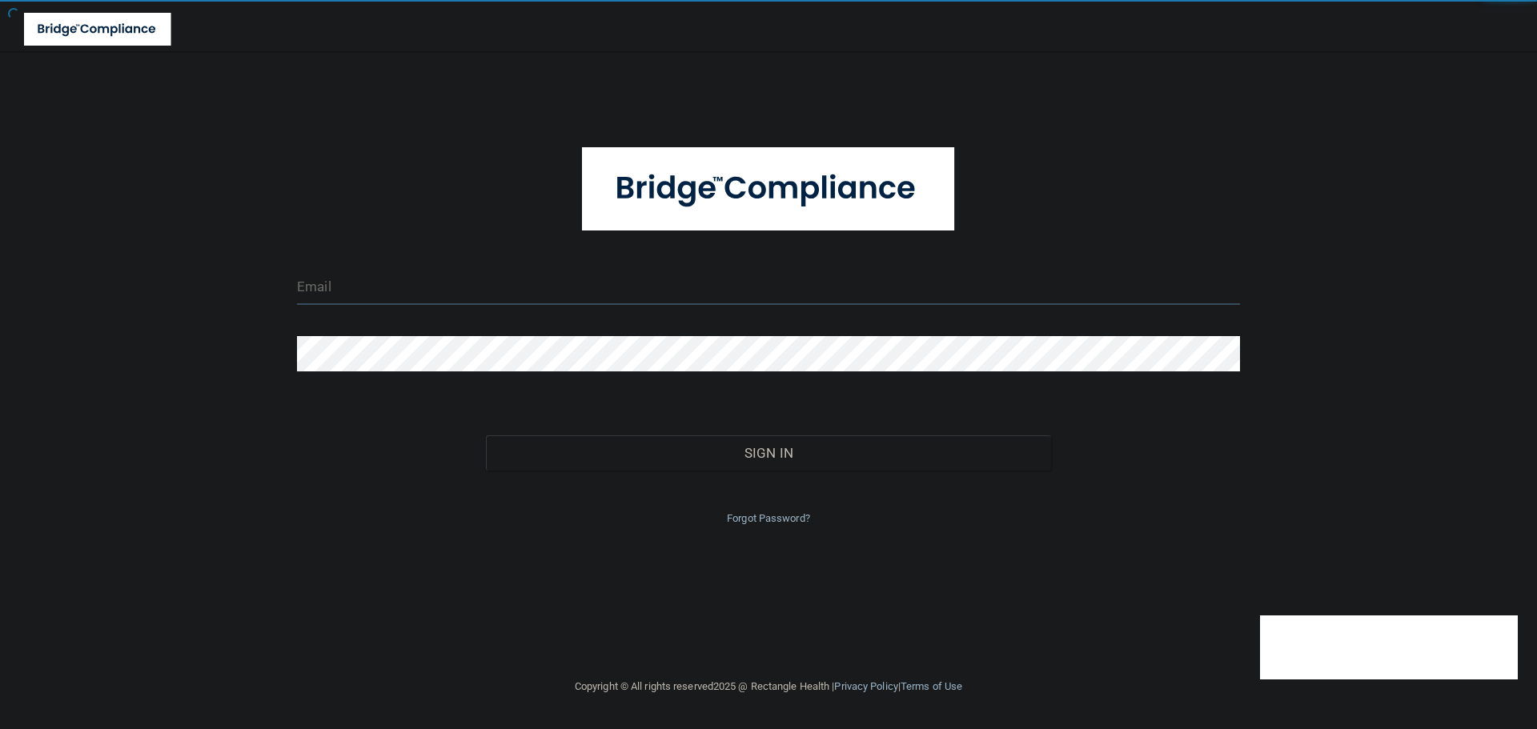
type input "[EMAIL_ADDRESS][DOMAIN_NAME]"
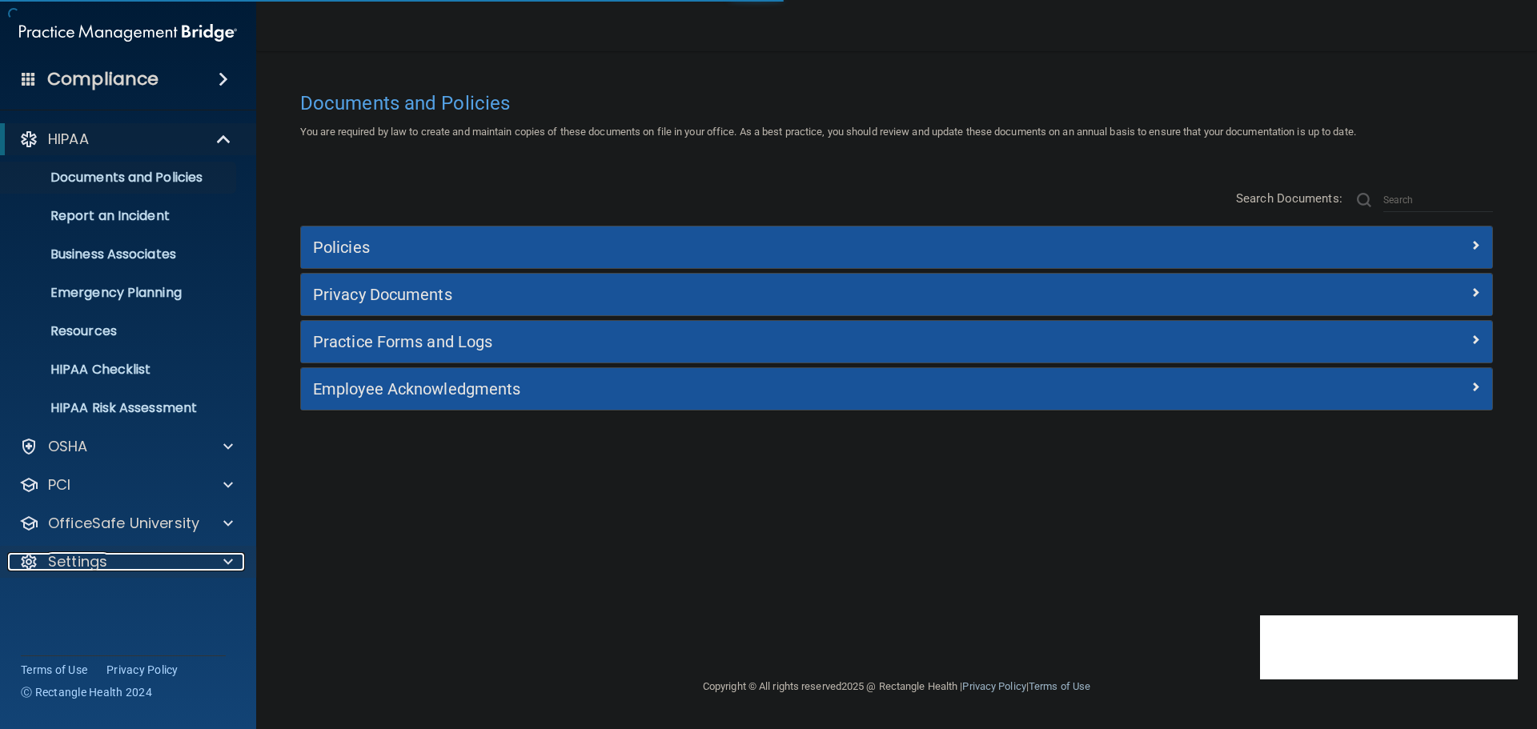
click at [191, 556] on div "Settings" at bounding box center [106, 561] width 198 height 19
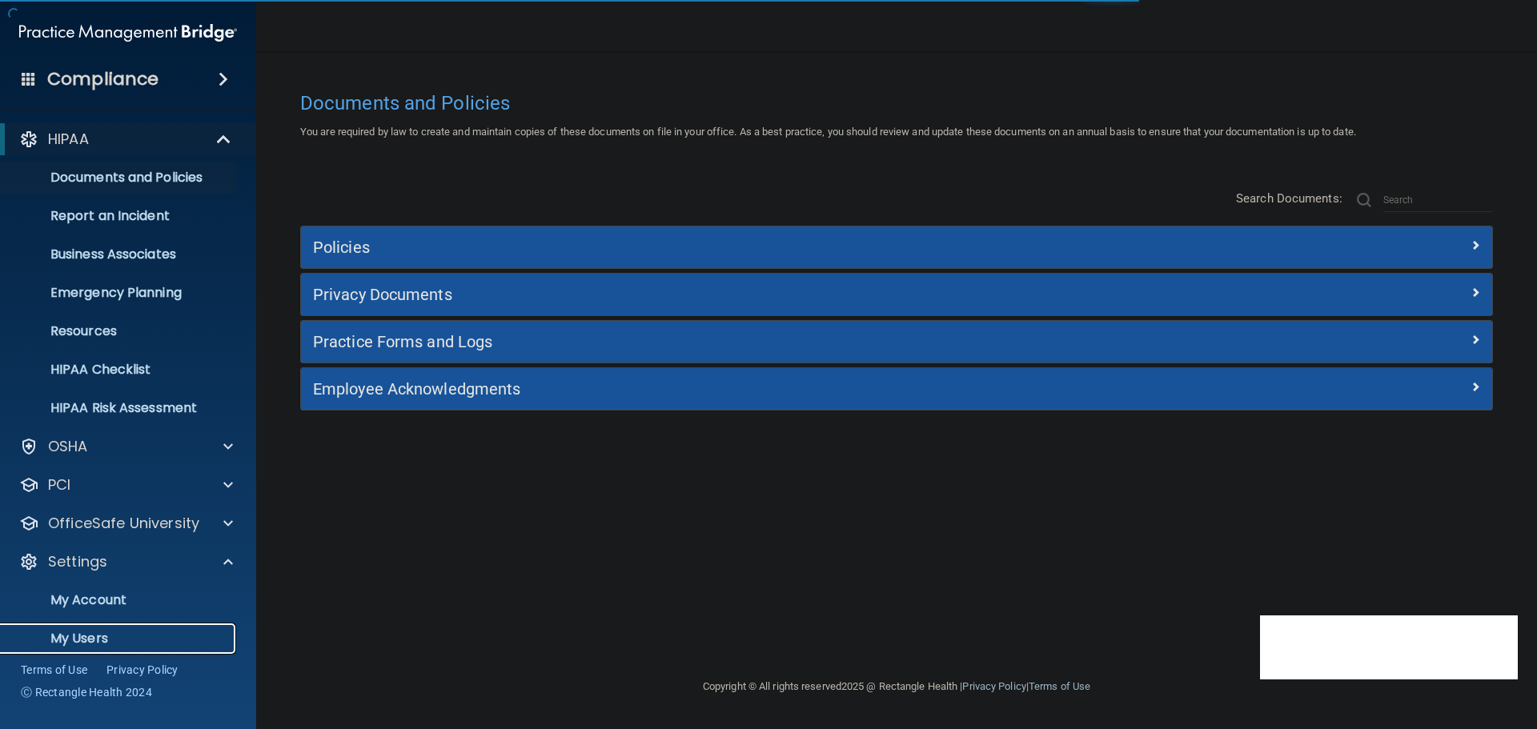
click at [84, 631] on p "My Users" at bounding box center [119, 639] width 219 height 16
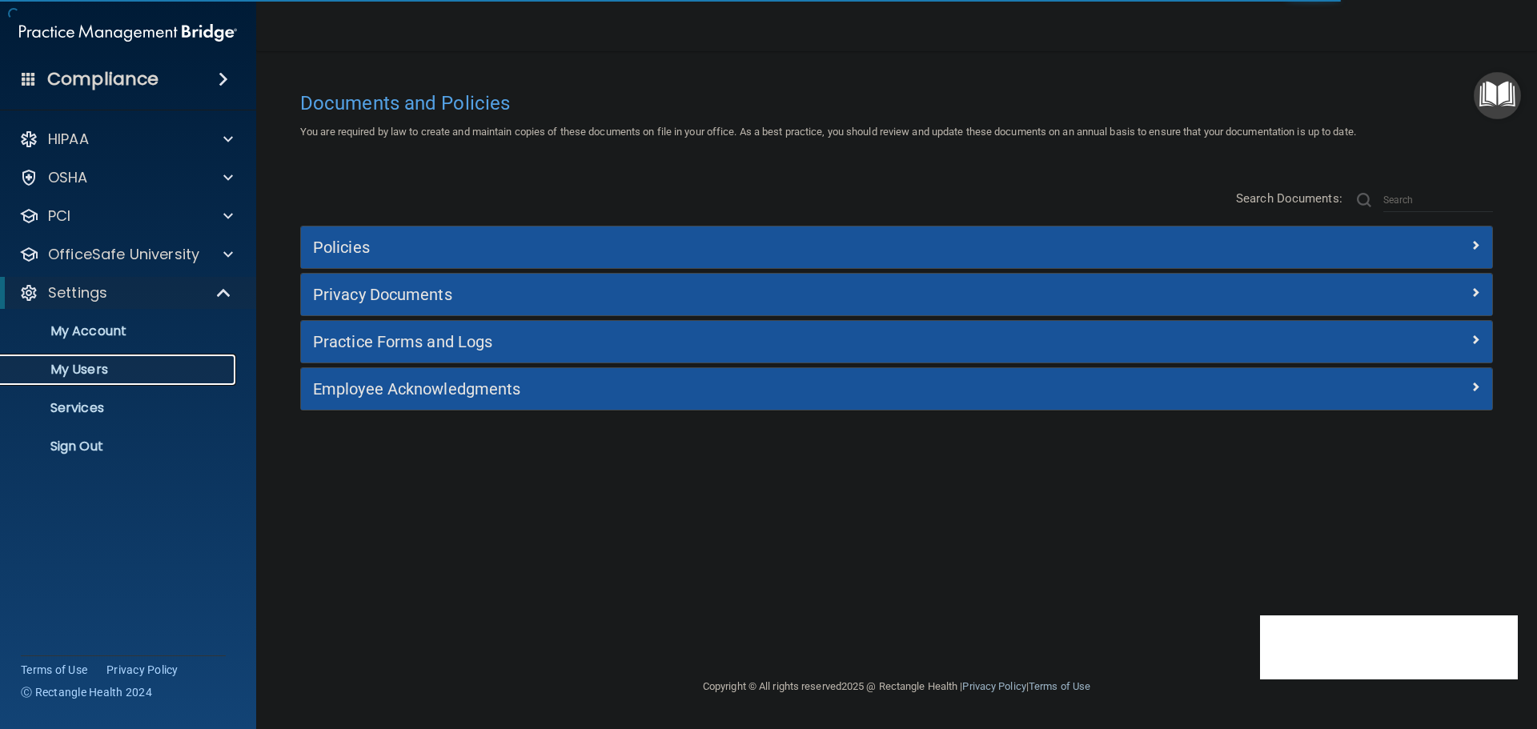
select select "20"
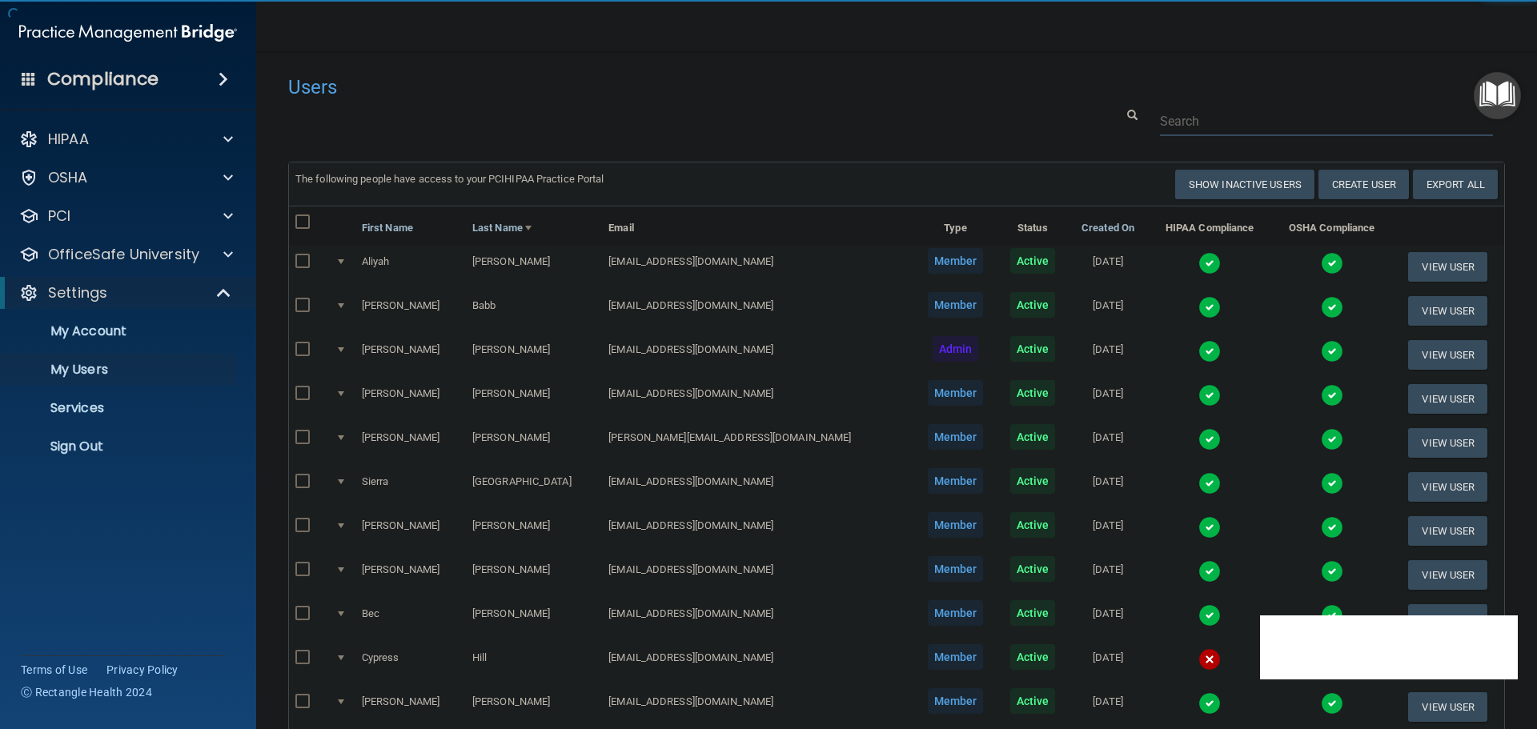
click at [1177, 126] on input "text" at bounding box center [1326, 121] width 333 height 30
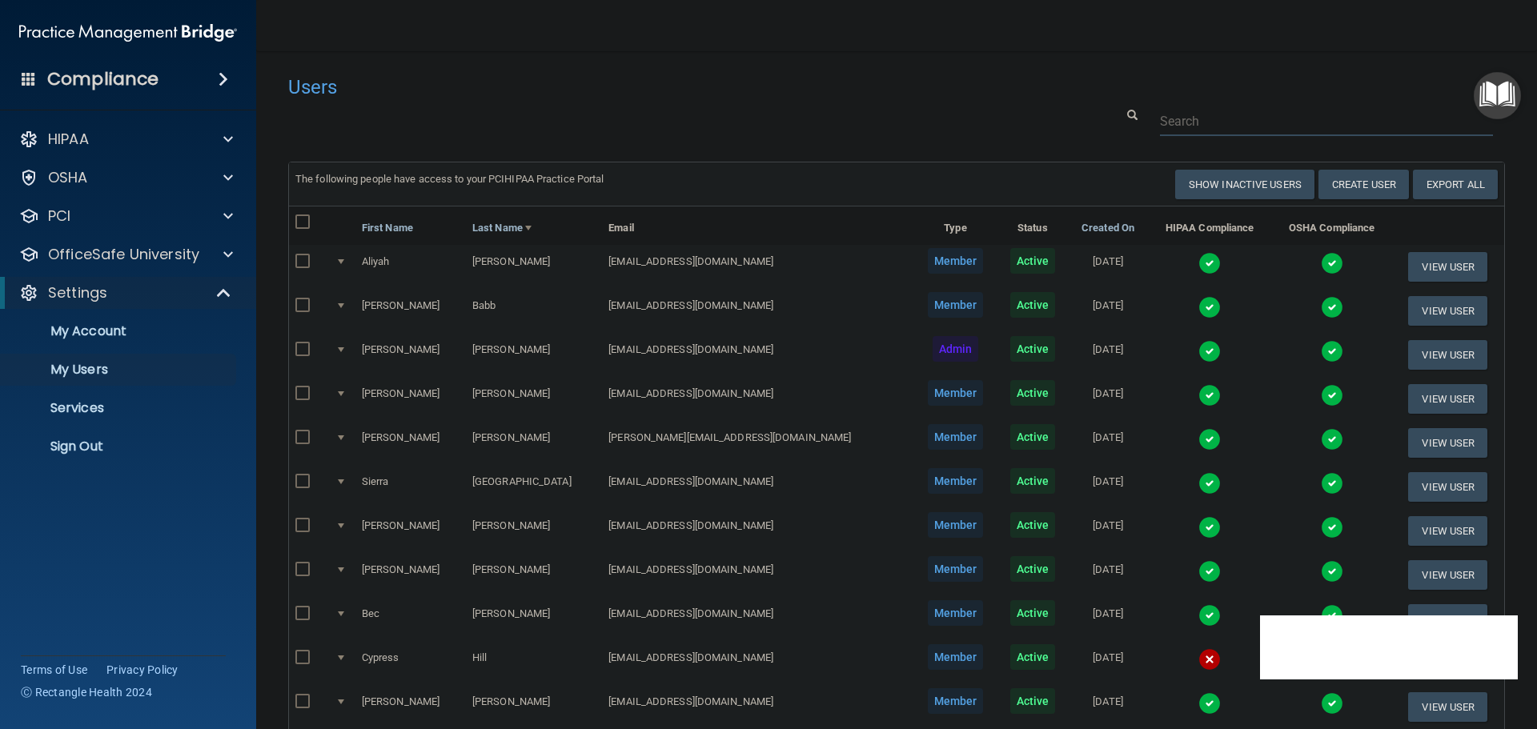
paste input "[EMAIL_ADDRESS][DOMAIN_NAME]"
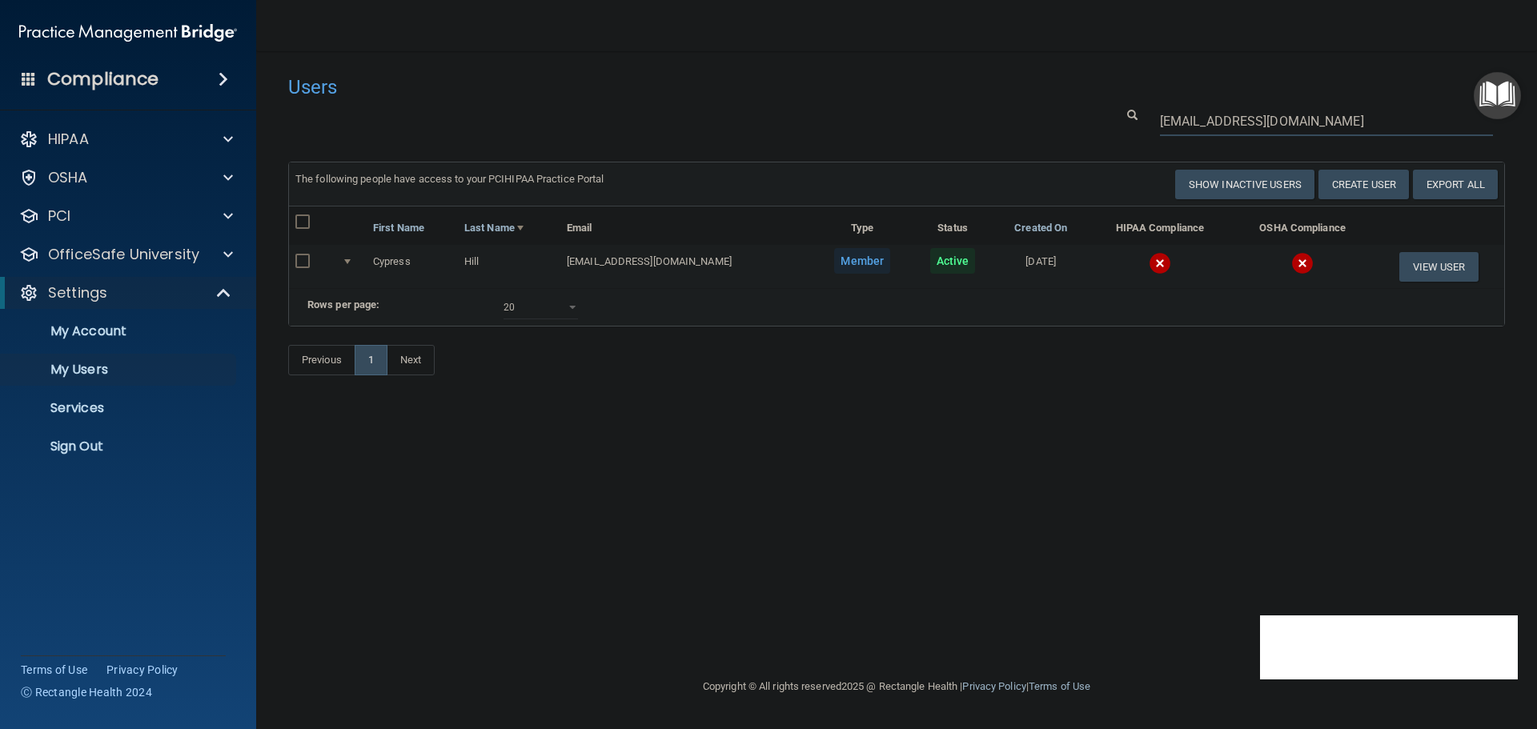
type input "[EMAIL_ADDRESS][DOMAIN_NAME]"
click at [1149, 263] on img at bounding box center [1160, 263] width 22 height 22
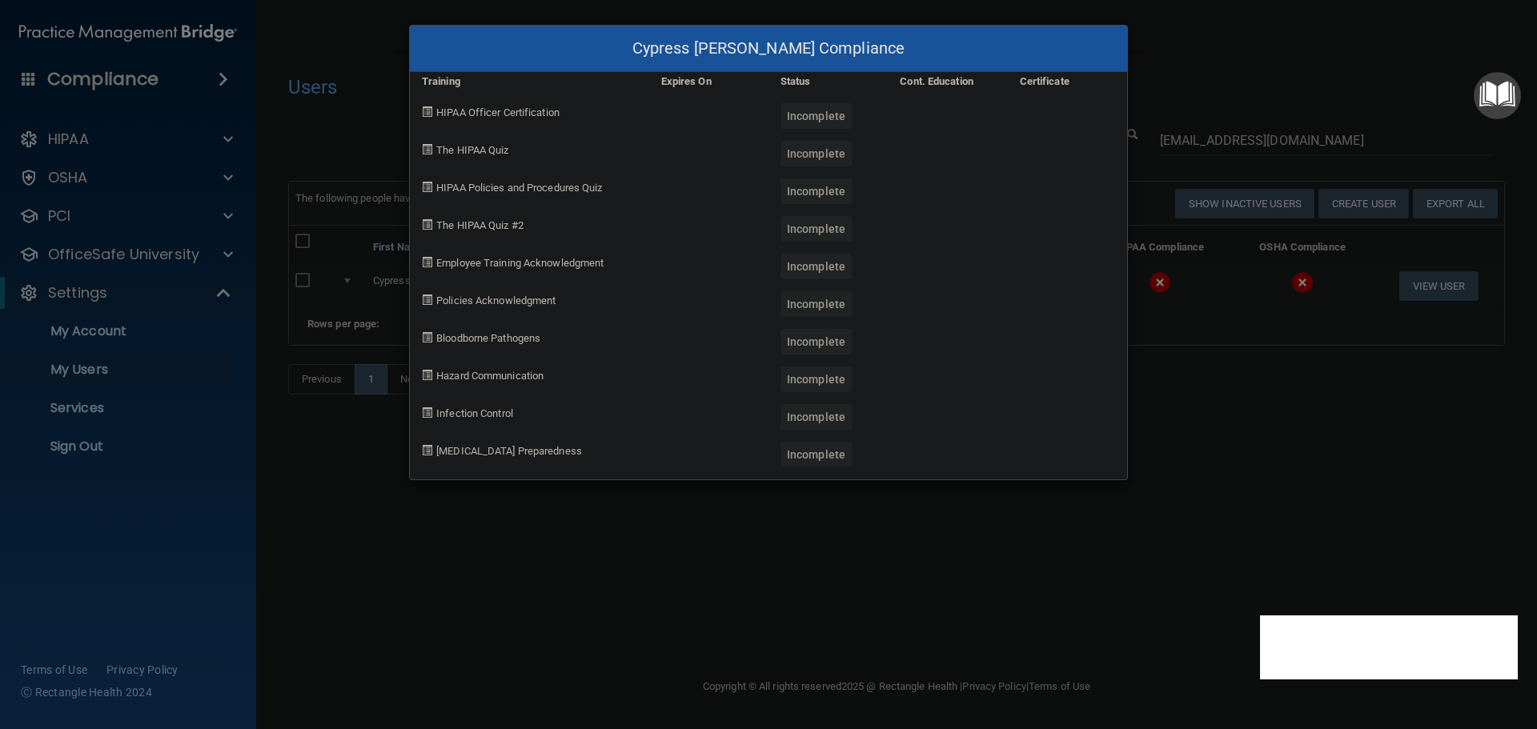
click at [1245, 459] on div "Cypress Hill's Compliance Training Expires On Status Cont. Education Certificat…" at bounding box center [768, 364] width 1537 height 729
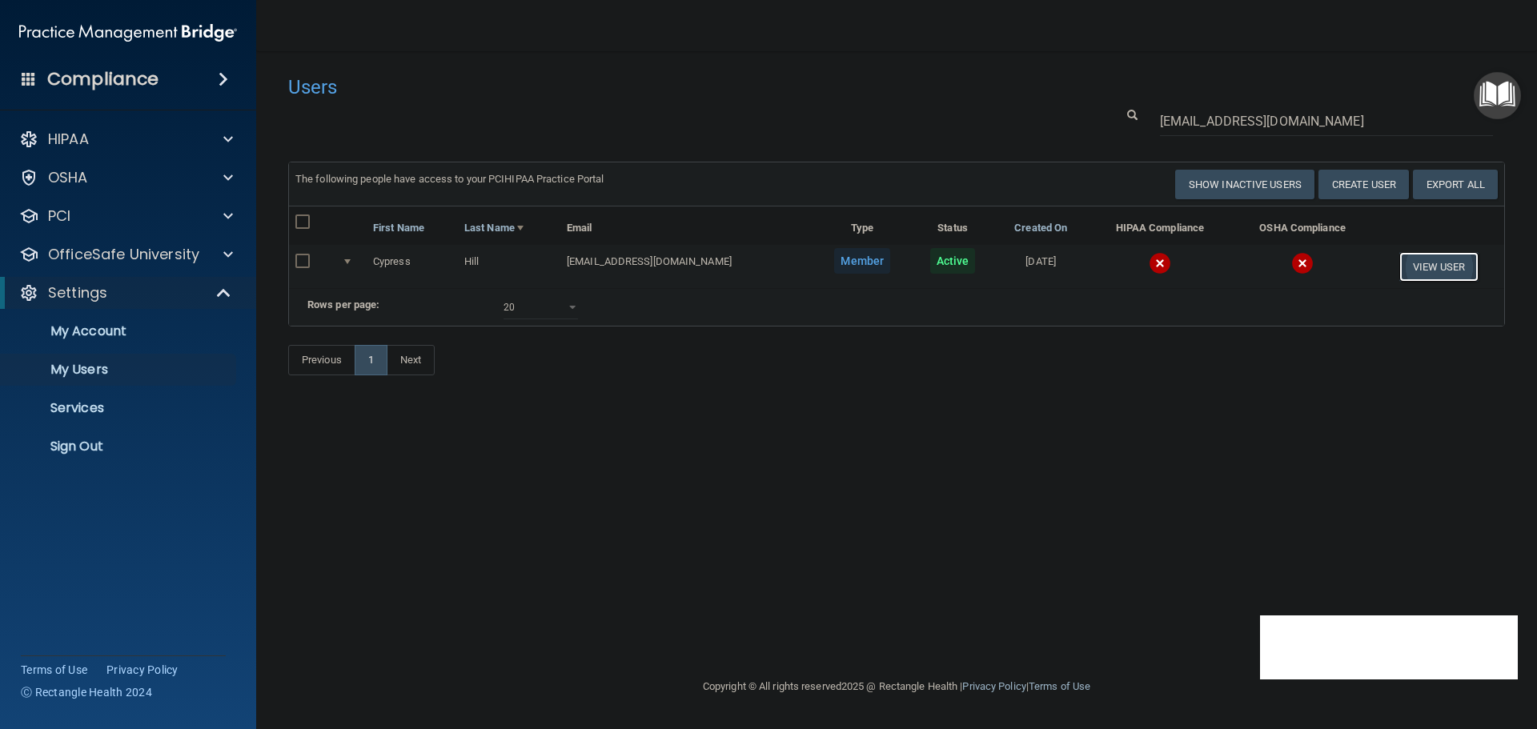
click at [1424, 273] on button "View User" at bounding box center [1439, 267] width 79 height 30
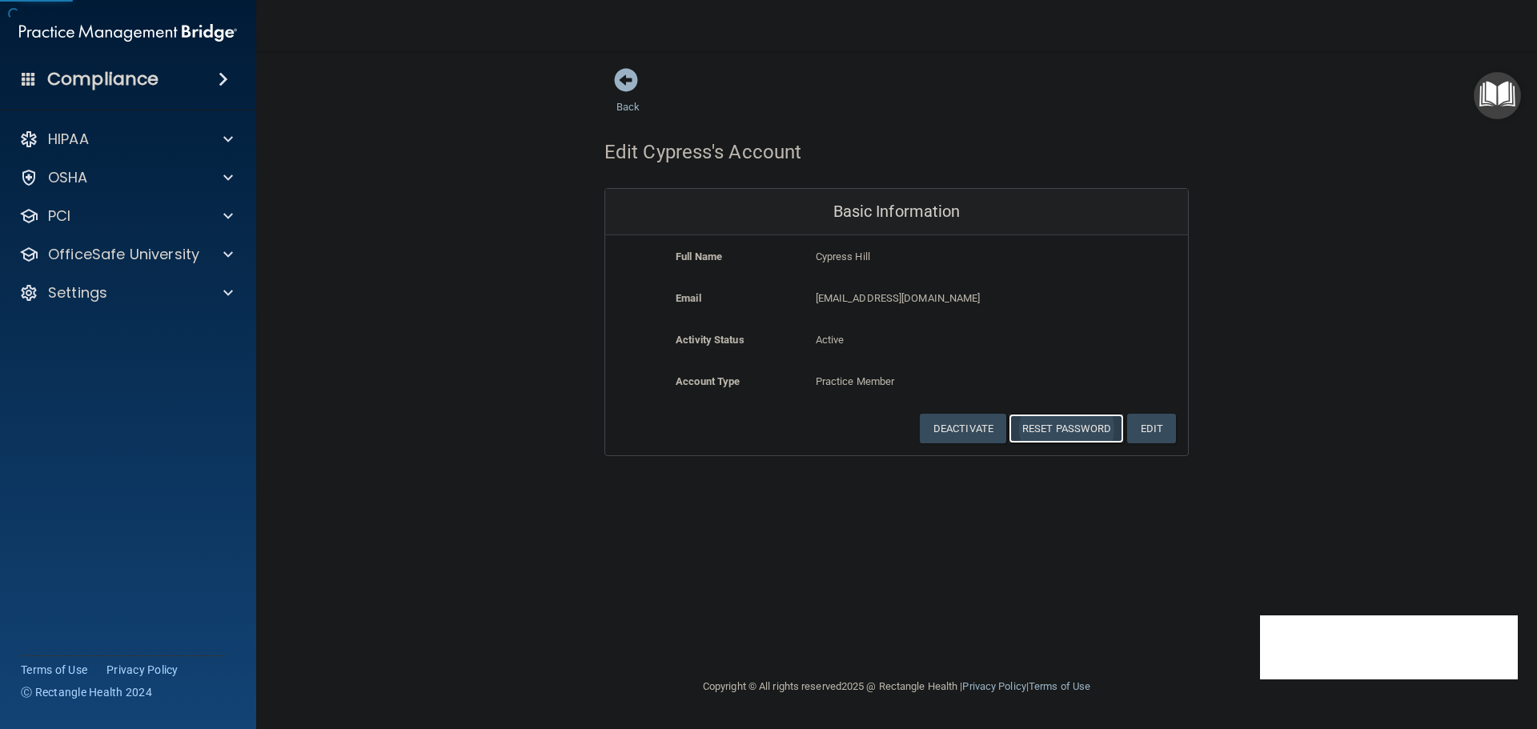
click at [1072, 424] on button "Reset Password" at bounding box center [1066, 429] width 115 height 30
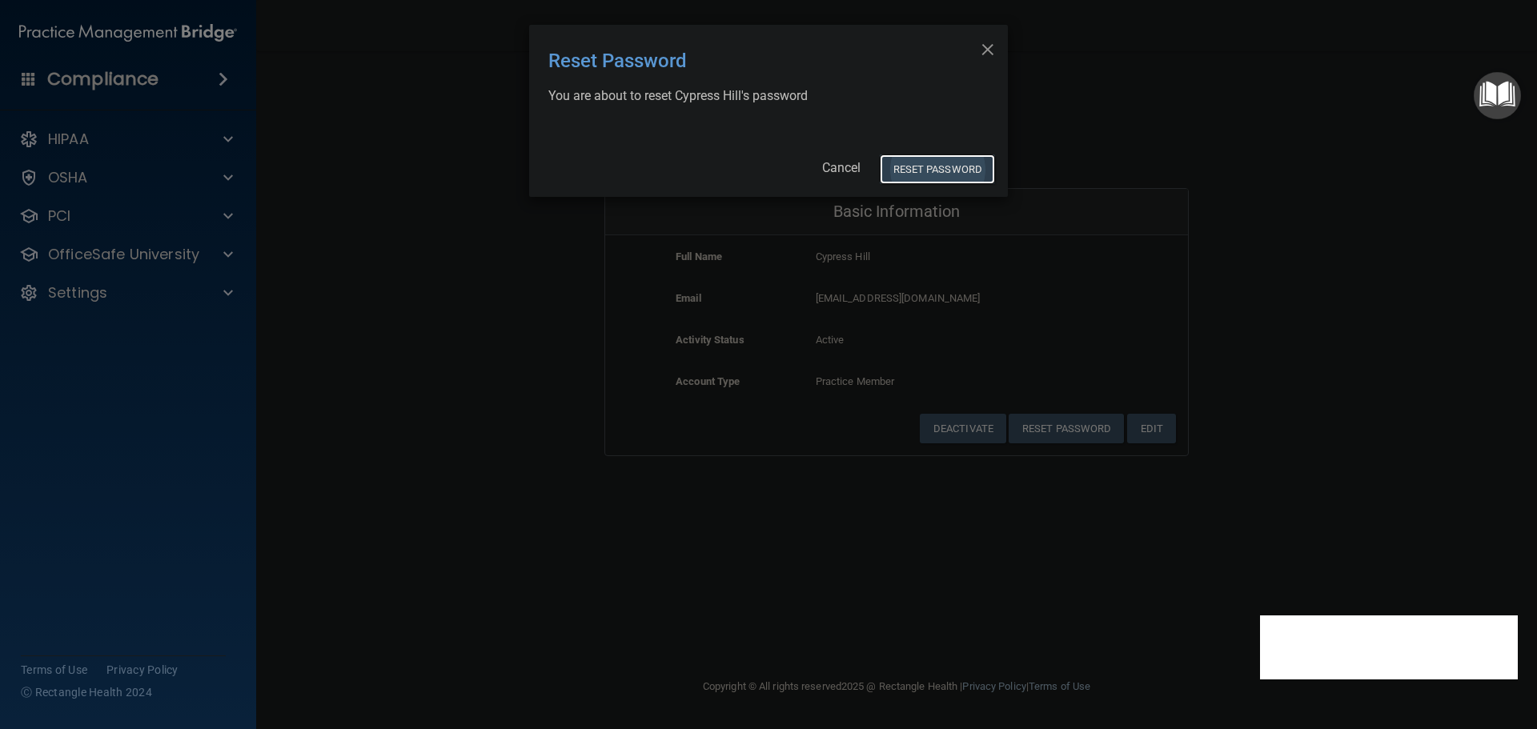
click at [928, 172] on button "Reset Password" at bounding box center [937, 170] width 115 height 30
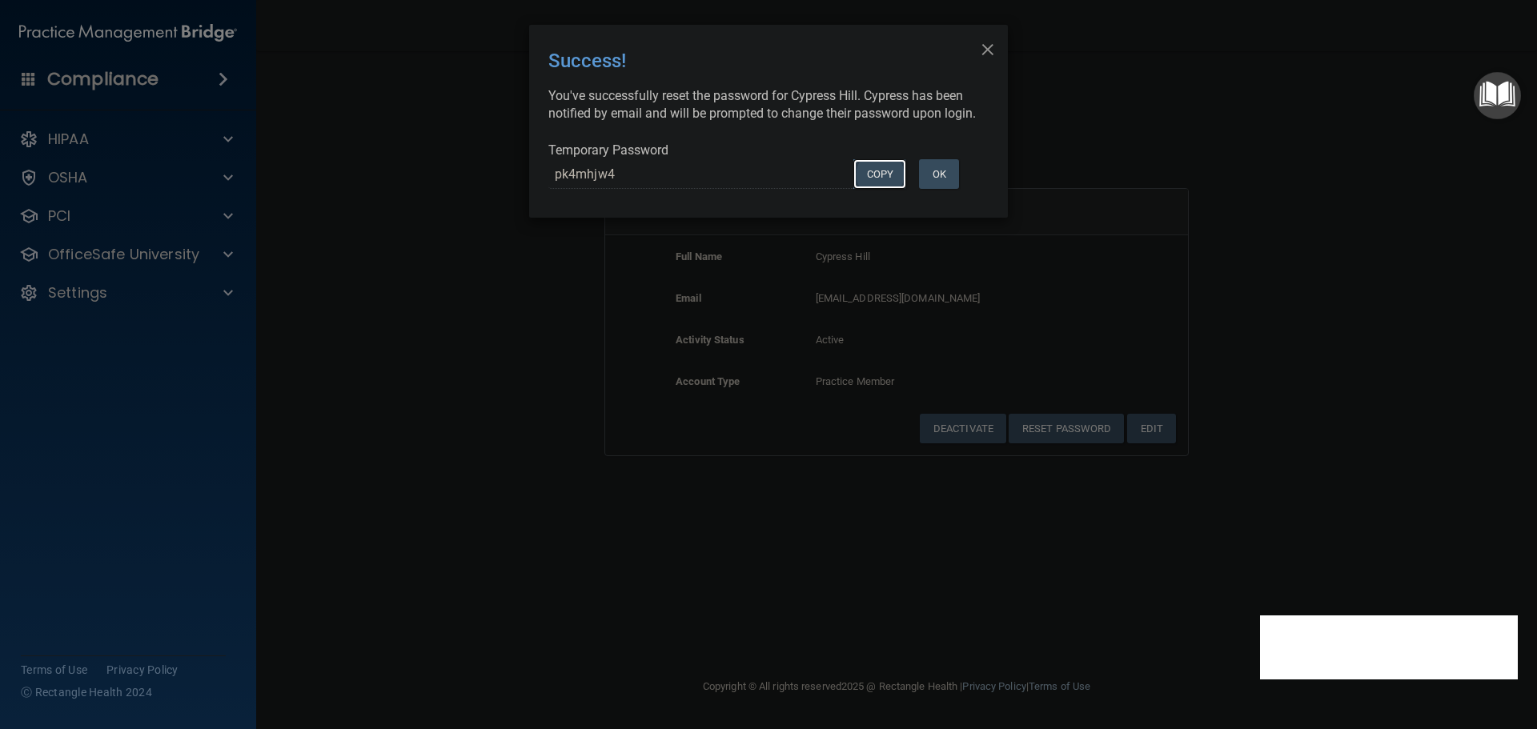
click at [884, 189] on button "COPY" at bounding box center [880, 174] width 53 height 30
click at [506, 275] on div "× Close Success! You've successfully reset the password for Cypress Hill. Cypre…" at bounding box center [768, 364] width 1537 height 729
